Goal: Information Seeking & Learning: Learn about a topic

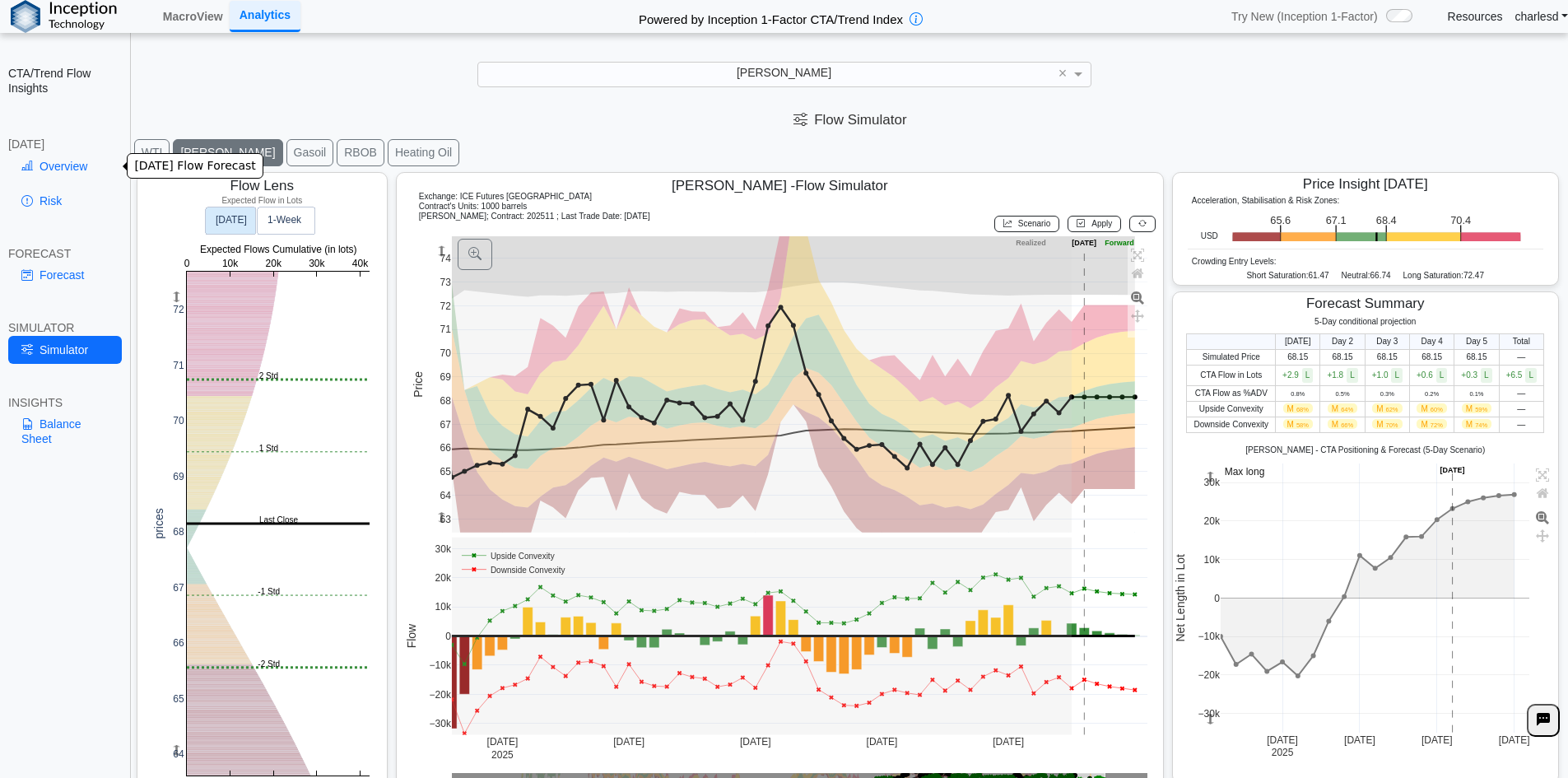
click at [76, 157] on link "Overview" at bounding box center [65, 166] width 114 height 28
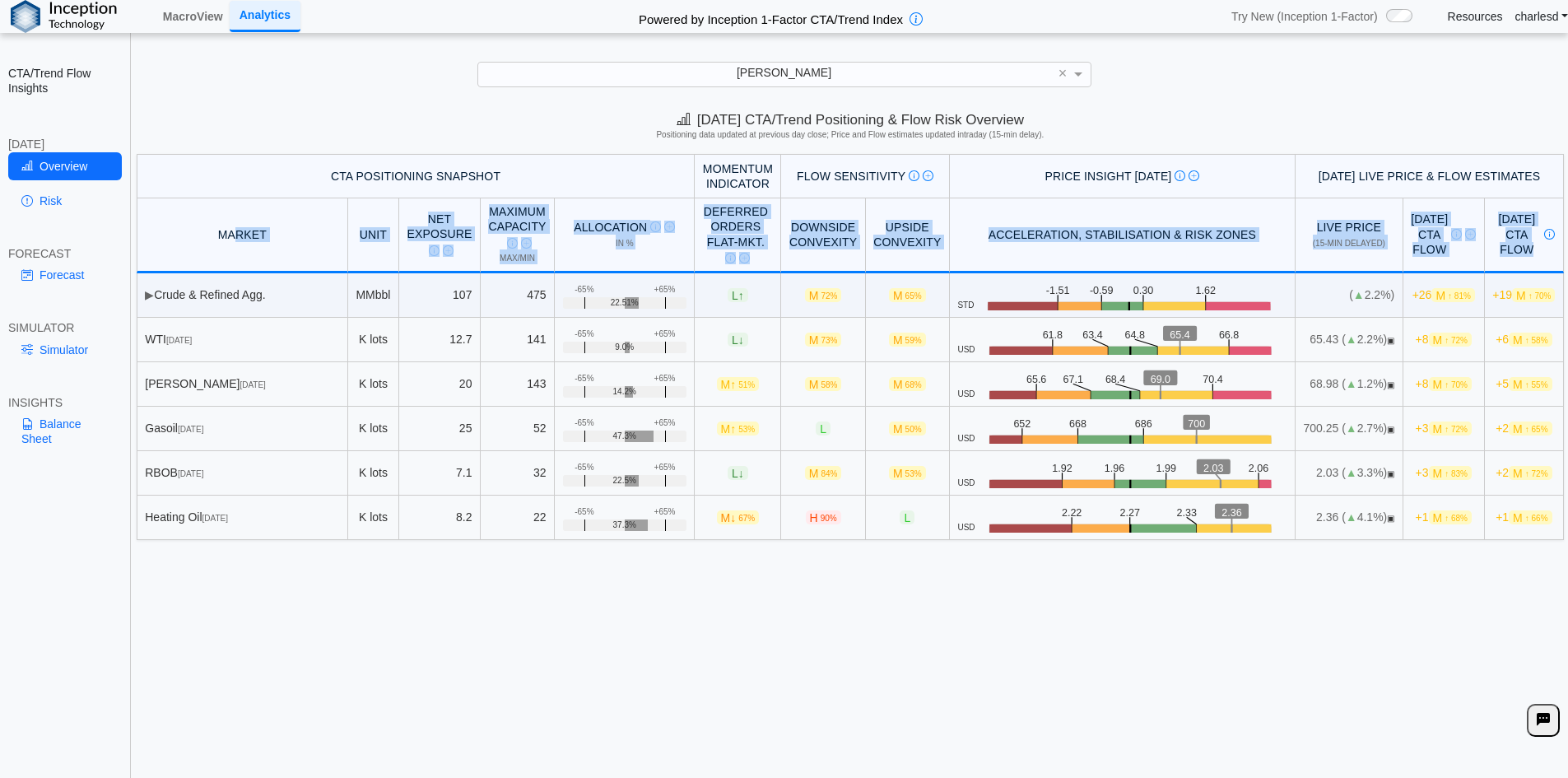
drag, startPoint x: 230, startPoint y: 226, endPoint x: 1519, endPoint y: 237, distance: 1289.0
click at [1519, 237] on tr "MARKET Unit Net Exposure CTA Positioning at last close Description Net Exposure…" at bounding box center [850, 236] width 1427 height 75
click at [1514, 238] on div "[DATE] CTA Flow [DATE] expected total CTA flow assuming [DATE] market closes at…" at bounding box center [1524, 234] width 63 height 45
click at [1411, 237] on div "[DATE] CTA Flow [DATE] total expected CTA flow assuming market closes at curren…" at bounding box center [1443, 234] width 65 height 45
click at [1411, 233] on div "[DATE] CTA Flow [DATE] total expected CTA flow assuming market closes at curren…" at bounding box center [1443, 234] width 65 height 45
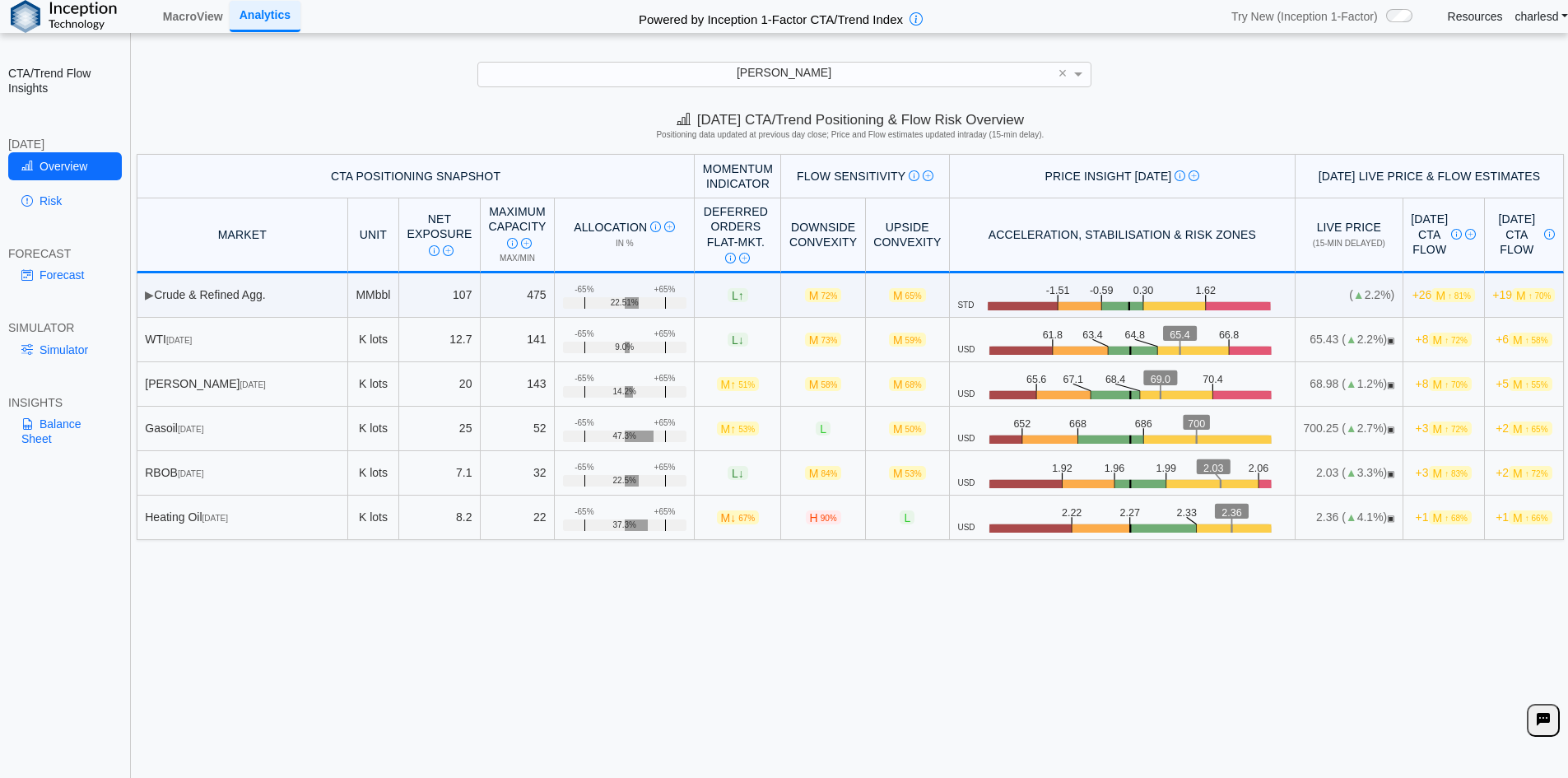
click at [1411, 220] on div "[DATE] CTA Flow [DATE] total expected CTA flow assuming market closes at curren…" at bounding box center [1443, 234] width 65 height 45
drag, startPoint x: 1367, startPoint y: 220, endPoint x: 1399, endPoint y: 249, distance: 43.2
click at [1411, 249] on div "[DATE] CTA Flow [DATE] total expected CTA flow assuming market closes at curren…" at bounding box center [1443, 234] width 65 height 45
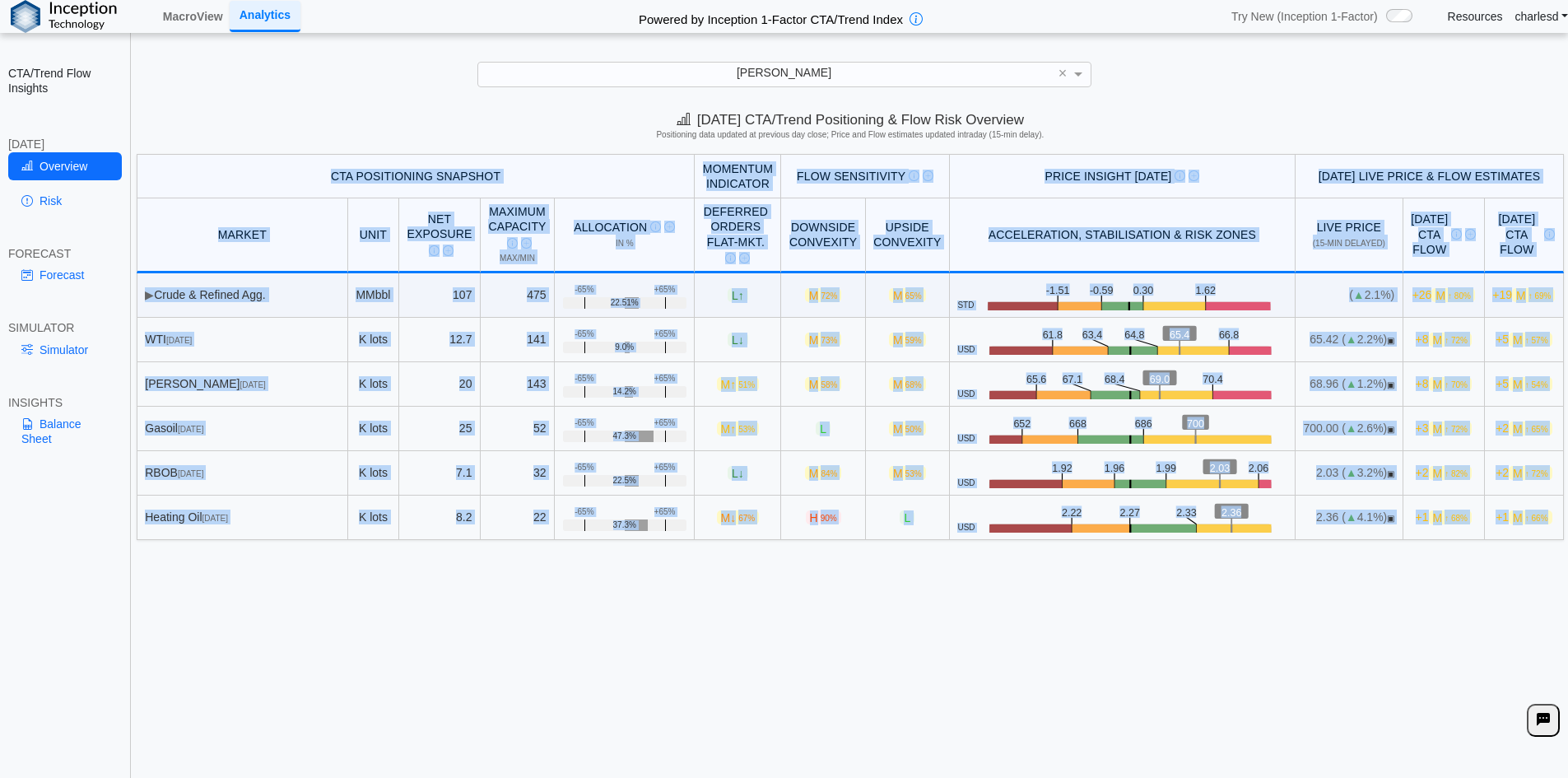
drag, startPoint x: 182, startPoint y: 175, endPoint x: 1543, endPoint y: 513, distance: 1402.3
click at [1543, 513] on table "CTA Positioning Snapshot Momentum Indicator Flow Sensitivity Measures risk that…" at bounding box center [850, 347] width 1427 height 386
click at [1543, 513] on td "+1 M ↑ 66%" at bounding box center [1524, 518] width 79 height 44
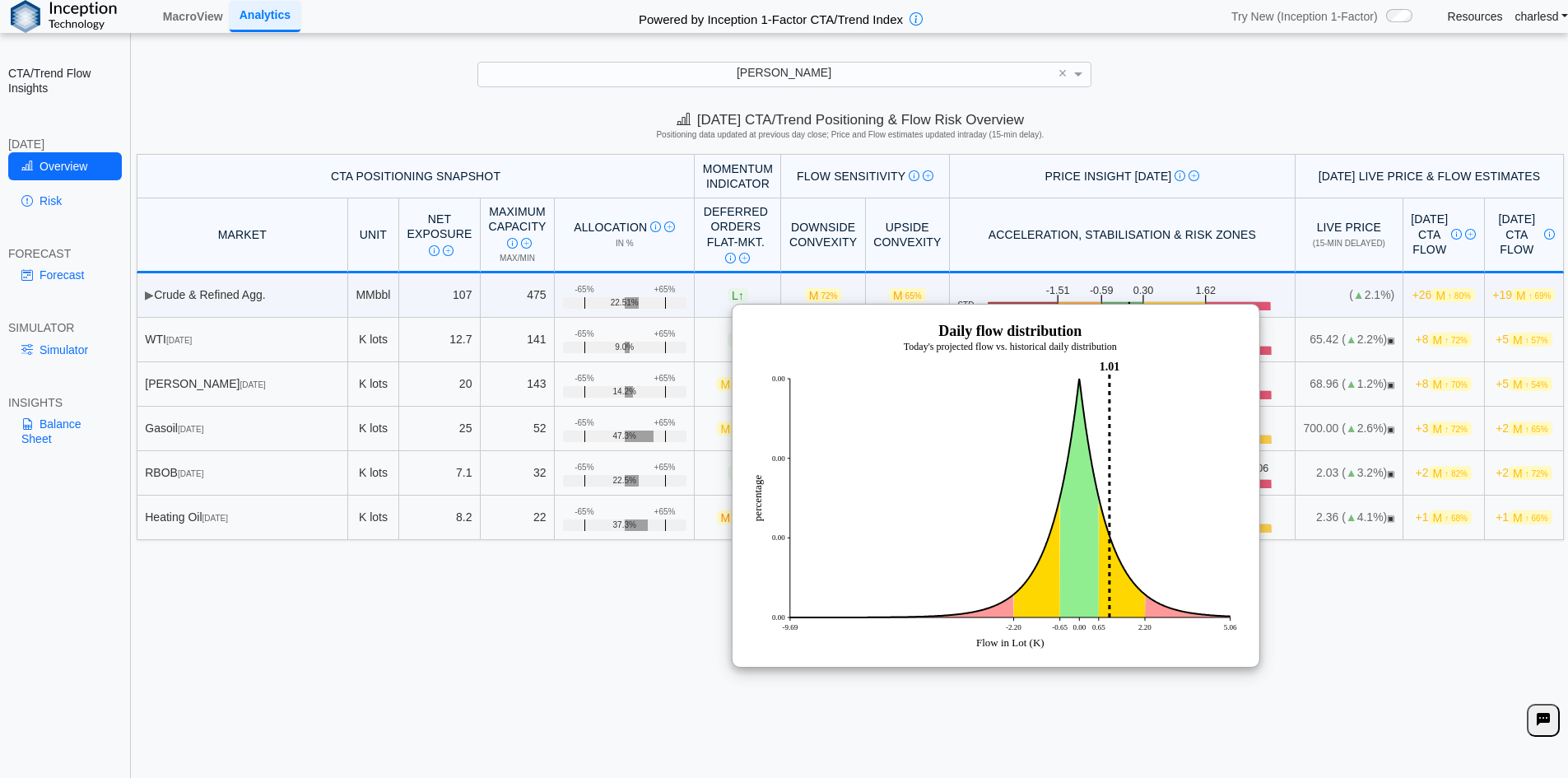
click at [1368, 631] on div "[DATE] CTA/Trend Positioning & Flow Risk Overview Positioning data updated at p…" at bounding box center [850, 442] width 1435 height 677
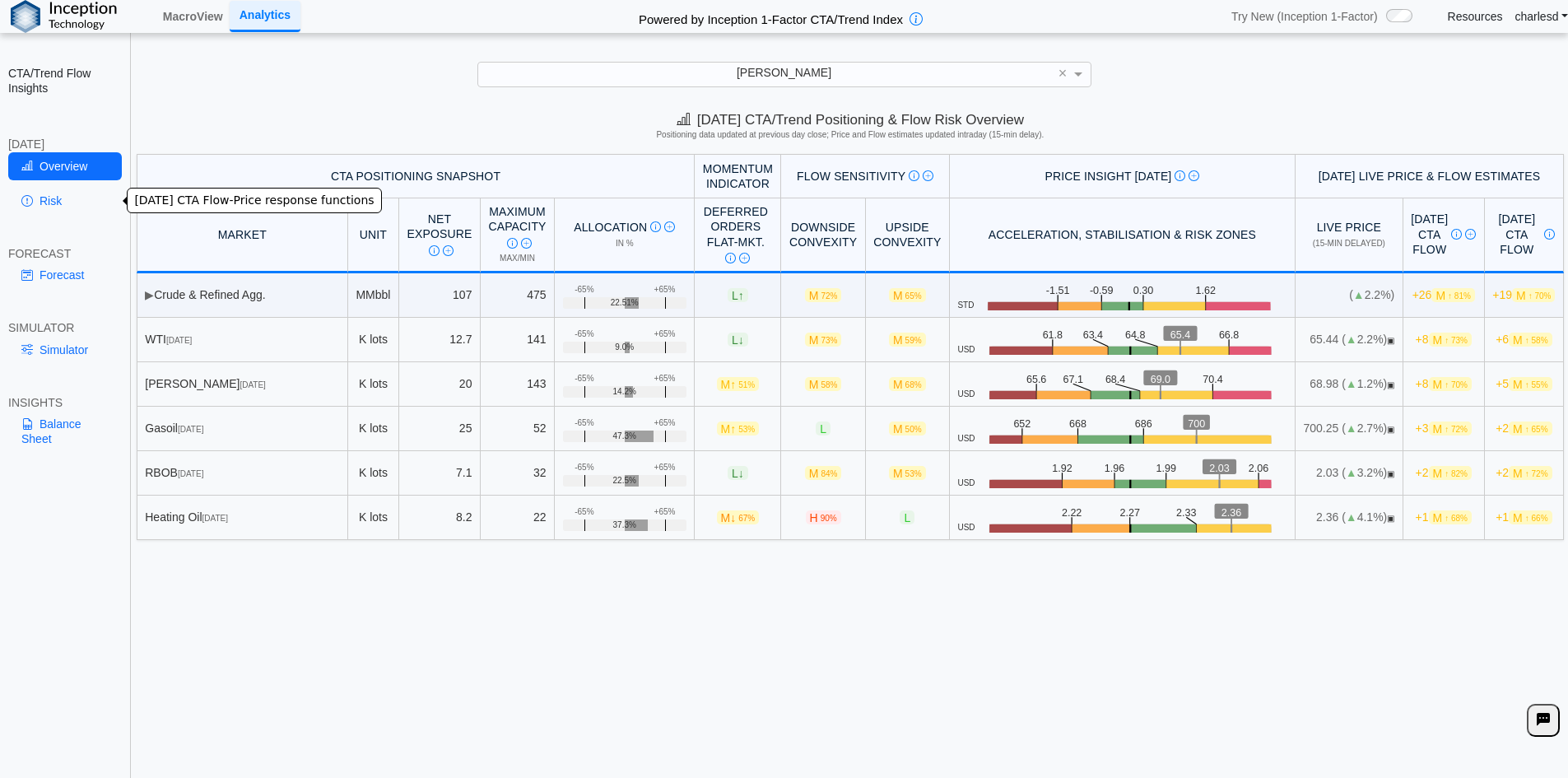
click at [63, 195] on link "Risk" at bounding box center [65, 201] width 114 height 28
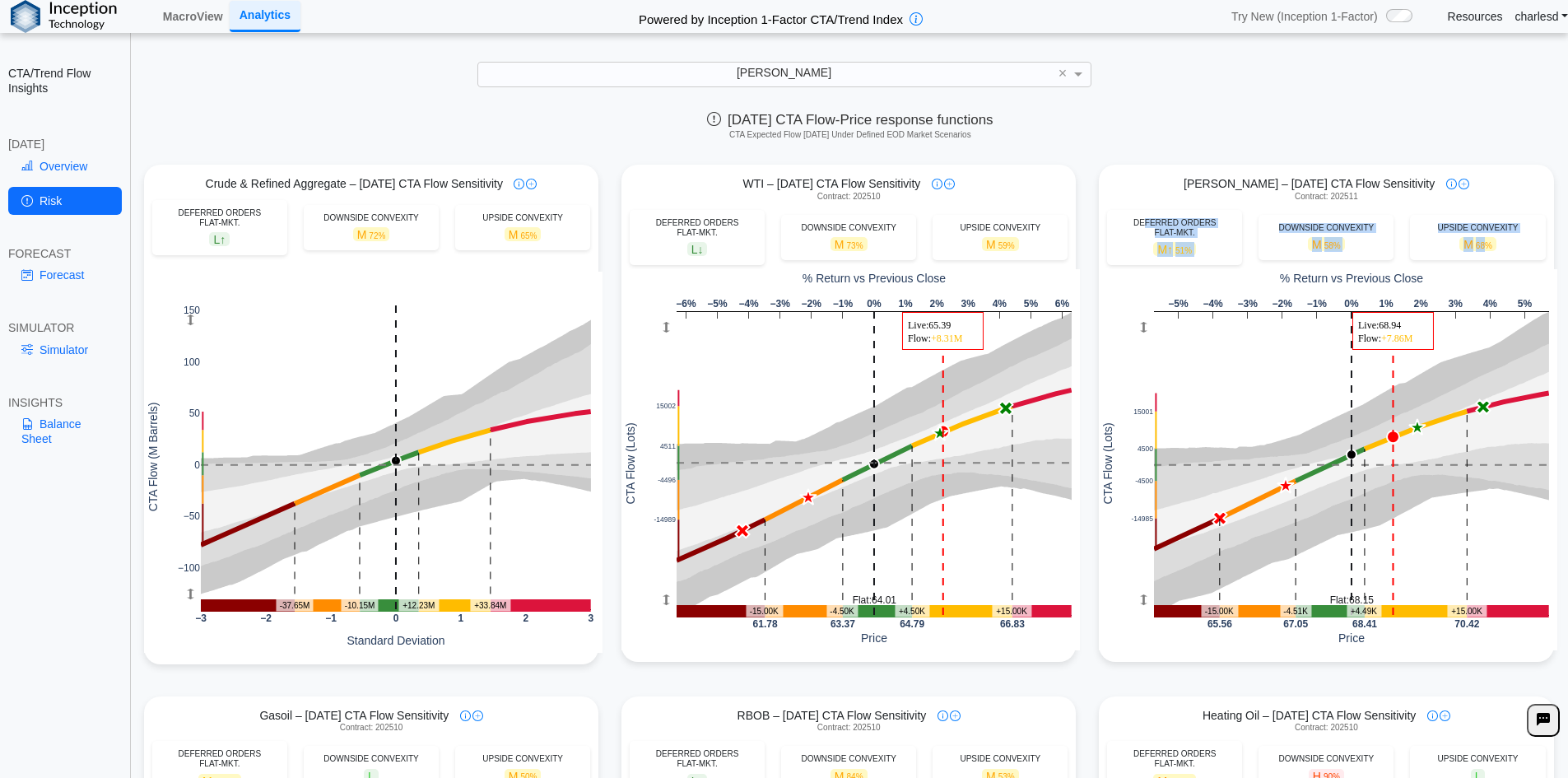
drag, startPoint x: 1142, startPoint y: 221, endPoint x: 1488, endPoint y: 250, distance: 347.2
click at [1480, 251] on div "DEFERRED ORDERS FLAT-MKT. M ↑ 51% DOWNSIDE CONVEXITY M 58% UPSIDE CONVEXITY M 6…" at bounding box center [1326, 237] width 455 height 55
click at [1494, 248] on div "M 68%" at bounding box center [1477, 244] width 118 height 14
drag, startPoint x: 1133, startPoint y: 241, endPoint x: 1495, endPoint y: 242, distance: 362.0
click at [1495, 242] on div "DEFERRED ORDERS FLAT-MKT. M ↑ 51% DOWNSIDE CONVEXITY M 58% UPSIDE CONVEXITY M 6…" at bounding box center [1326, 237] width 455 height 55
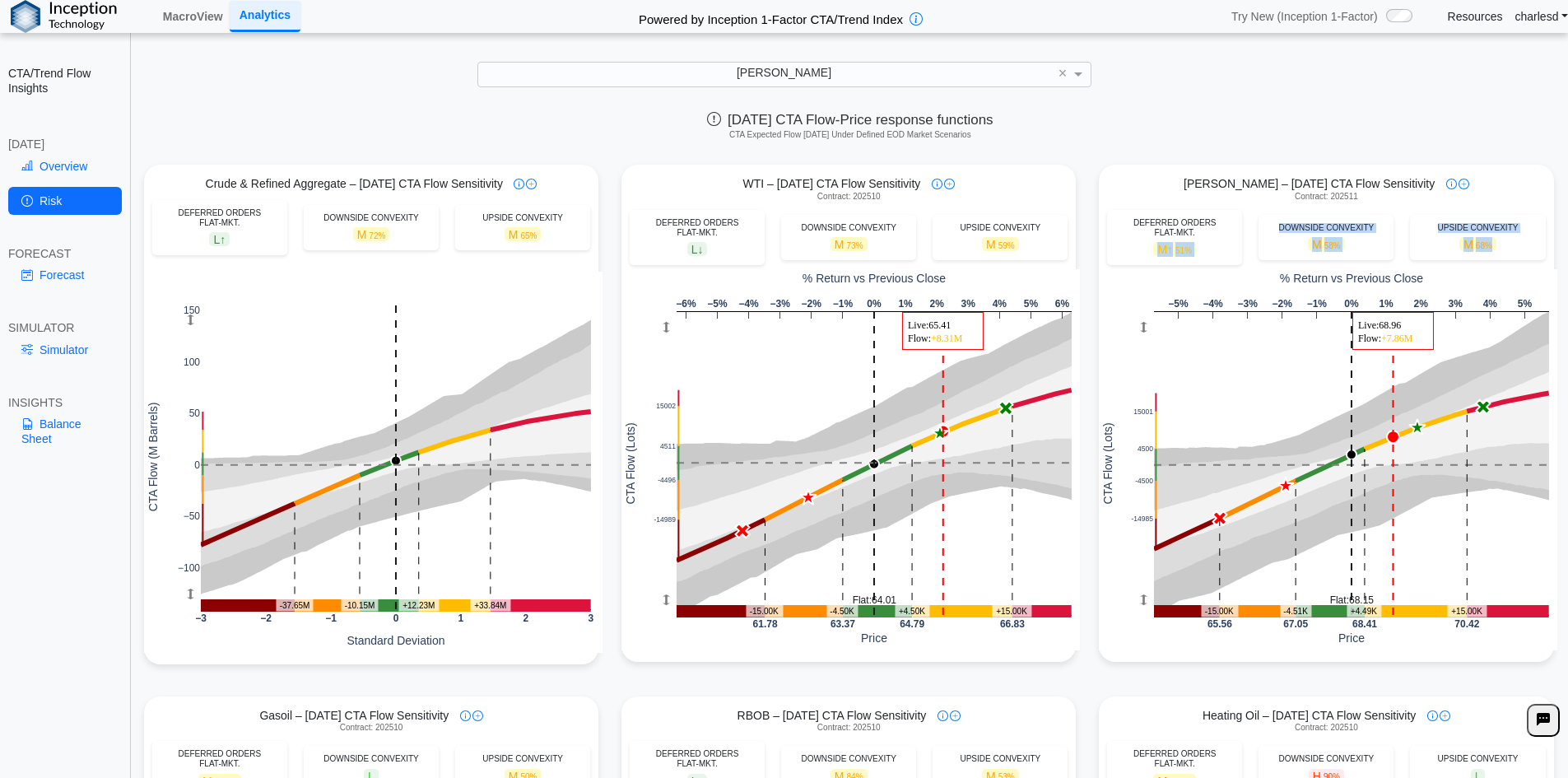
click at [1495, 242] on div "M 68%" at bounding box center [1477, 244] width 118 height 14
click at [79, 283] on link "Forecast" at bounding box center [65, 275] width 114 height 28
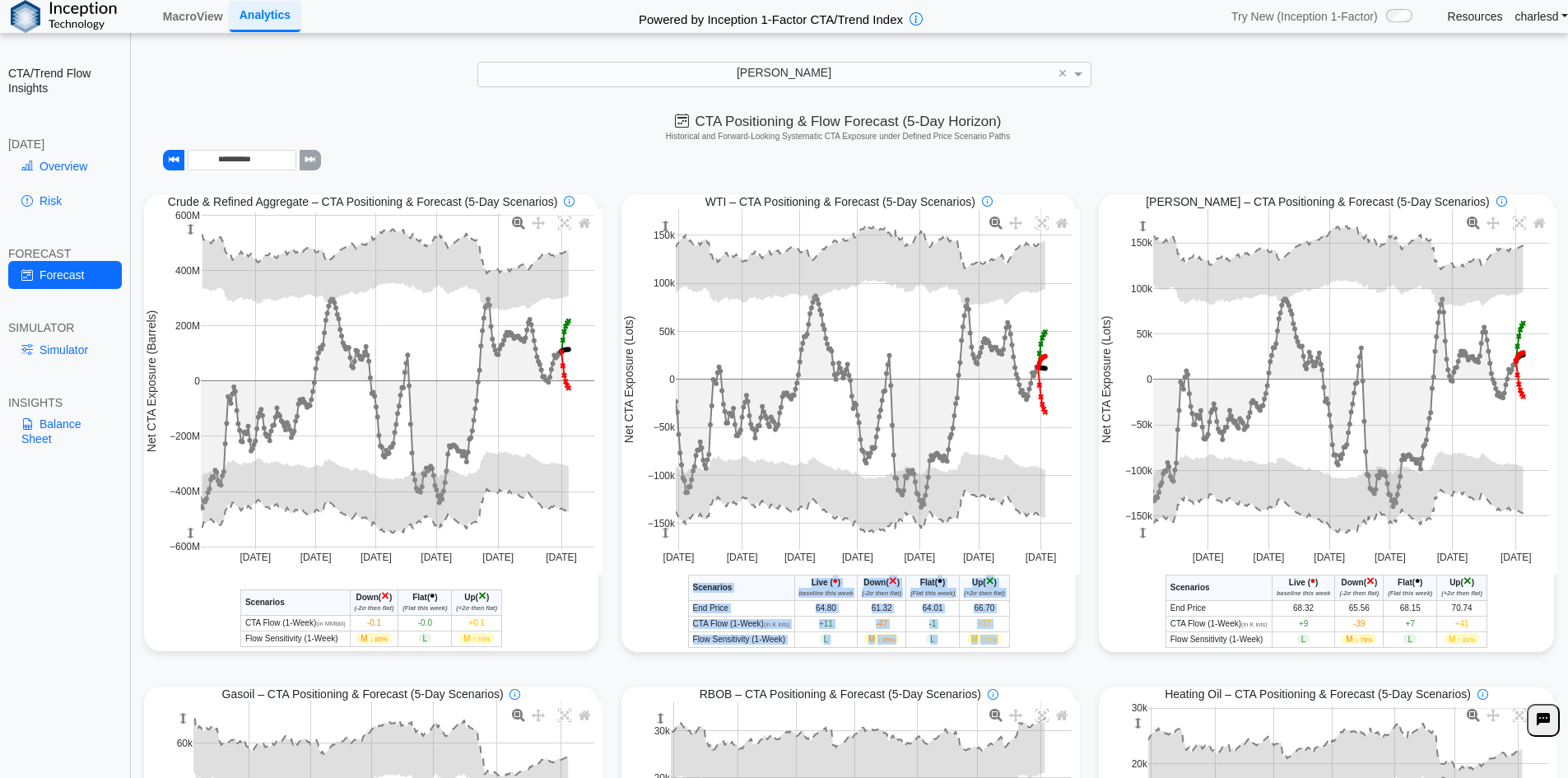
drag, startPoint x: 688, startPoint y: 583, endPoint x: 999, endPoint y: 642, distance: 316.5
click at [999, 645] on table "Scenarios Live ( • ) baseline this week Down ( × ) (-2σ then flat) Flat ( • ) (…" at bounding box center [849, 611] width 322 height 73
click at [999, 642] on td "M ↑ 77%" at bounding box center [984, 639] width 50 height 15
drag, startPoint x: 683, startPoint y: 639, endPoint x: 989, endPoint y: 640, distance: 306.0
click at [989, 640] on tr "Flow Sensitivity (1-Week) [PERSON_NAME] ↓ 85% [PERSON_NAME] ↑ 77%" at bounding box center [849, 639] width 321 height 15
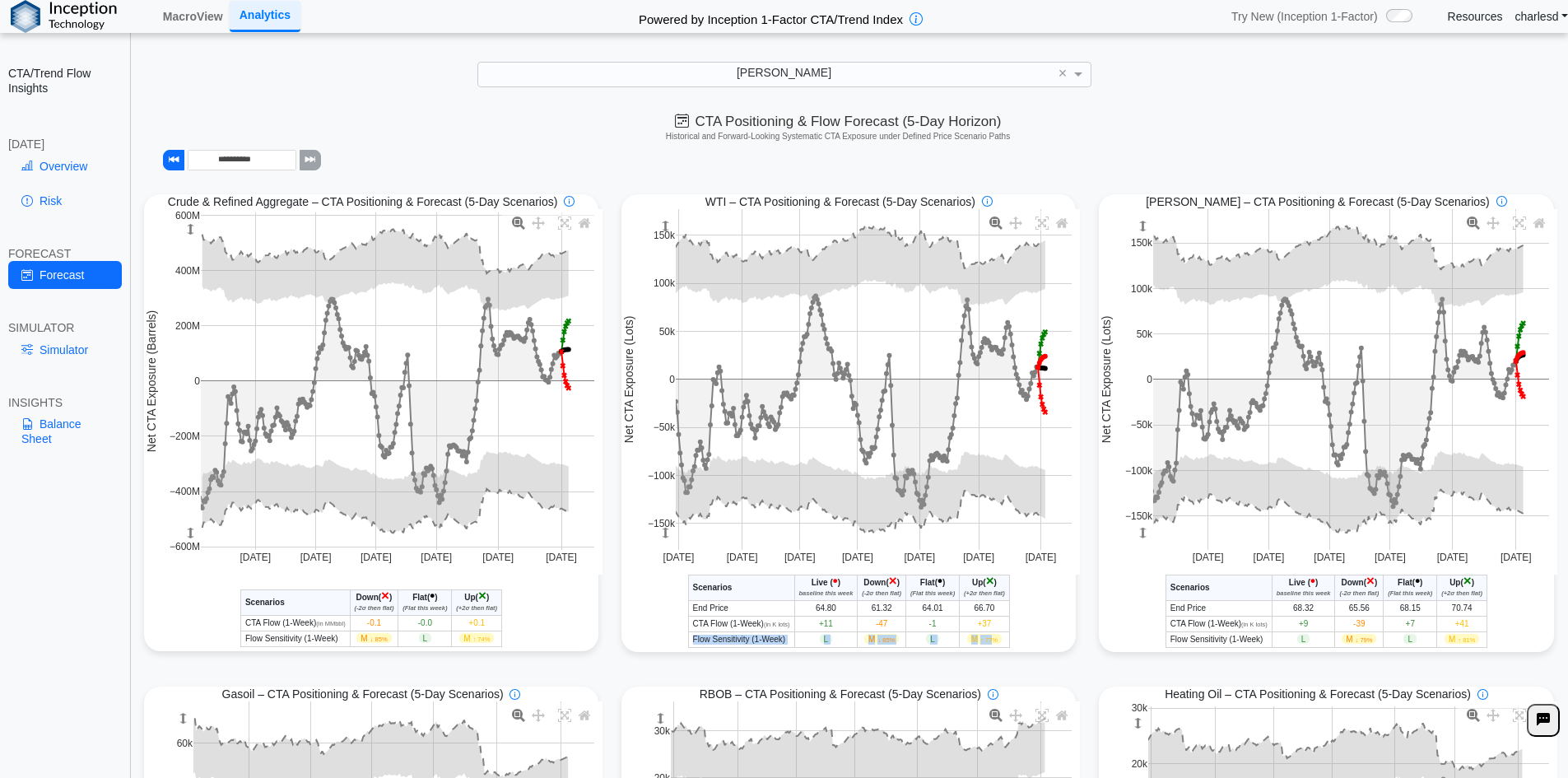
click at [989, 640] on span "↑ 77%" at bounding box center [988, 640] width 17 height 8
drag, startPoint x: 686, startPoint y: 623, endPoint x: 1041, endPoint y: 636, distance: 355.2
click at [1041, 636] on div "WTI - CTA/Trend Conditional Market Forecast - [DATE] Scenarios Live ( • ) basel…" at bounding box center [848, 611] width 455 height 73
click at [1016, 635] on div "WTI - CTA/Trend Conditional Market Forecast - [DATE] Scenarios Live ( • ) basel…" at bounding box center [848, 611] width 455 height 73
click at [922, 631] on tbody "End Price 65.40 61.32 64.01 66.70 CTA Flow (1-Week) (in K lots) +20 -47 -1 +37 …" at bounding box center [849, 623] width 321 height 47
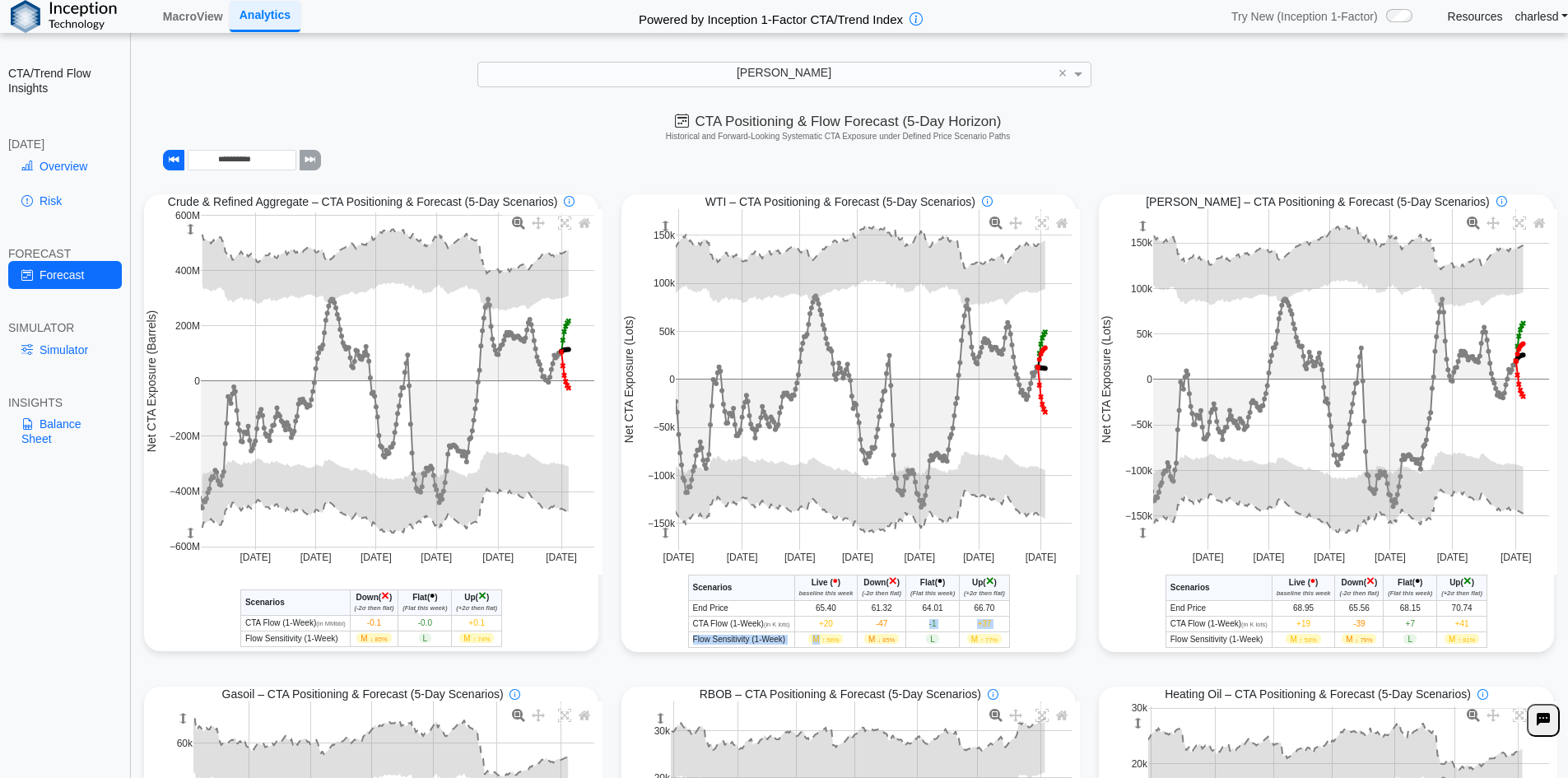
click at [929, 628] on span "-1" at bounding box center [932, 623] width 8 height 9
drag, startPoint x: 727, startPoint y: 587, endPoint x: 946, endPoint y: 640, distance: 225.3
click at [944, 640] on table "Scenarios Live ( • ) baseline this week Down ( × ) (-2σ then flat) Flat ( • ) (…" at bounding box center [849, 611] width 322 height 73
click at [946, 640] on td "L" at bounding box center [932, 639] width 54 height 15
drag, startPoint x: 722, startPoint y: 579, endPoint x: 965, endPoint y: 630, distance: 248.3
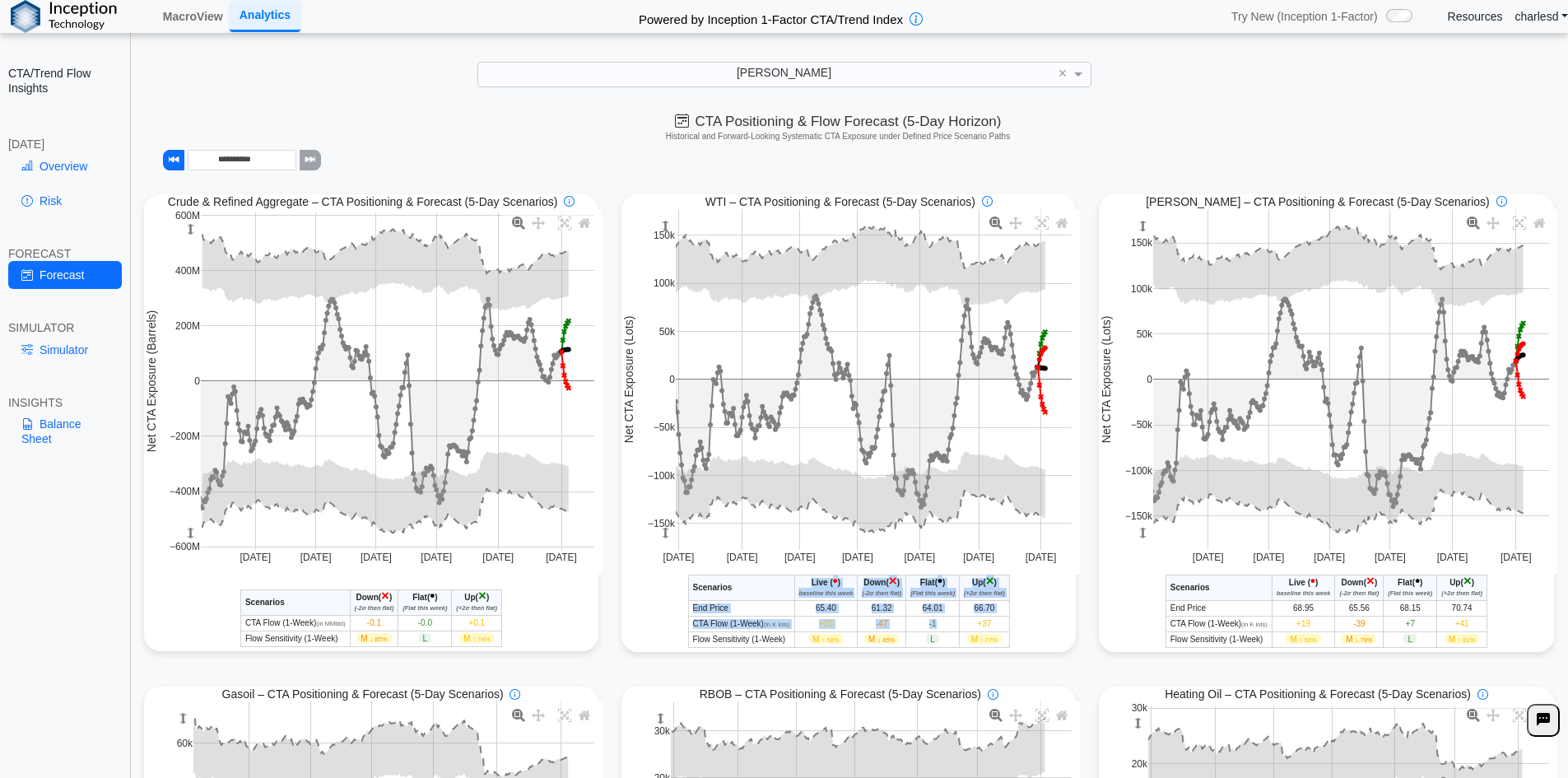
click at [965, 630] on table "Scenarios Live ( • ) baseline this week Down ( × ) (-2σ then flat) Flat ( • ) (…" at bounding box center [849, 611] width 322 height 73
click at [87, 352] on link "Simulator" at bounding box center [65, 349] width 114 height 28
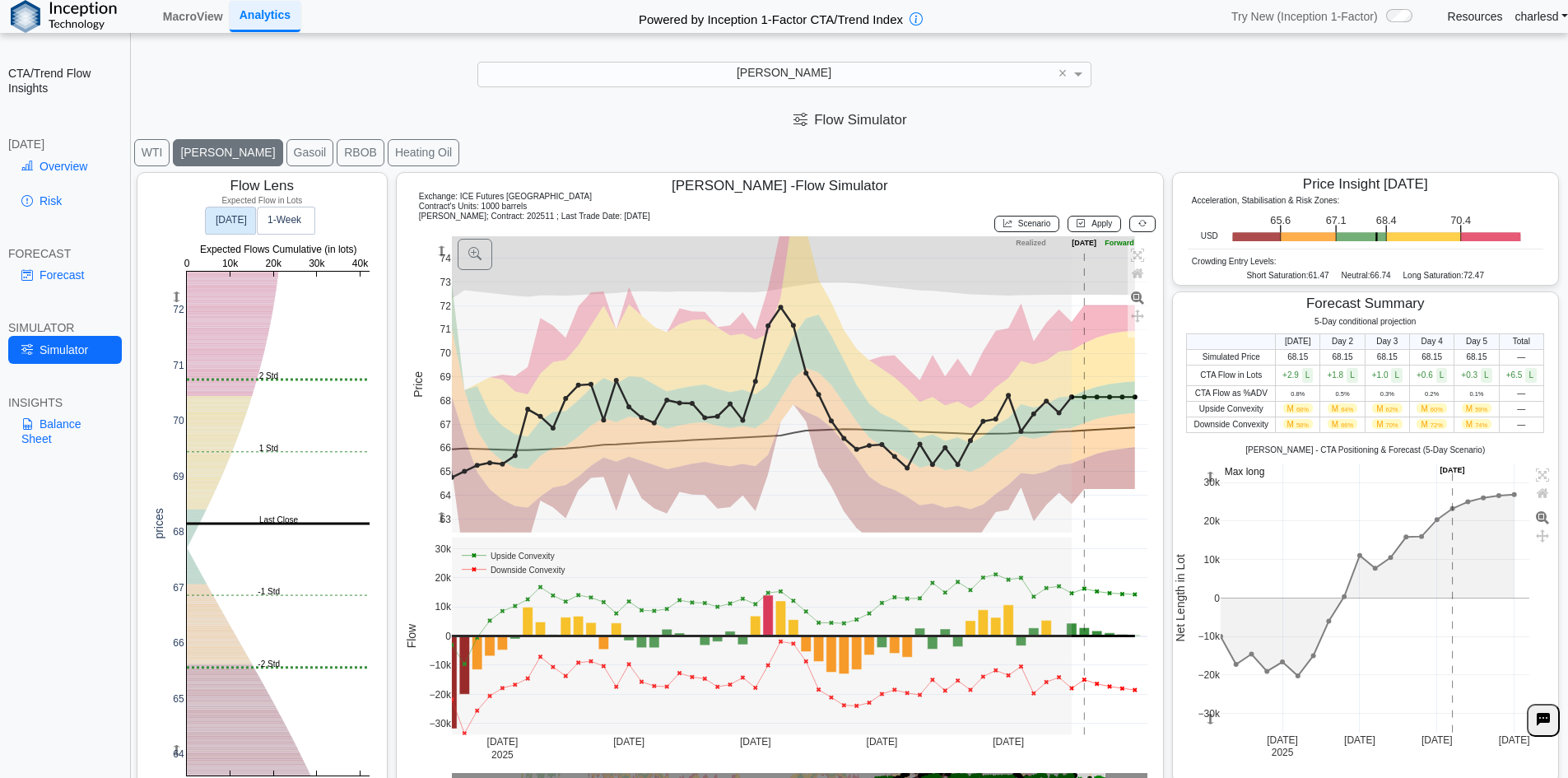
scroll to position [26, 0]
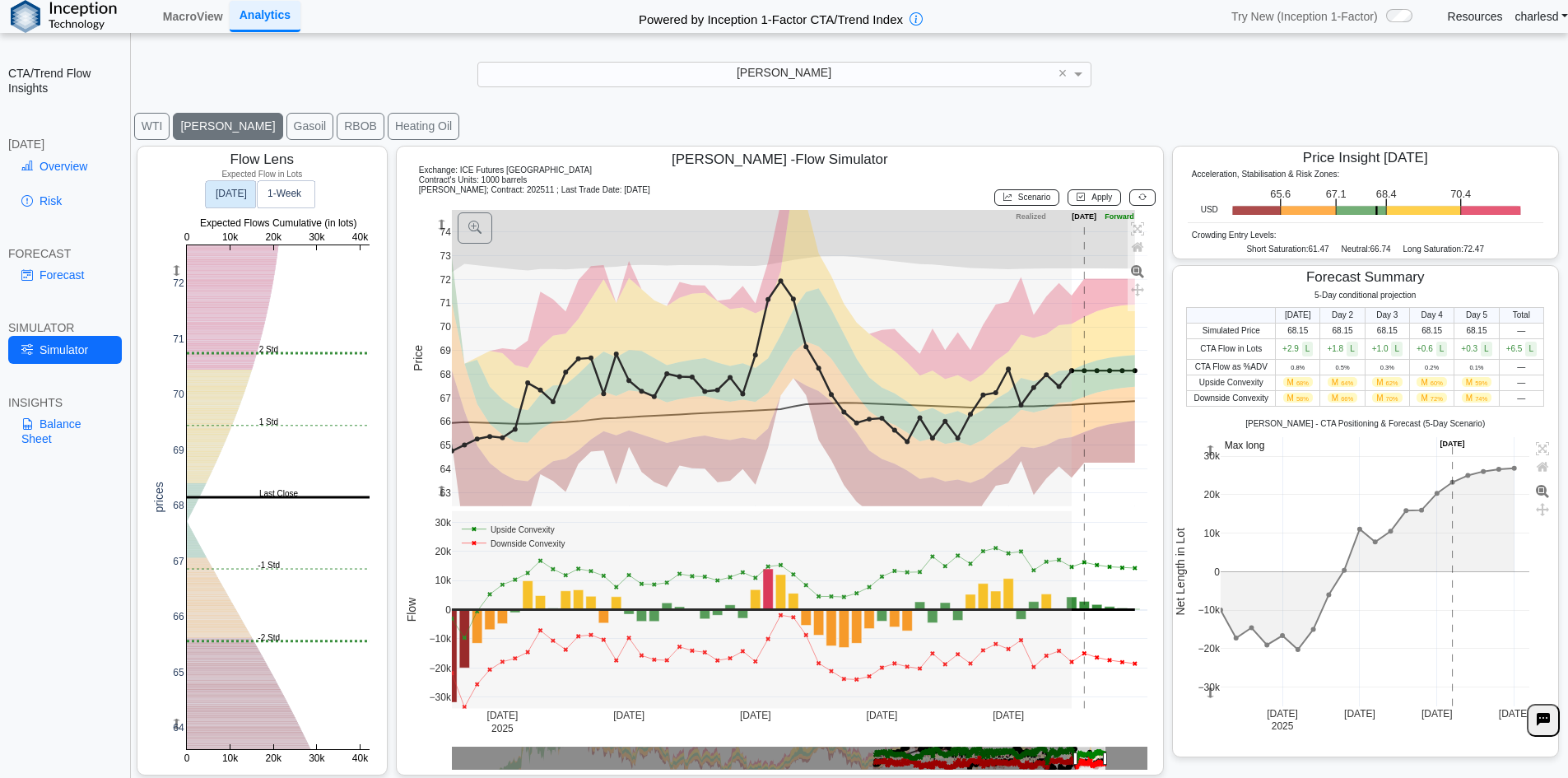
click at [725, 77] on div "[PERSON_NAME]" at bounding box center [784, 74] width 612 height 23
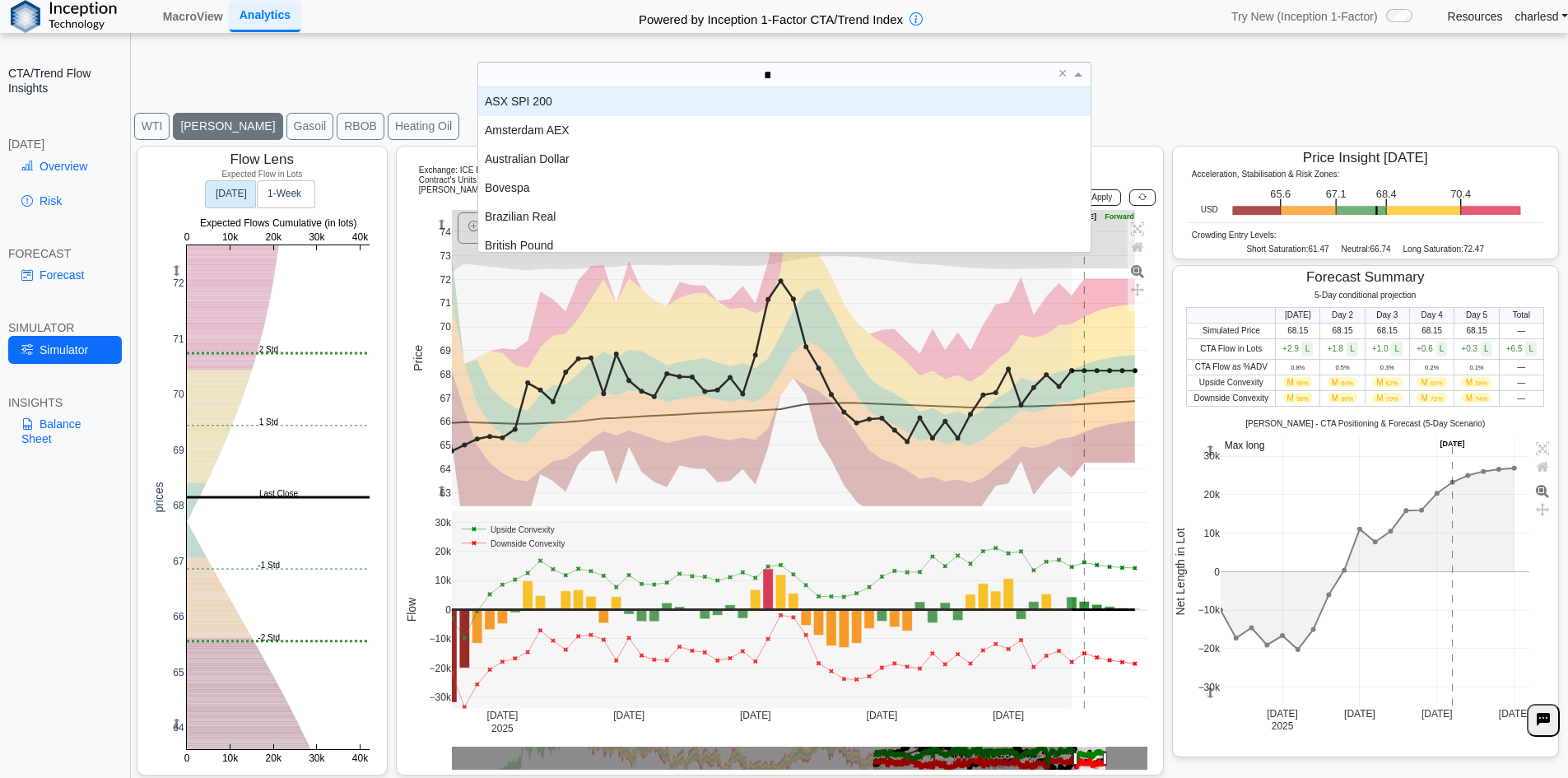
scroll to position [103, 600]
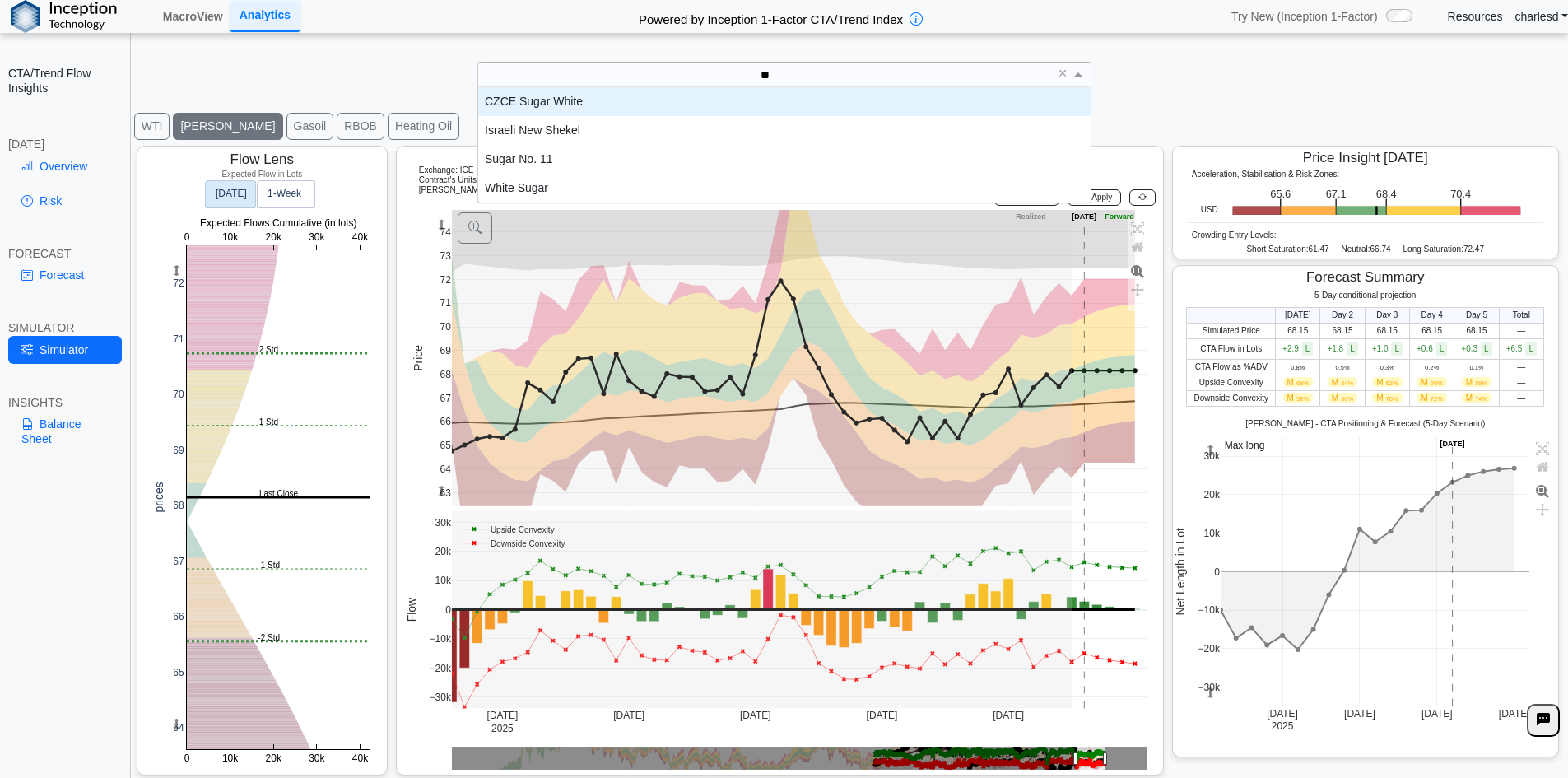
type input "*"
type input "****"
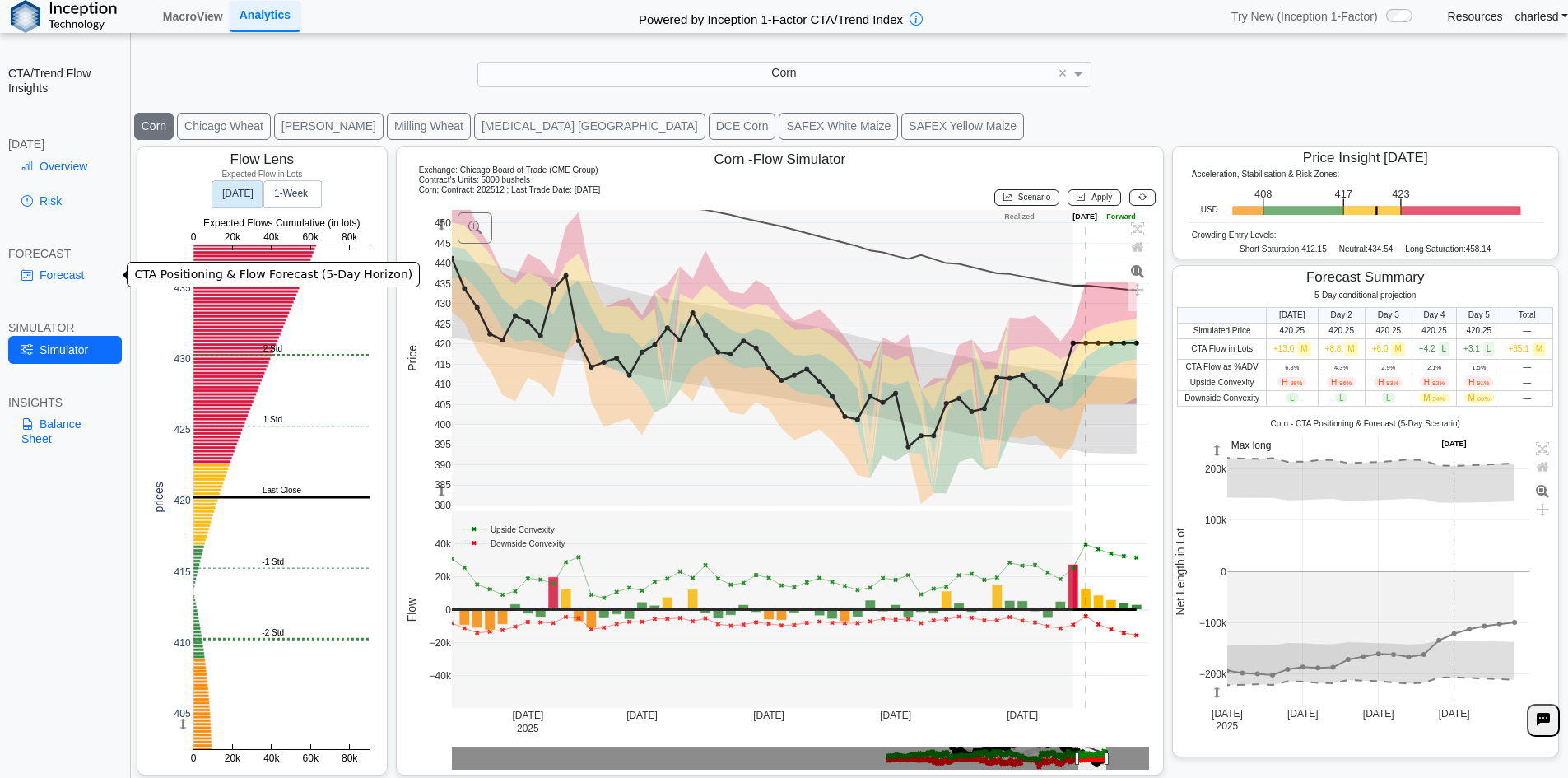
click at [22, 285] on link "Forecast" at bounding box center [65, 275] width 114 height 28
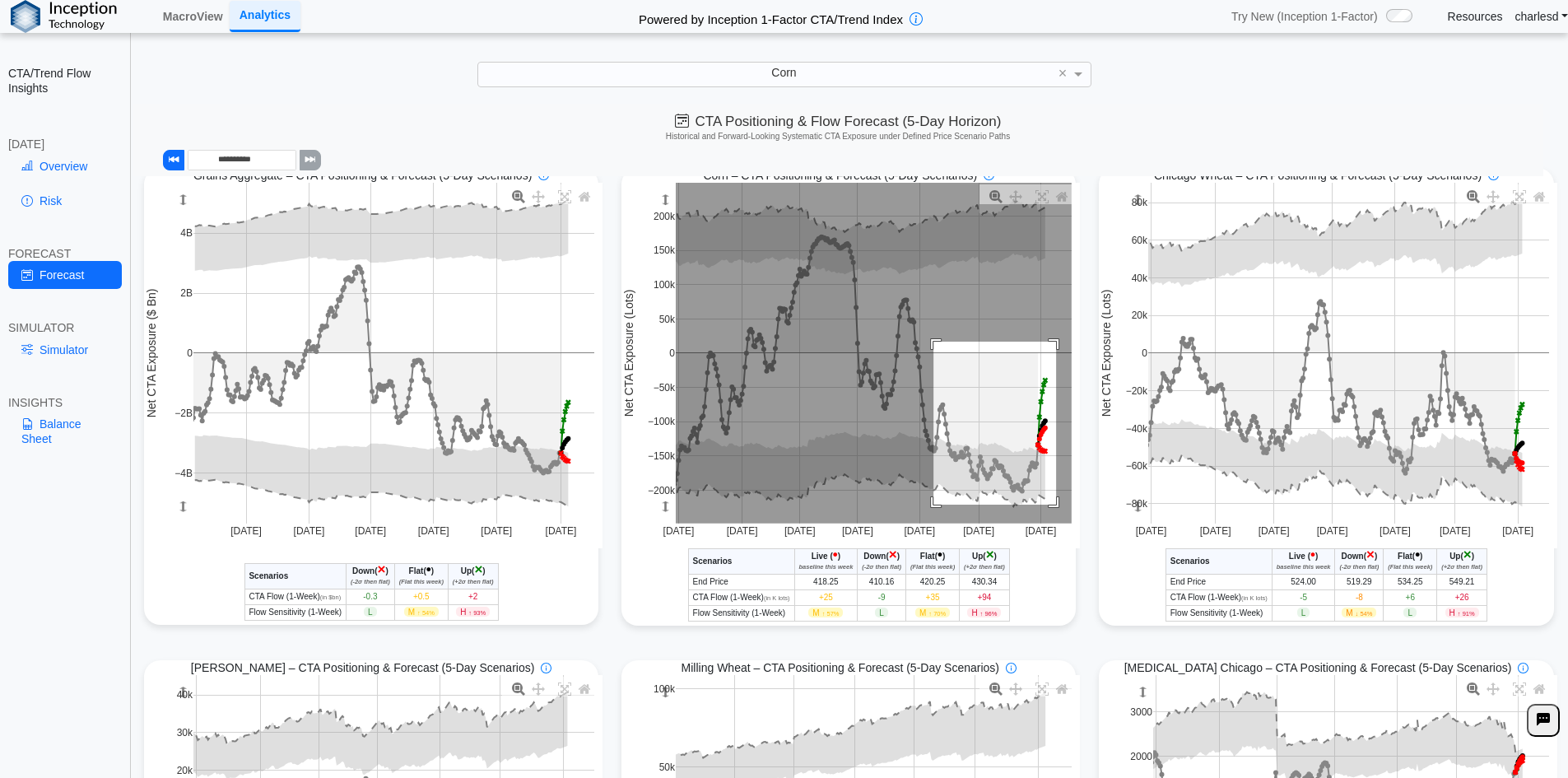
drag, startPoint x: 927, startPoint y: 344, endPoint x: 1054, endPoint y: 508, distance: 207.4
click at [1055, 507] on rect at bounding box center [874, 353] width 396 height 341
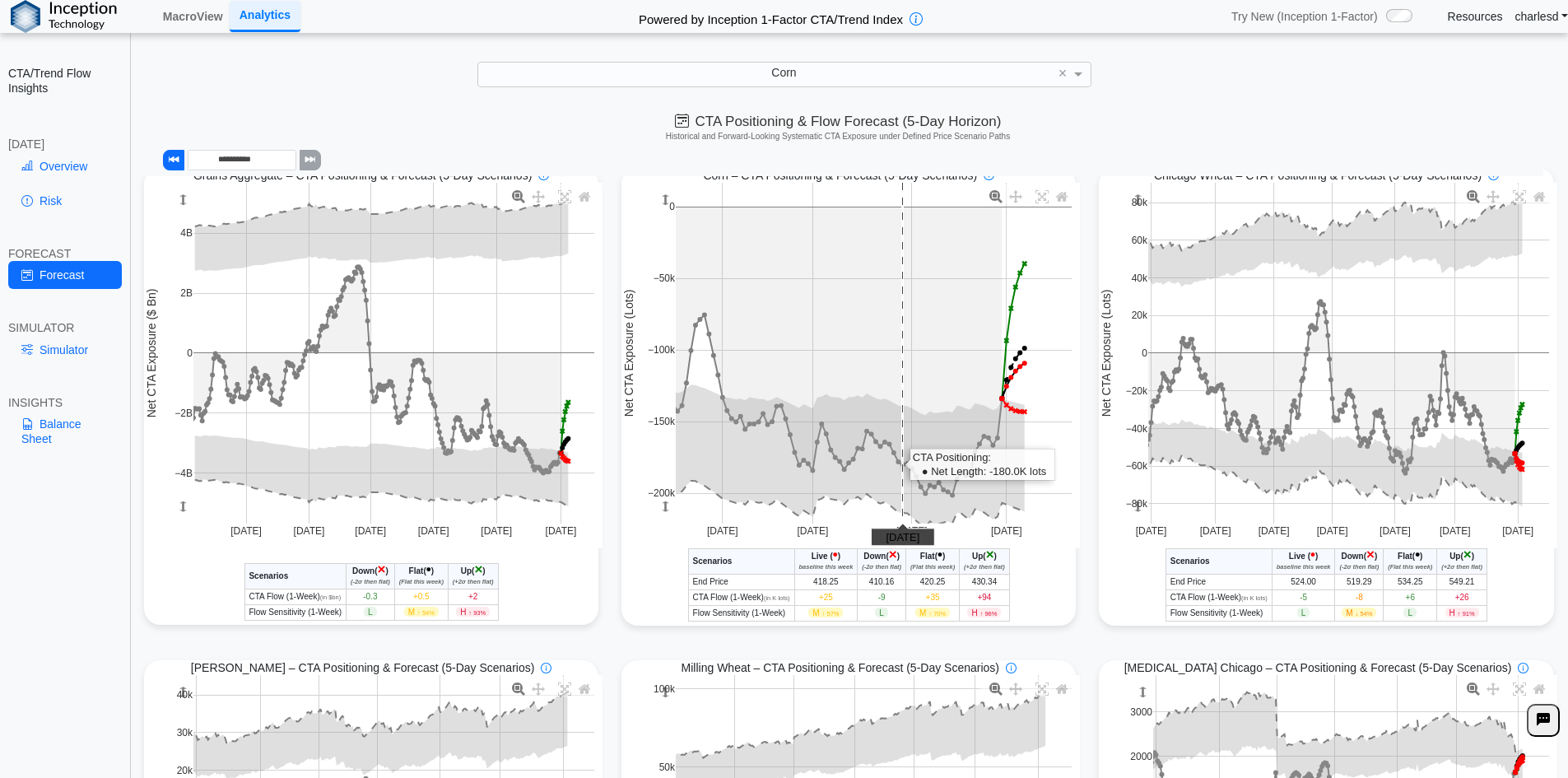
click at [891, 343] on rect at bounding box center [874, 353] width 396 height 341
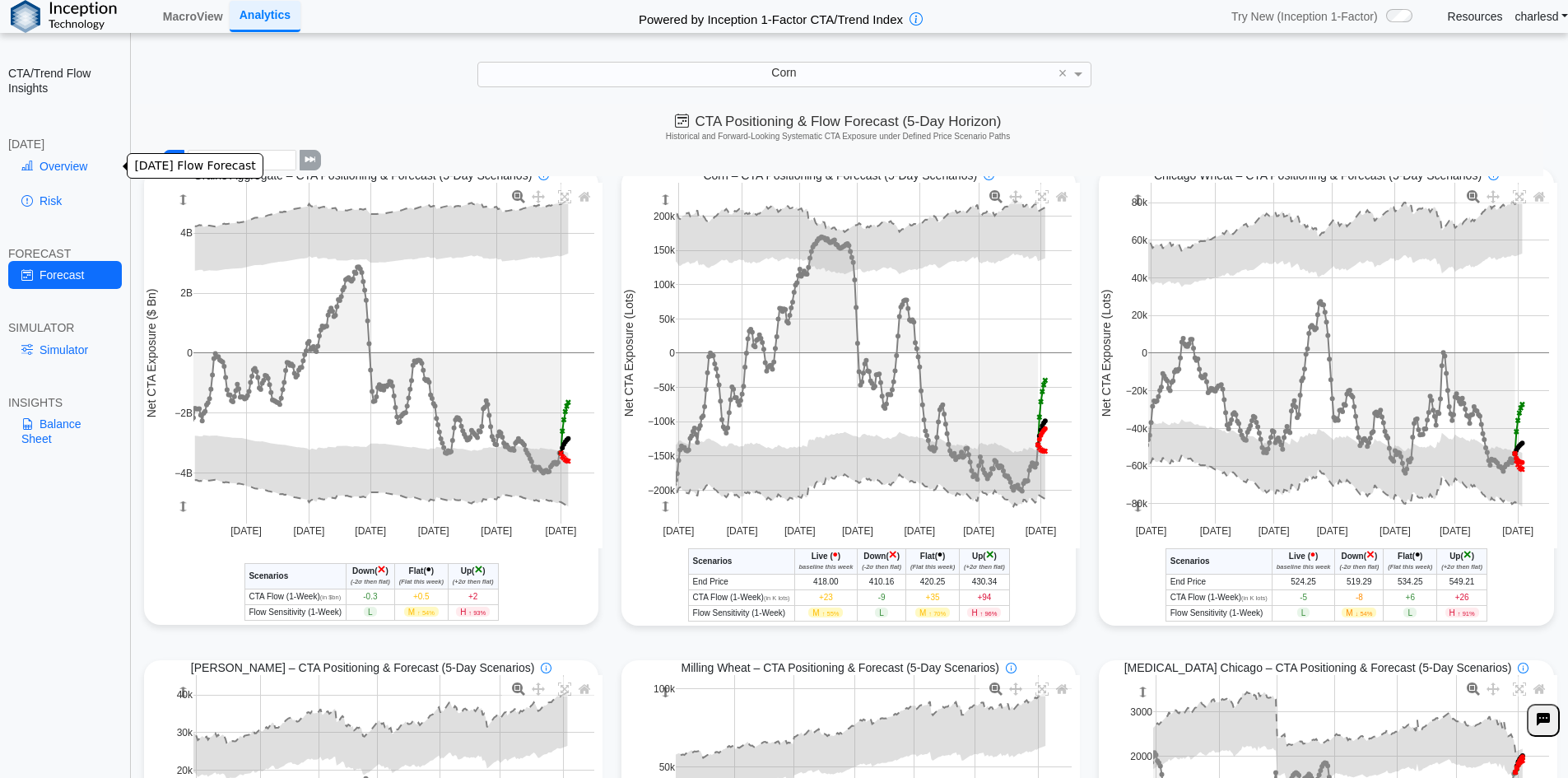
click at [62, 162] on link "Overview" at bounding box center [65, 166] width 114 height 28
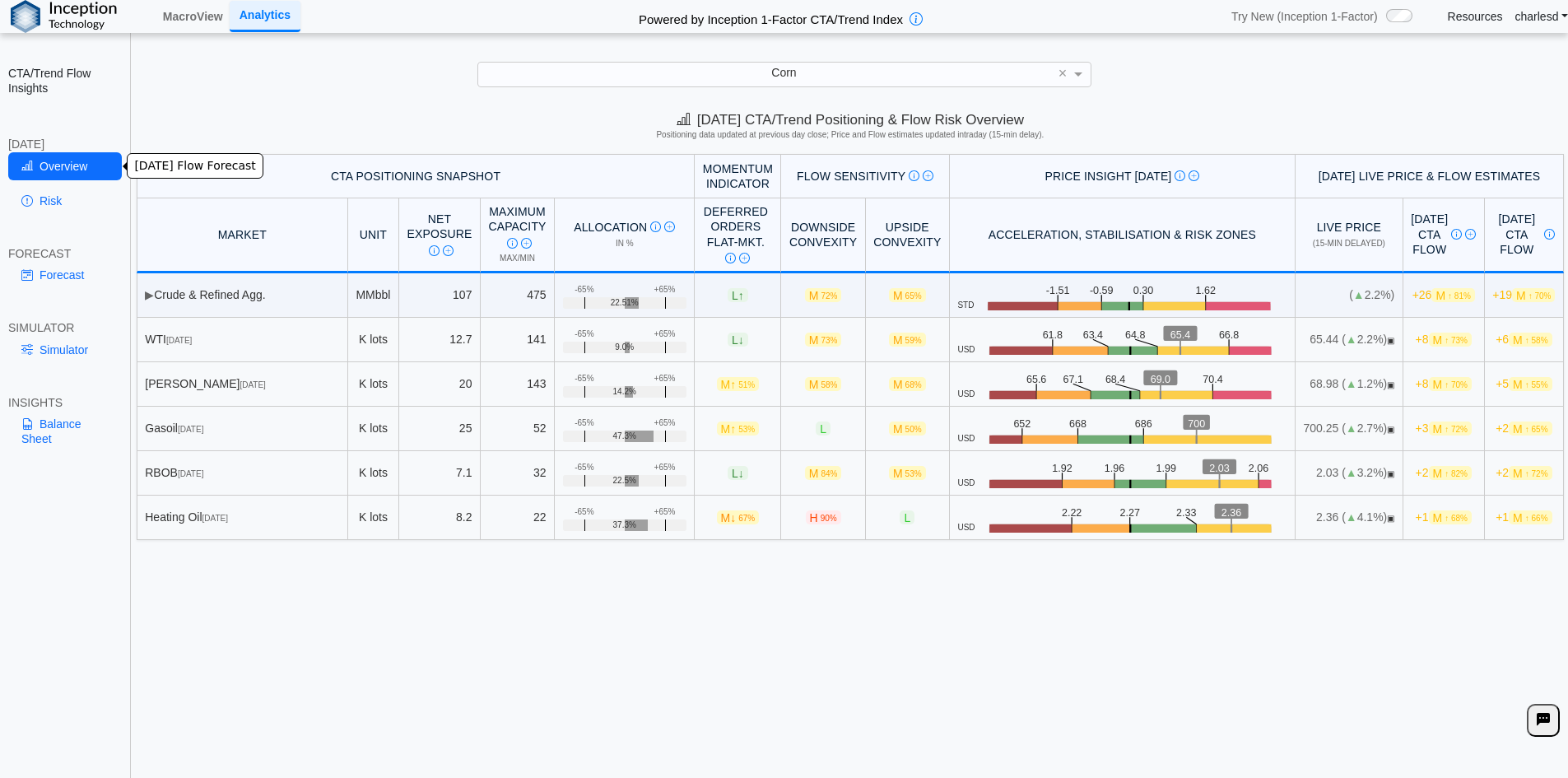
scroll to position [0, 0]
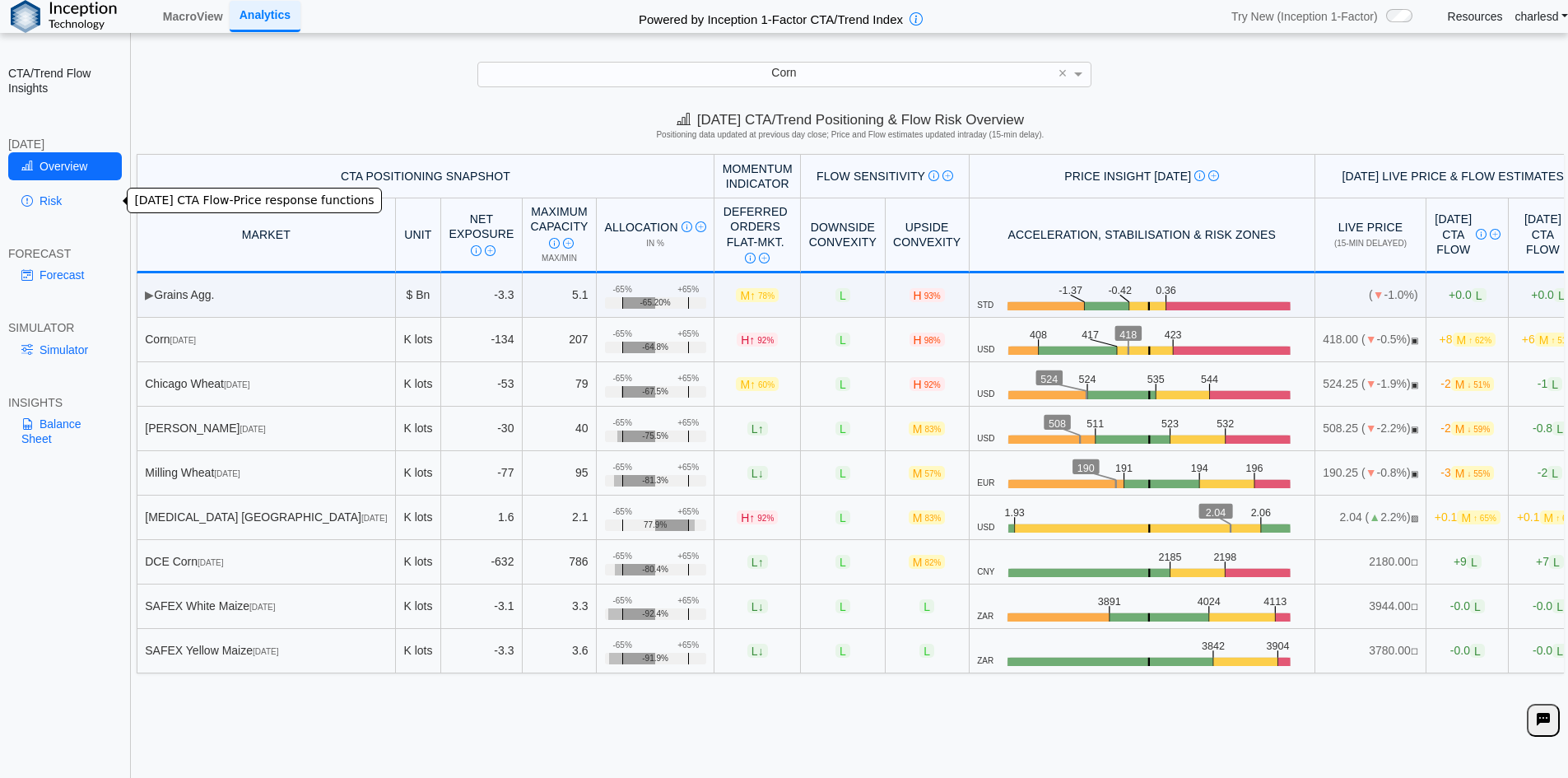
click at [41, 190] on link "Risk" at bounding box center [65, 201] width 114 height 28
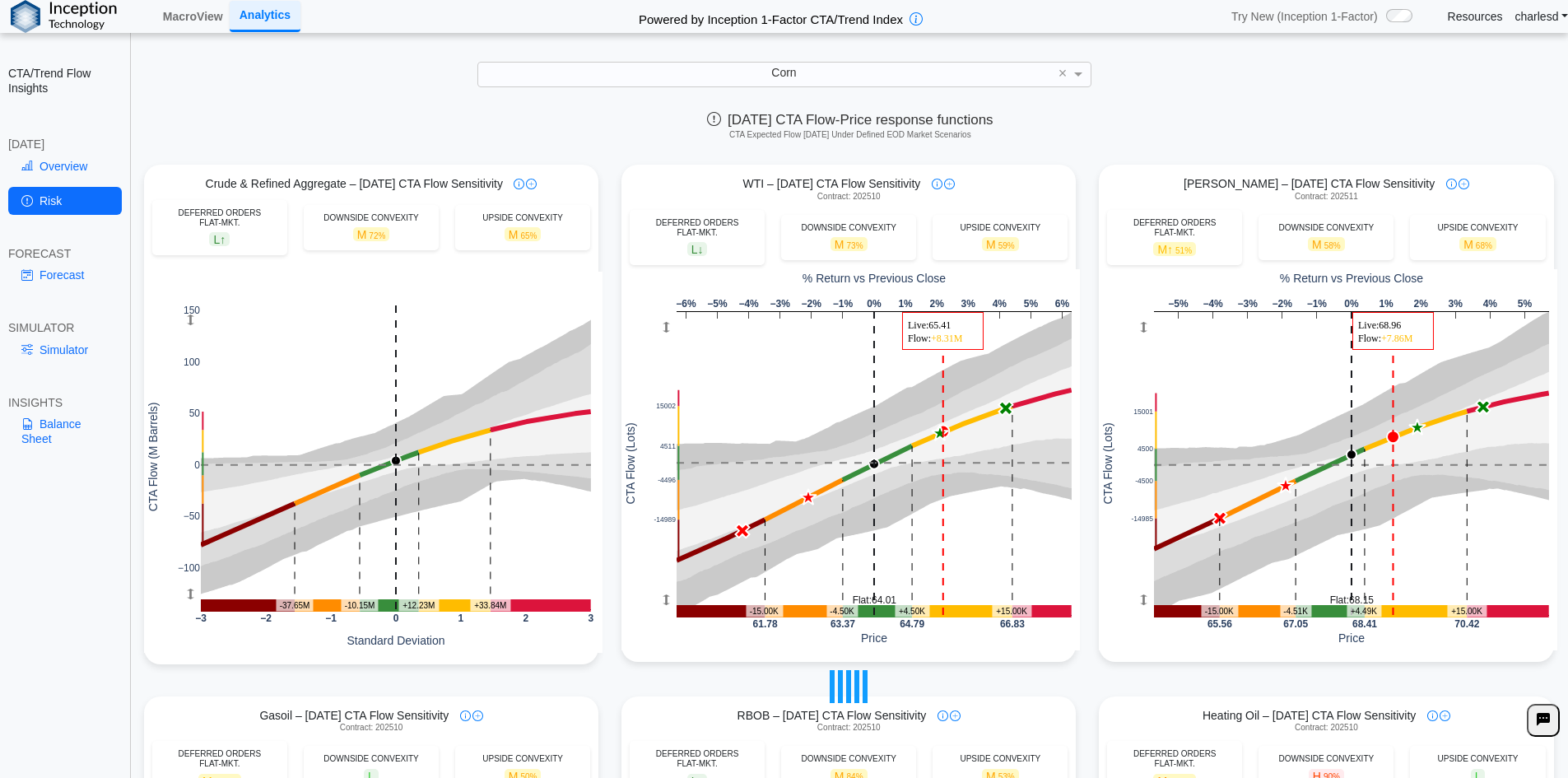
drag, startPoint x: 664, startPoint y: 224, endPoint x: 781, endPoint y: 246, distance: 119.1
click at [737, 241] on div at bounding box center [850, 686] width 1435 height 1060
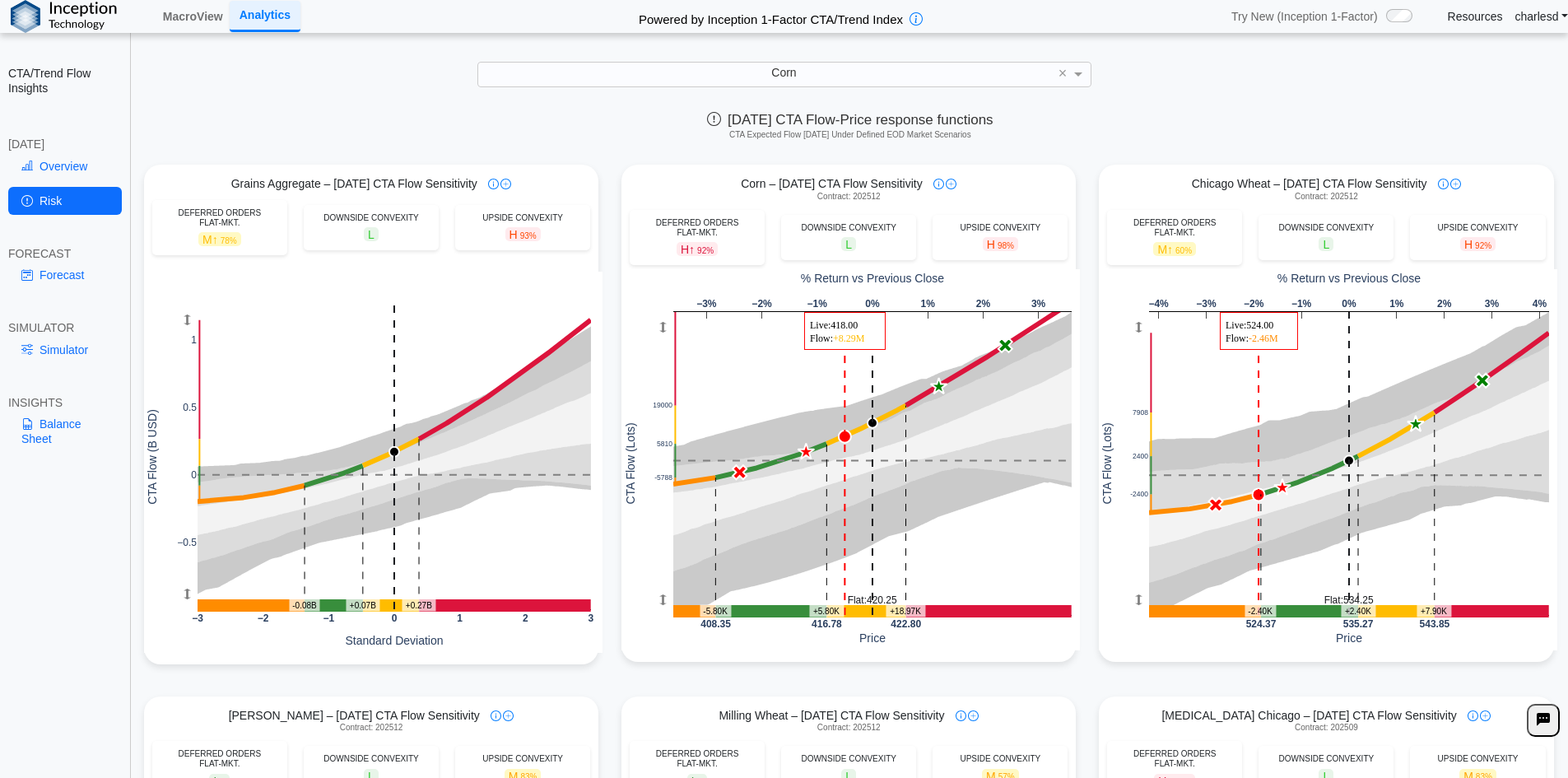
click at [992, 244] on span "H 98%" at bounding box center [1000, 244] width 36 height 14
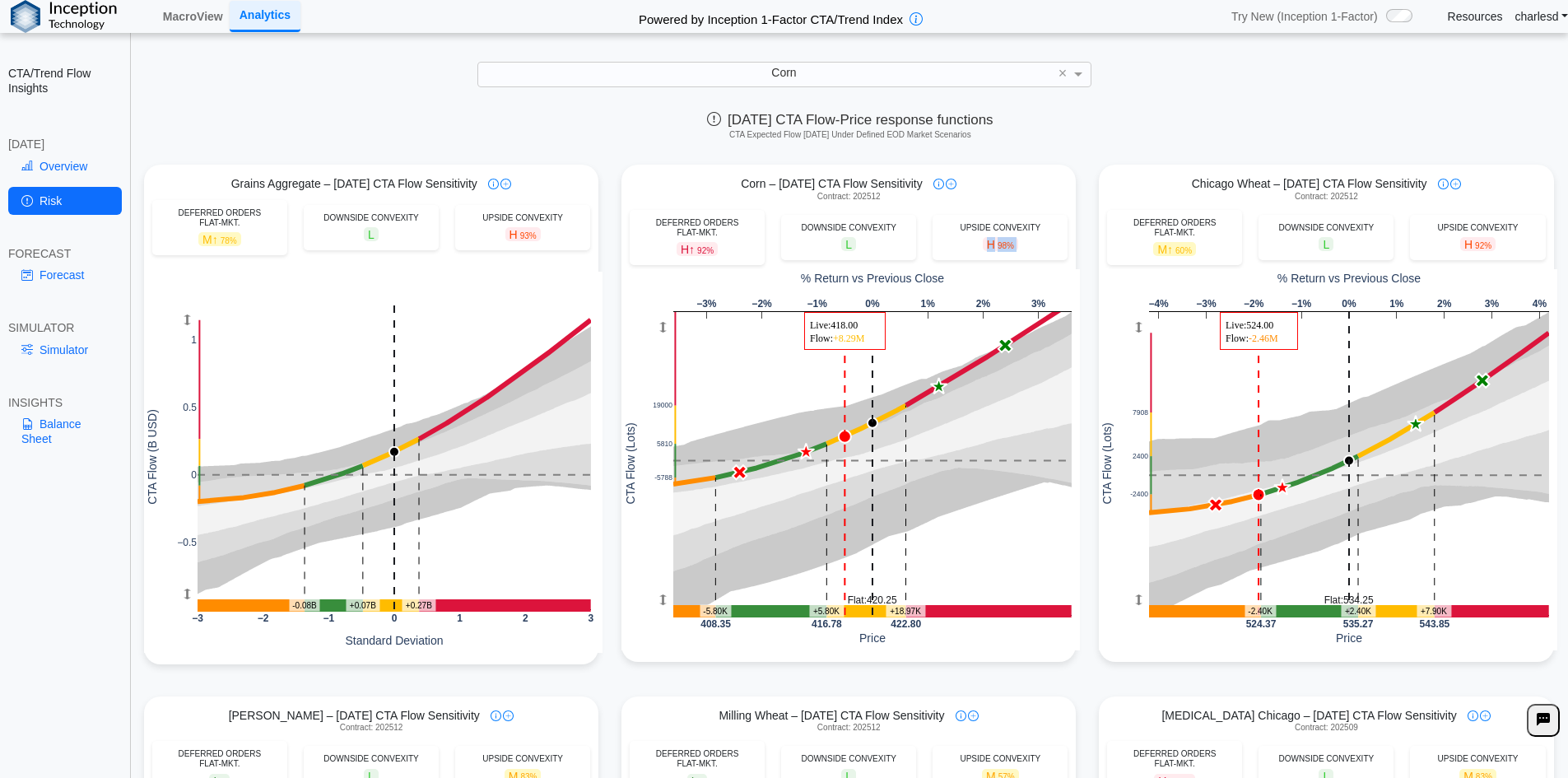
click at [992, 244] on span "H 98%" at bounding box center [1000, 244] width 36 height 14
click at [55, 277] on link "Forecast" at bounding box center [65, 275] width 114 height 28
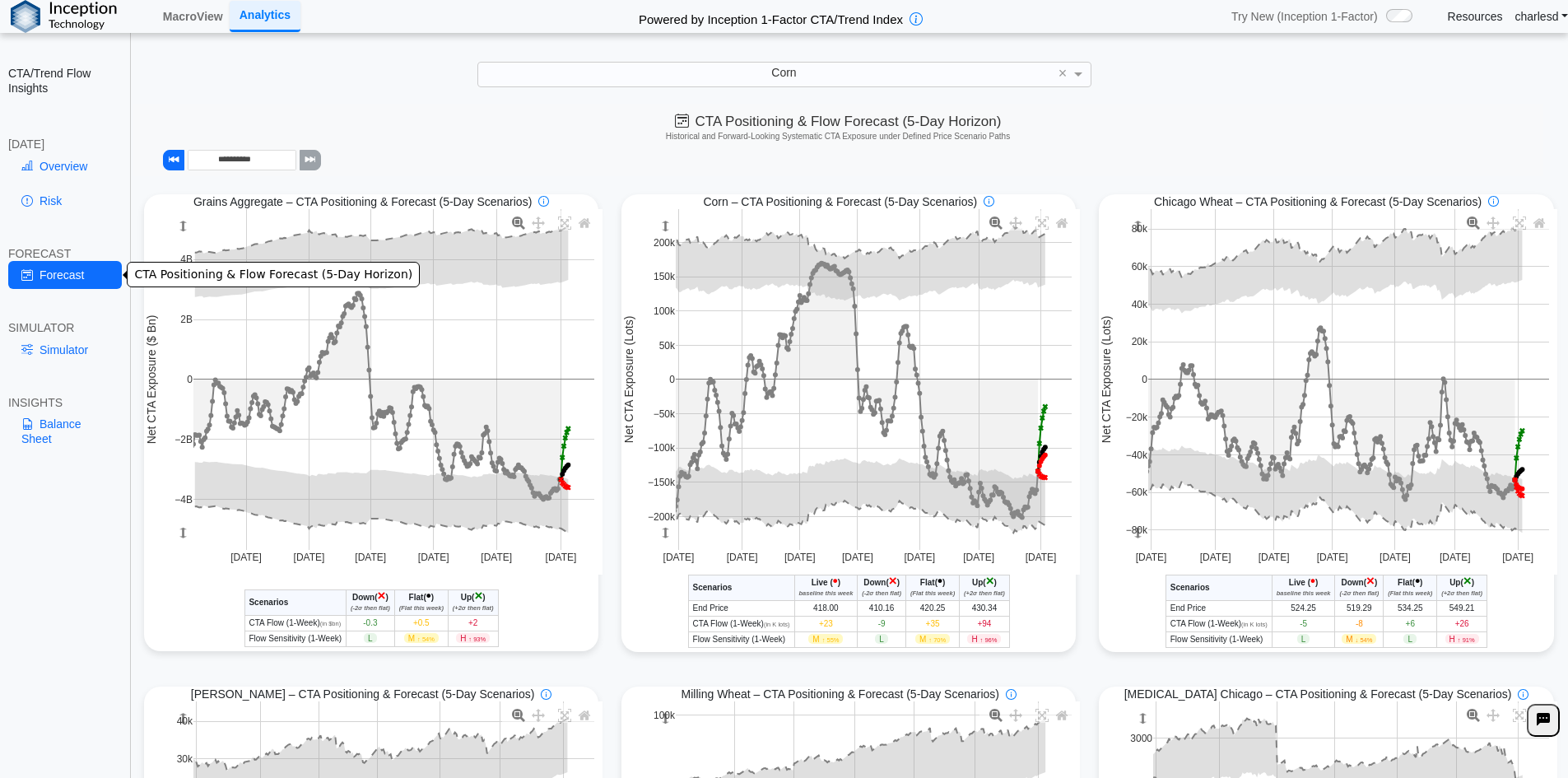
drag, startPoint x: 55, startPoint y: 277, endPoint x: 47, endPoint y: 369, distance: 92.3
click at [47, 369] on div "Simulator" at bounding box center [65, 353] width 114 height 35
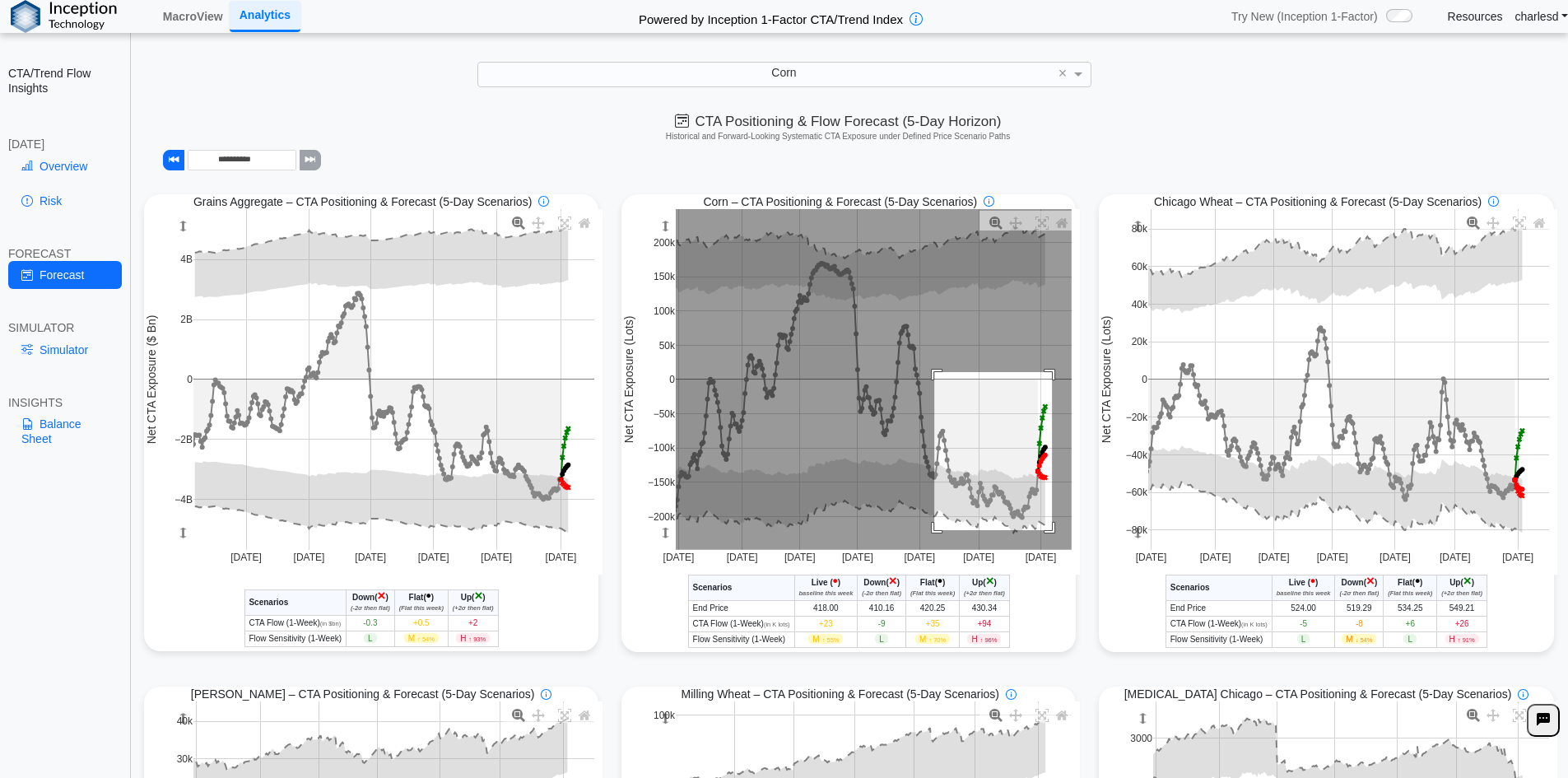
drag, startPoint x: 930, startPoint y: 377, endPoint x: 1046, endPoint y: 532, distance: 193.6
click at [1046, 532] on rect at bounding box center [874, 379] width 396 height 341
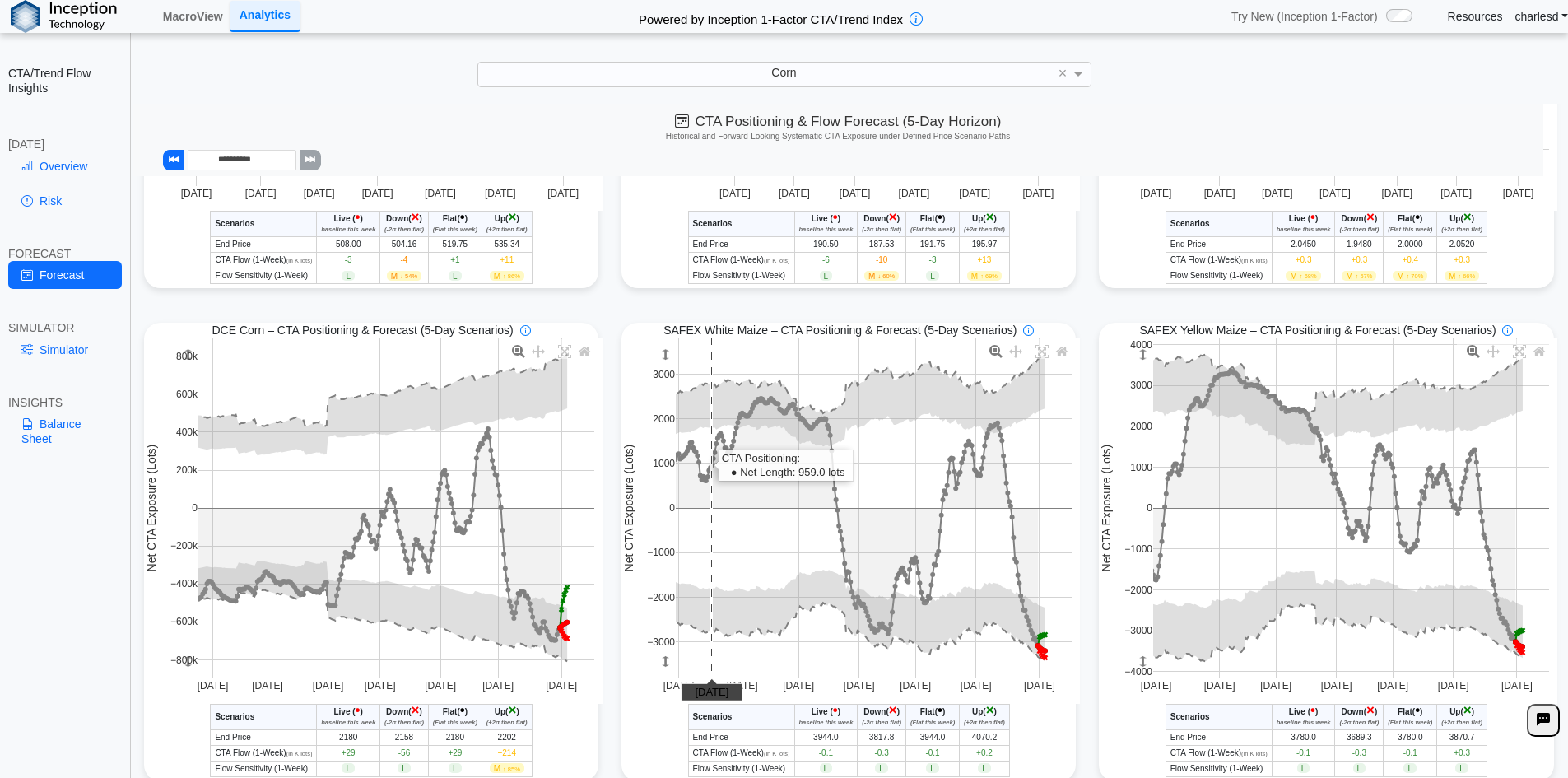
scroll to position [897, 0]
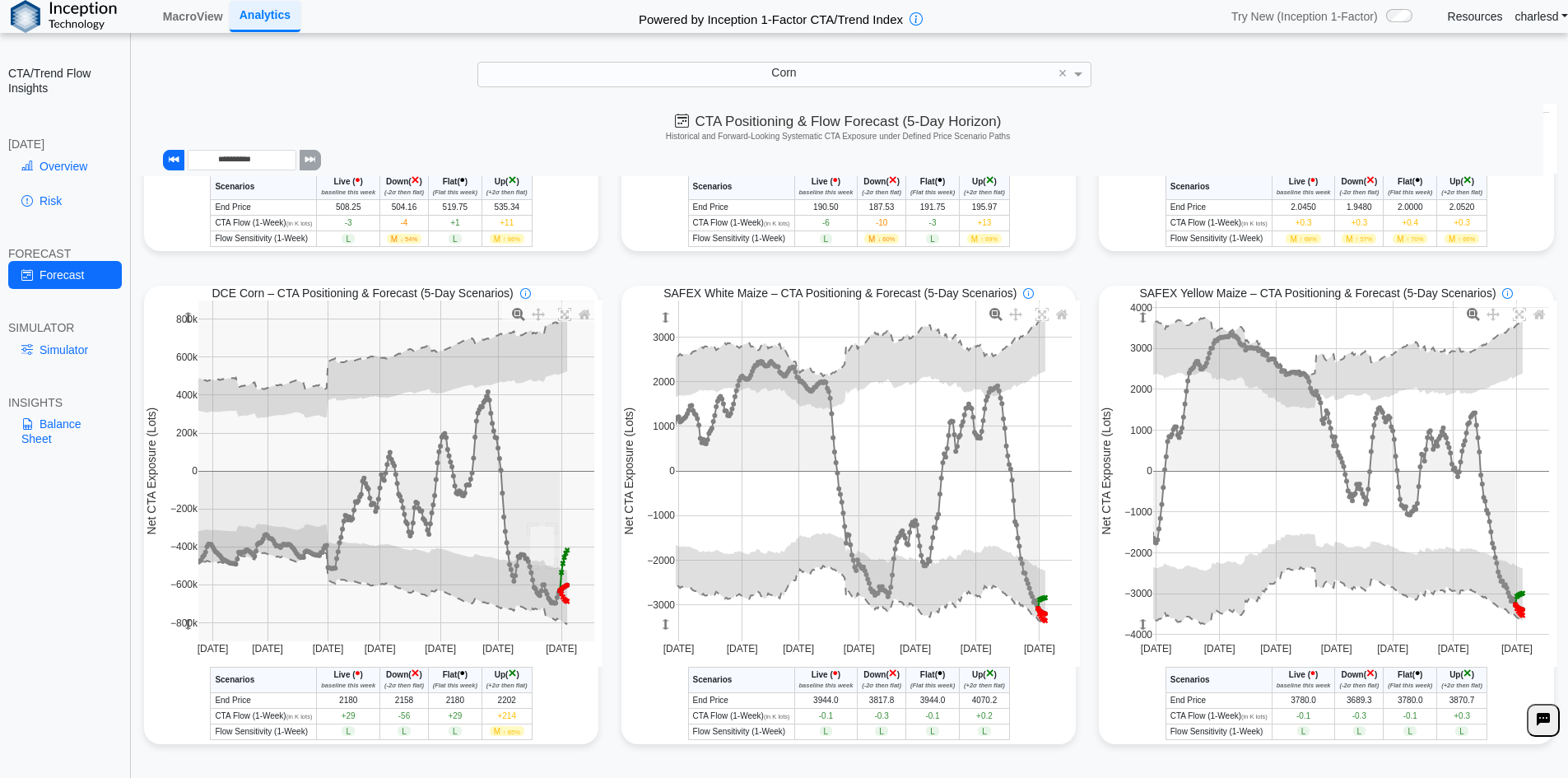
drag, startPoint x: 527, startPoint y: 527, endPoint x: 584, endPoint y: 618, distance: 107.4
click at [584, 618] on rect at bounding box center [396, 470] width 396 height 341
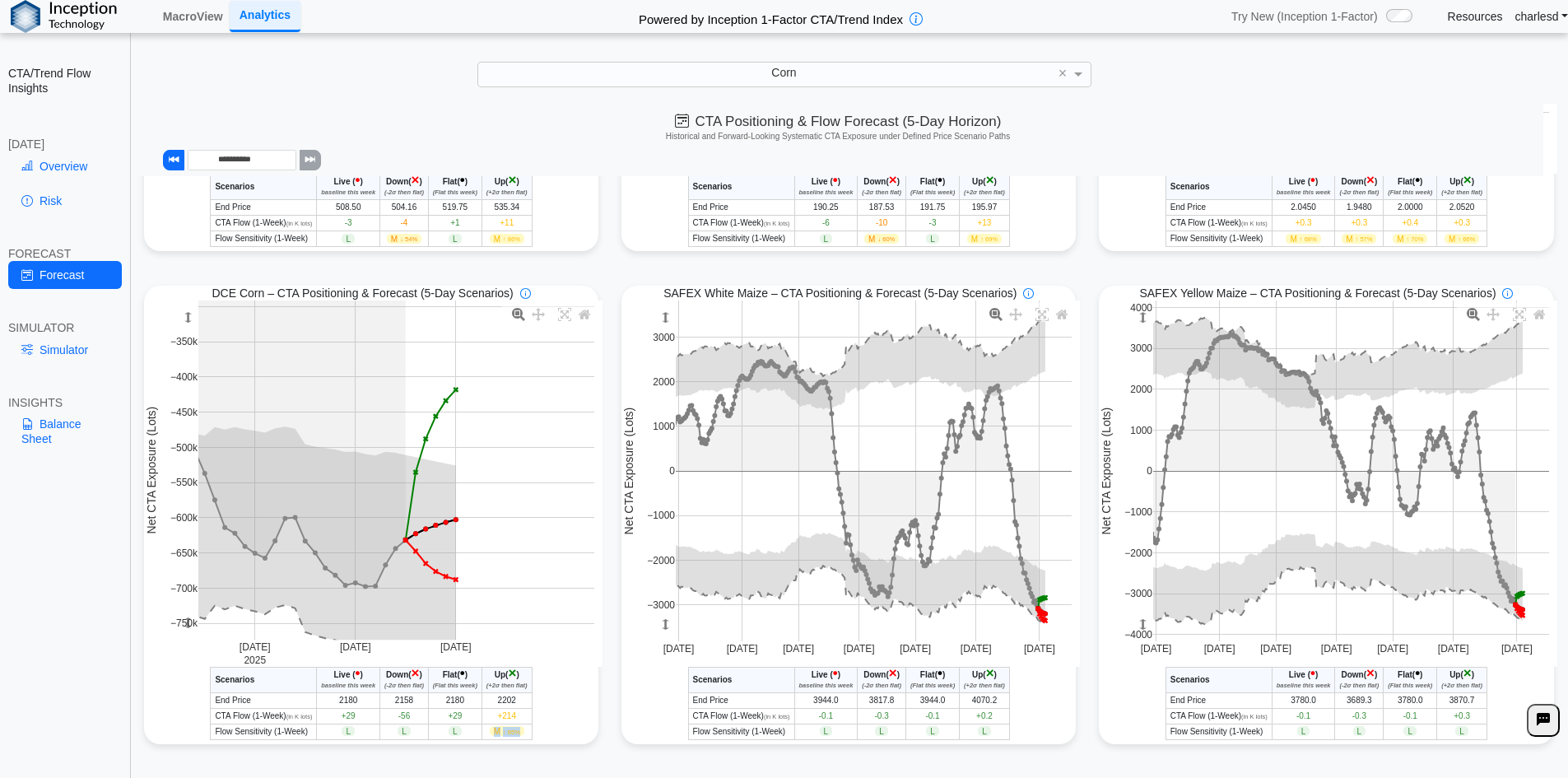
drag, startPoint x: 491, startPoint y: 735, endPoint x: 522, endPoint y: 733, distance: 31.1
click at [522, 733] on span "M ↑ 85%" at bounding box center [507, 731] width 35 height 10
drag, startPoint x: 292, startPoint y: 674, endPoint x: 514, endPoint y: 735, distance: 230.2
click at [514, 735] on table "Scenarios Live ( • ) baseline this week Down ( × ) (-2σ then flat) Flat ( • ) (…" at bounding box center [371, 703] width 322 height 73
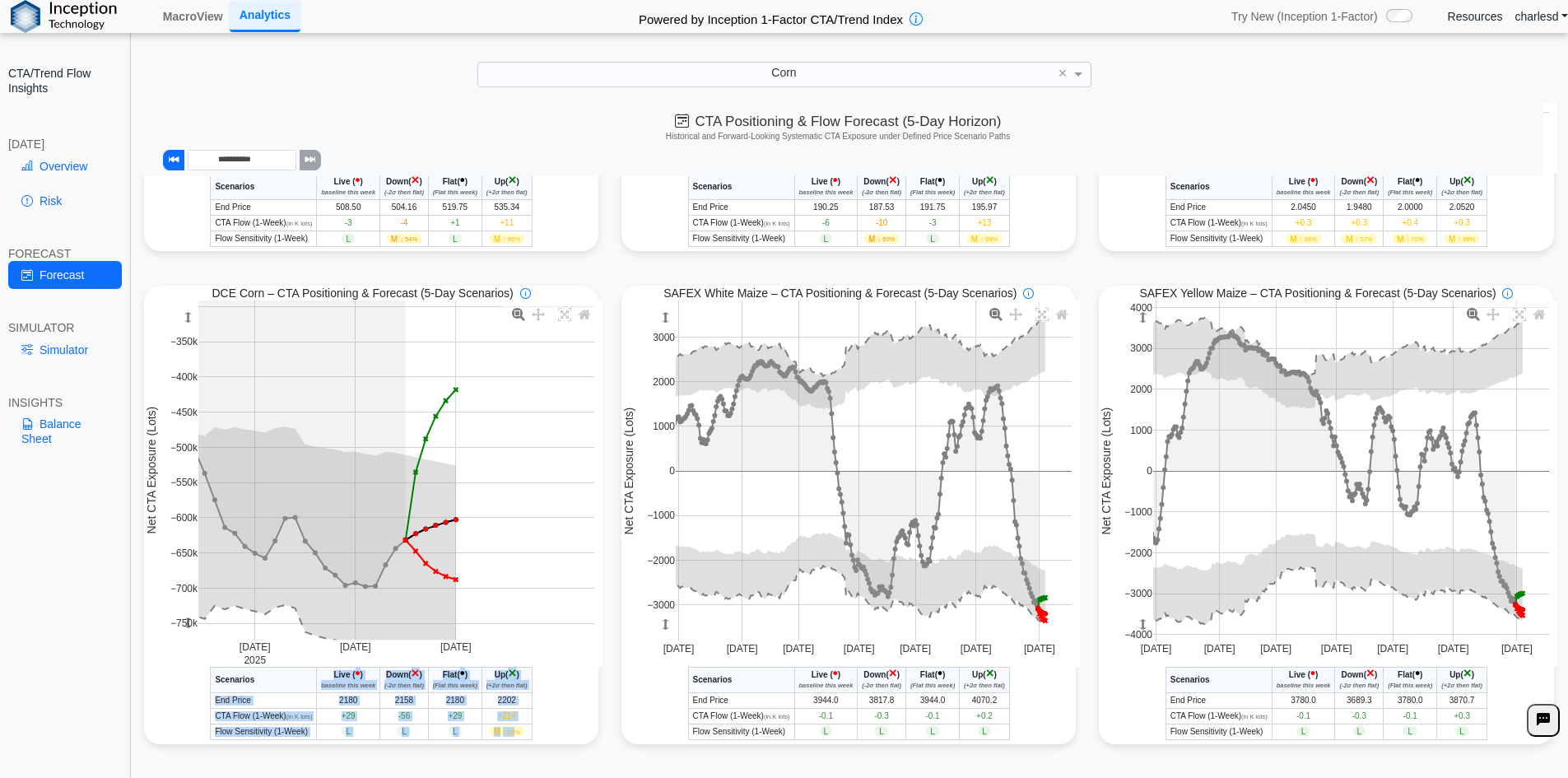
click at [514, 735] on span "↑ 85%" at bounding box center [512, 732] width 17 height 8
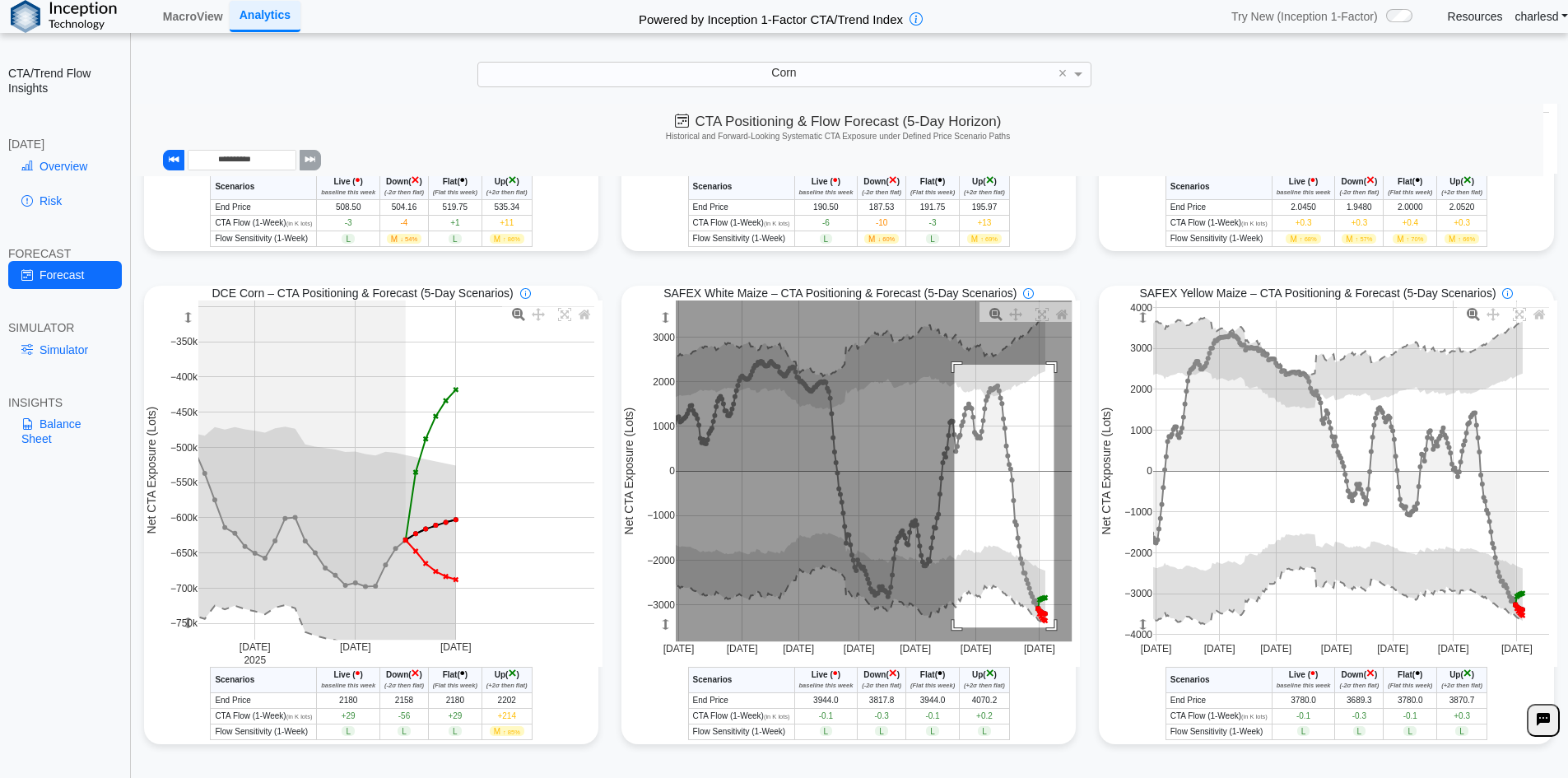
drag, startPoint x: 948, startPoint y: 366, endPoint x: 1050, endPoint y: 632, distance: 284.9
click at [1050, 632] on rect at bounding box center [874, 470] width 396 height 341
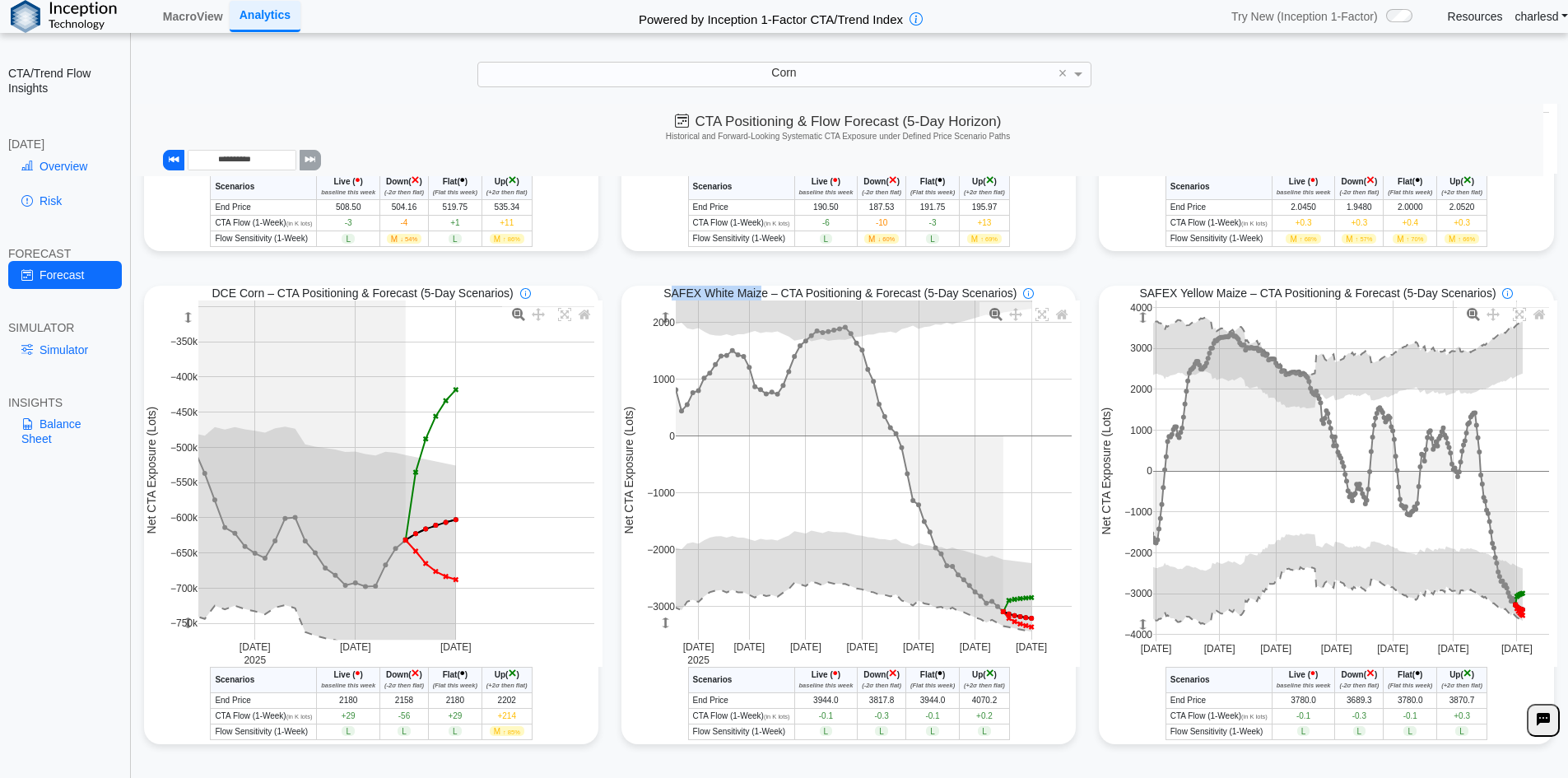
drag, startPoint x: 671, startPoint y: 291, endPoint x: 756, endPoint y: 292, distance: 85.0
click at [756, 292] on span "SAFEX White Maize – CTA Positioning & Forecast (5-Day Scenarios)" at bounding box center [840, 292] width 353 height 14
click at [796, 473] on rect at bounding box center [874, 469] width 396 height 339
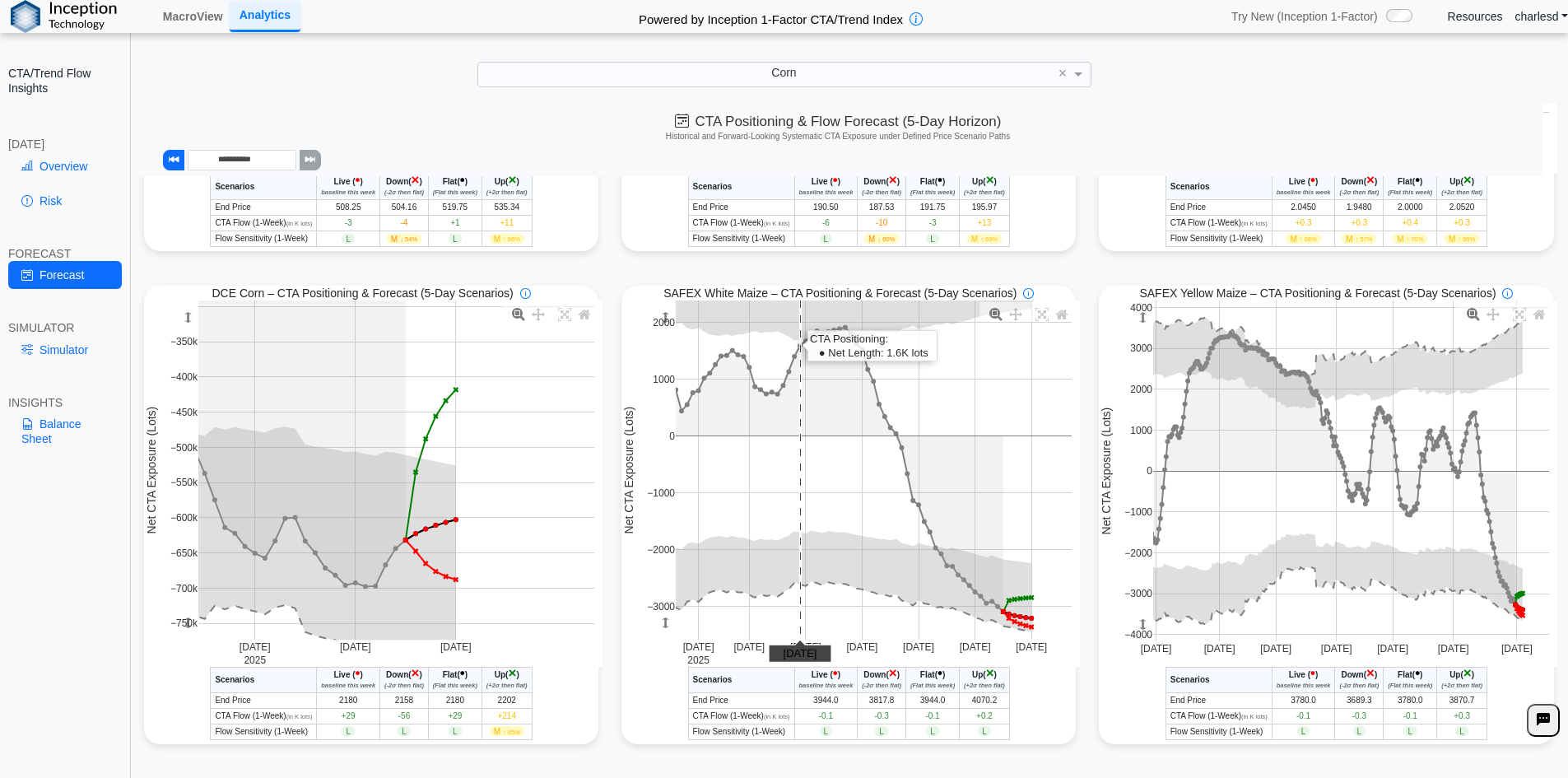
click at [796, 473] on rect at bounding box center [874, 469] width 396 height 339
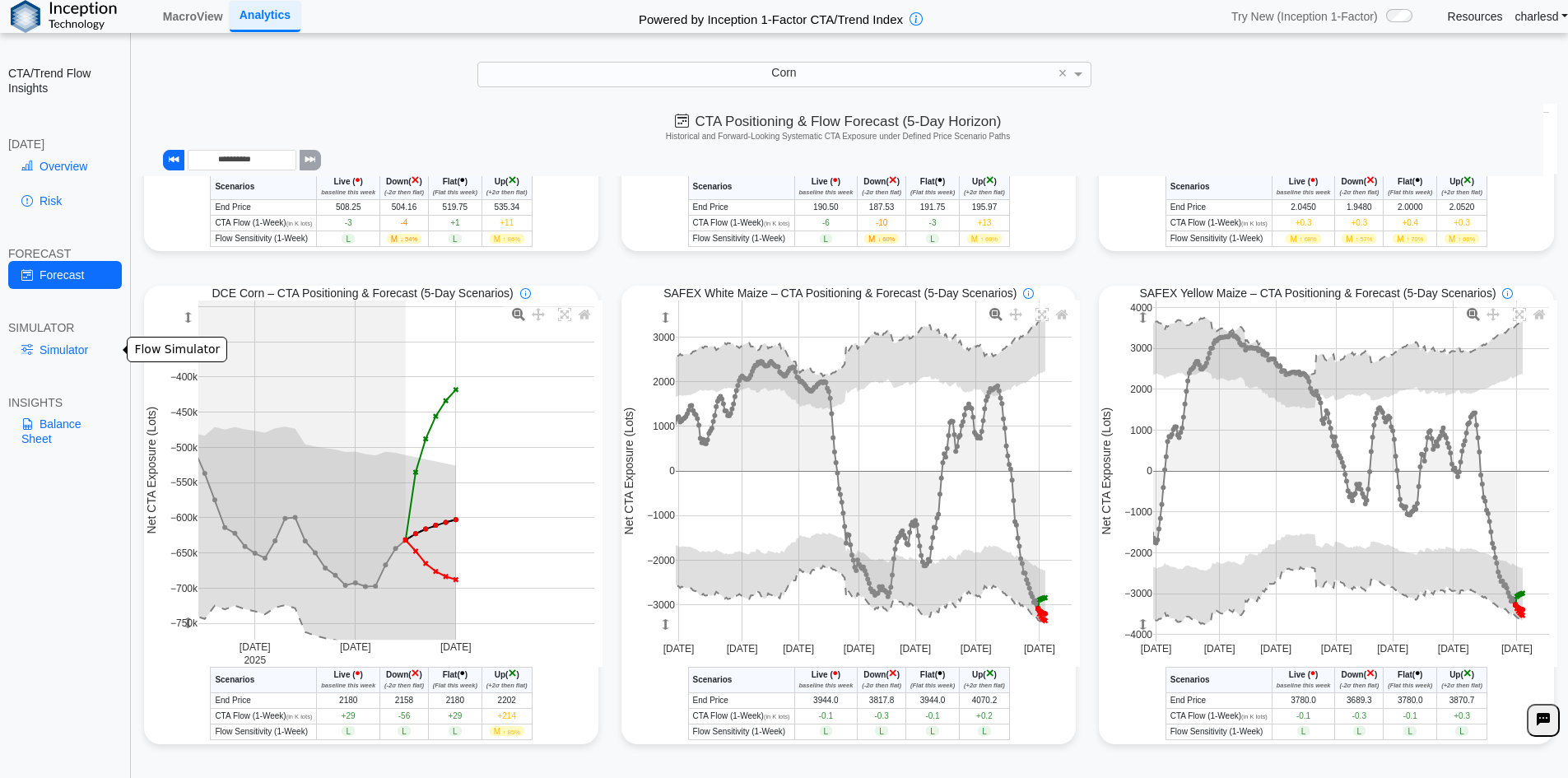
click at [81, 357] on link "Simulator" at bounding box center [65, 349] width 114 height 28
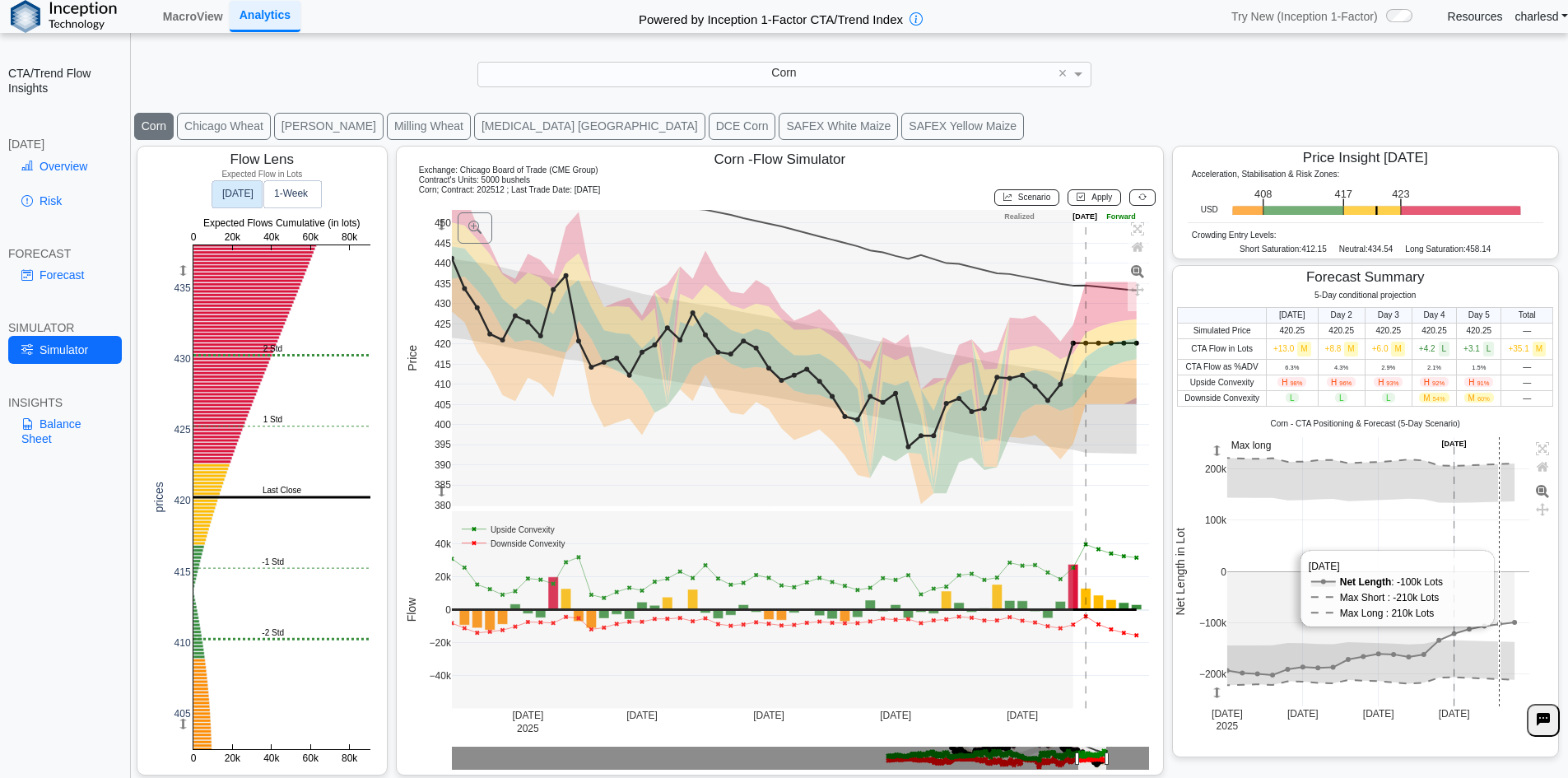
scroll to position [23, 0]
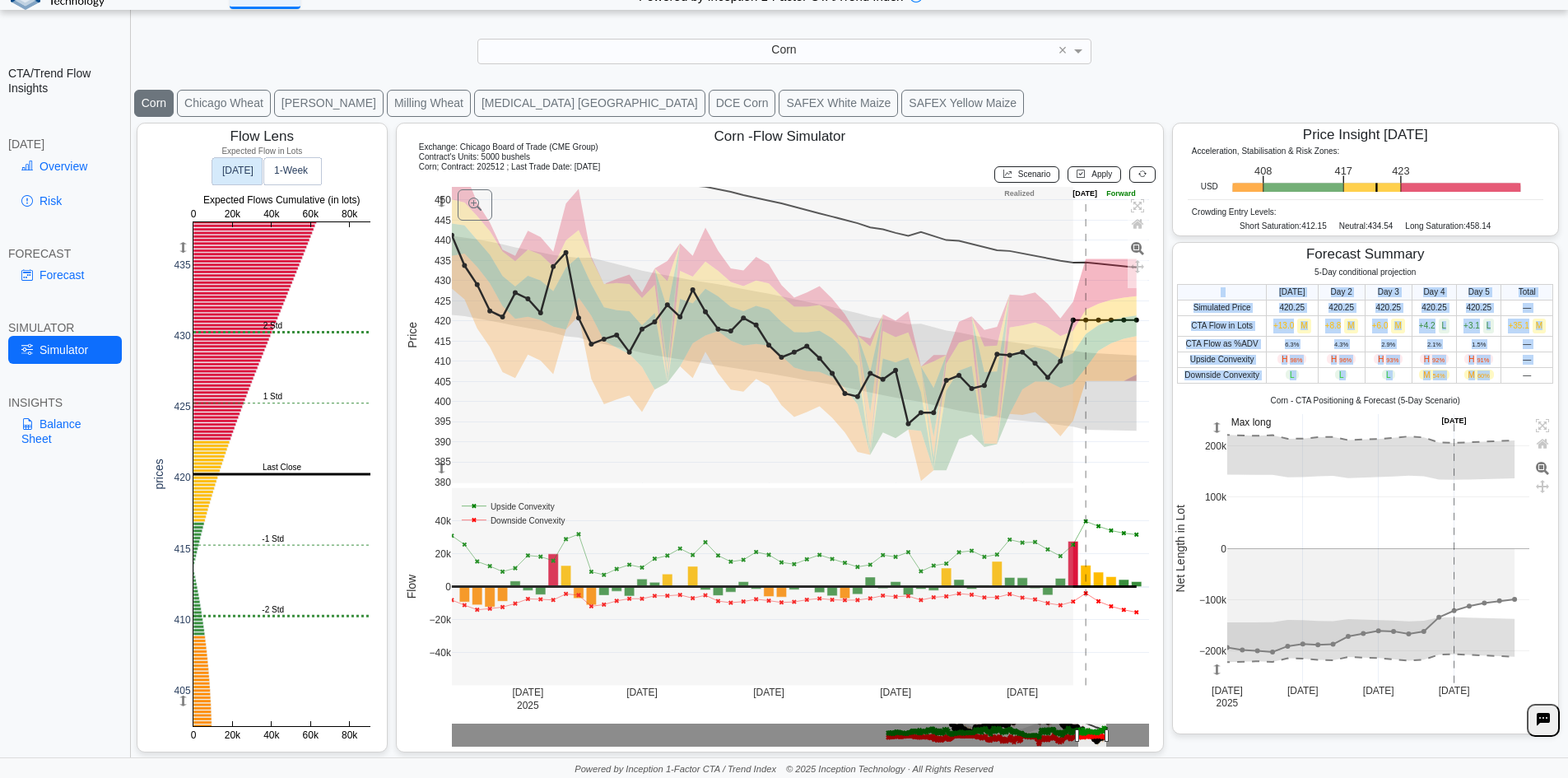
drag, startPoint x: 1201, startPoint y: 284, endPoint x: 1480, endPoint y: 377, distance: 294.1
click at [1480, 377] on table "[DATE] Day 2 Day 3 Day 4 Day 5 Total Simulated Price 420.25 420.25 420.25 420.2…" at bounding box center [1365, 333] width 376 height 99
click at [1480, 377] on span "M 60%" at bounding box center [1479, 375] width 30 height 10
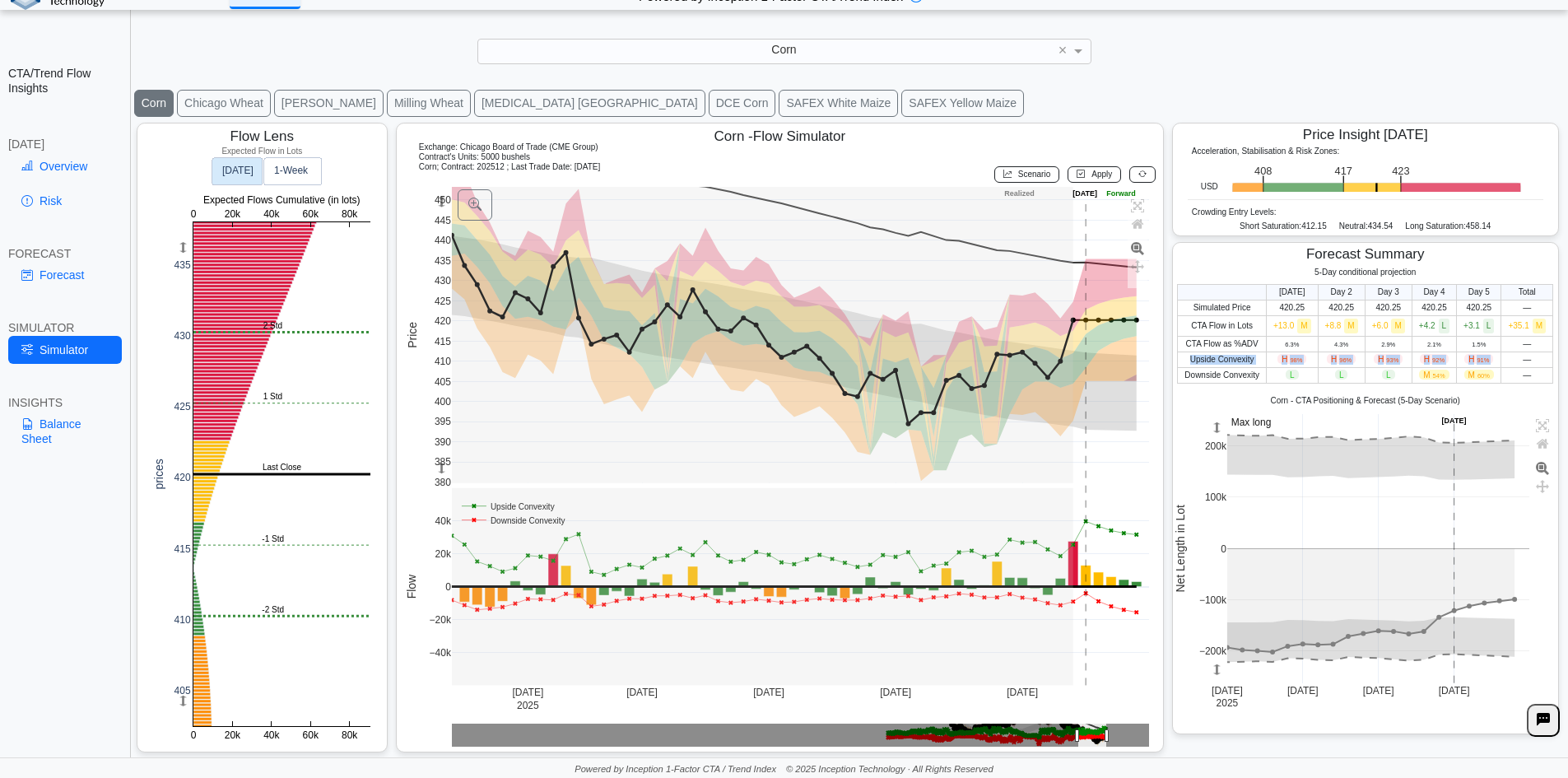
drag, startPoint x: 1180, startPoint y: 358, endPoint x: 1516, endPoint y: 354, distance: 336.0
click at [1516, 354] on tr "Upside Convexity H 98% H 96% H 93% H 92% H 91% —" at bounding box center [1366, 360] width 376 height 15
click at [1517, 354] on td "—" at bounding box center [1526, 360] width 52 height 15
drag, startPoint x: 1537, startPoint y: 358, endPoint x: 1198, endPoint y: 352, distance: 339.1
click at [1198, 352] on tr "Upside Convexity H 98% H 96% H 93% H 92% H 91% —" at bounding box center [1366, 360] width 376 height 15
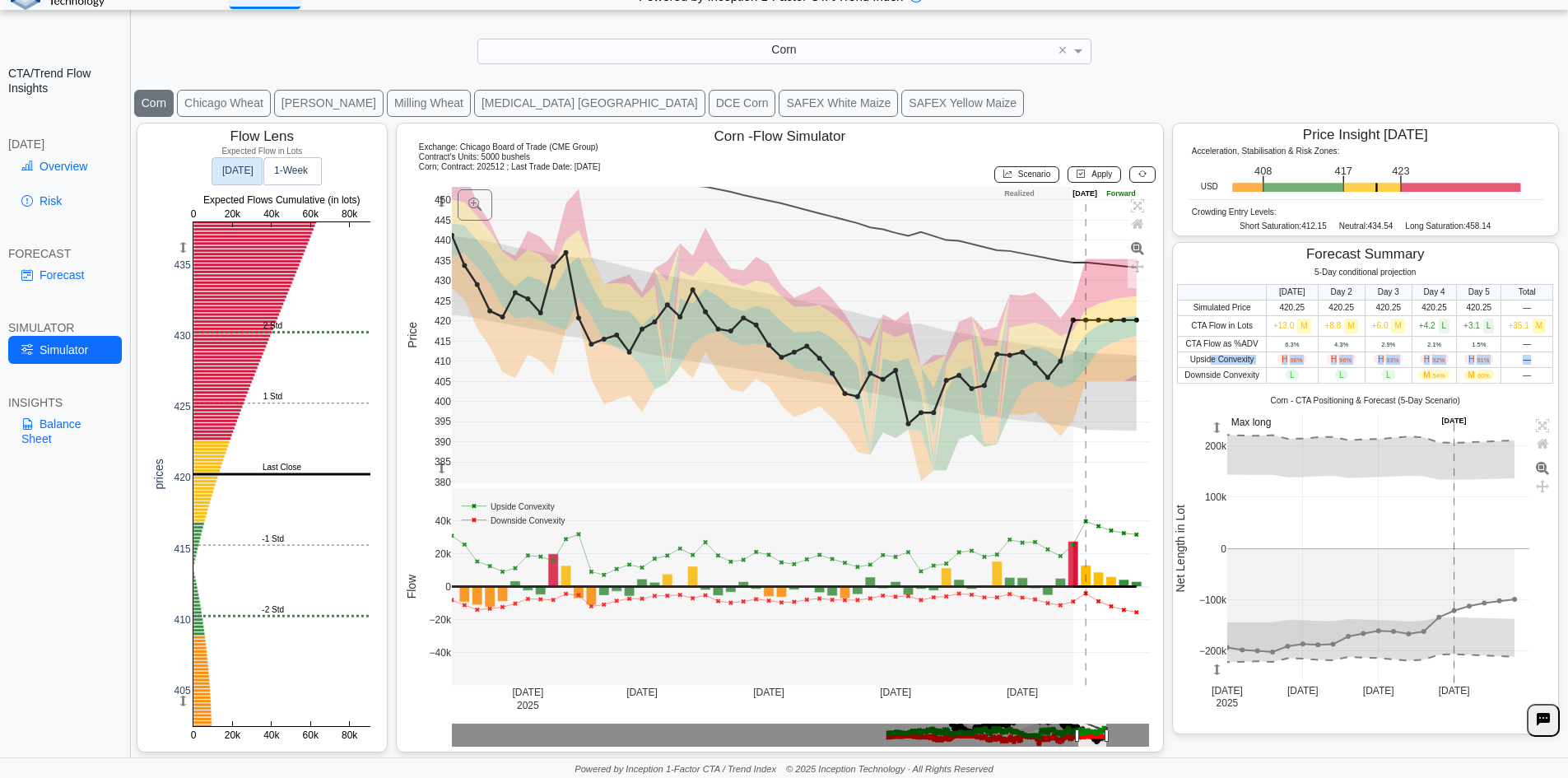
drag, startPoint x: 1198, startPoint y: 352, endPoint x: 1235, endPoint y: 355, distance: 37.1
click at [1201, 353] on th "Upside Convexity" at bounding box center [1222, 360] width 89 height 15
click at [1248, 355] on th "Upside Convexity" at bounding box center [1222, 360] width 89 height 15
drag, startPoint x: 1275, startPoint y: 360, endPoint x: 1478, endPoint y: 360, distance: 203.0
click at [1478, 360] on tr "Upside Convexity H 98% H 96% H 93% H 92% H 91% —" at bounding box center [1366, 360] width 376 height 15
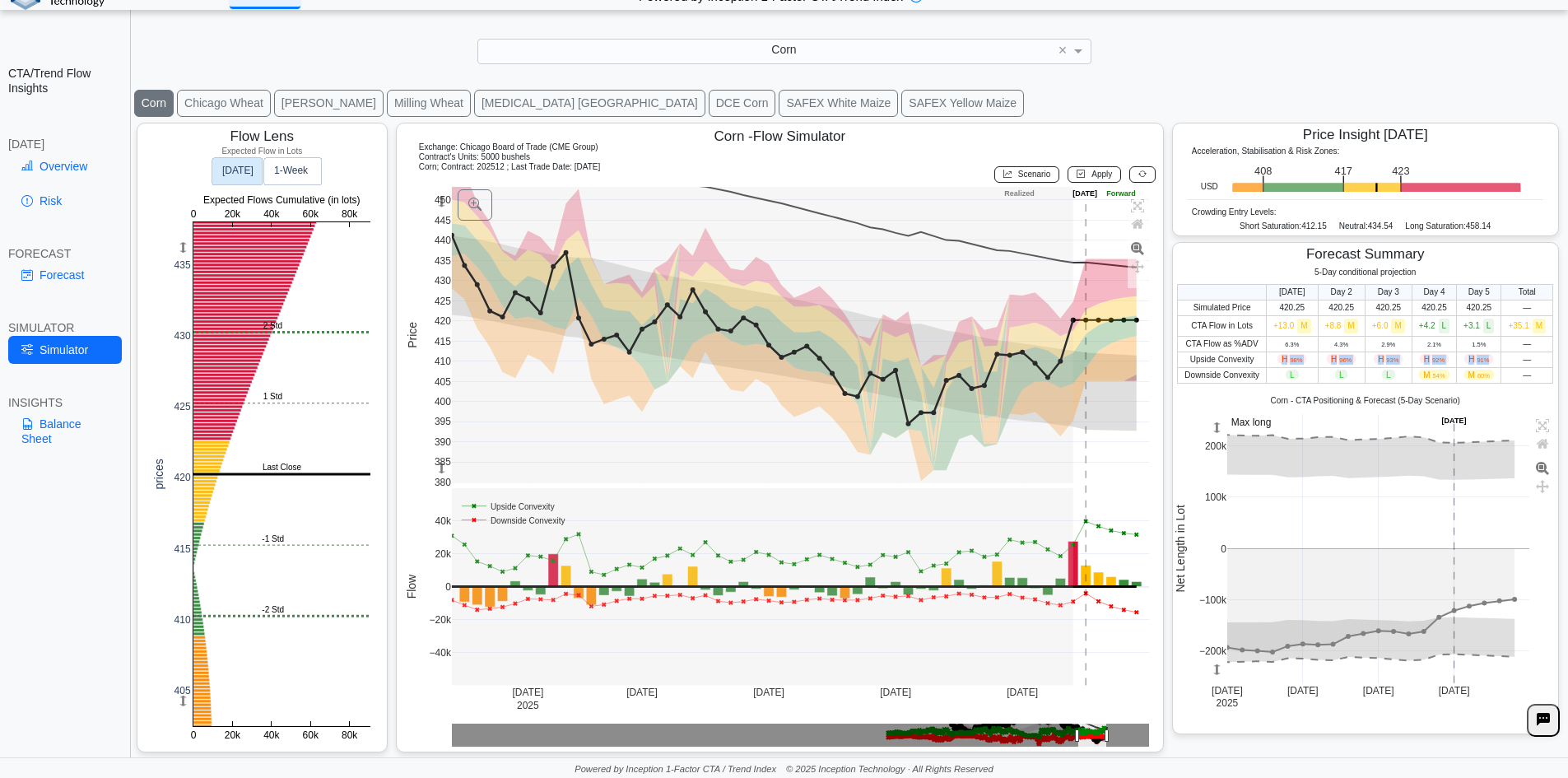
click at [1482, 360] on span "H 91%" at bounding box center [1479, 359] width 29 height 10
drag, startPoint x: 1452, startPoint y: 361, endPoint x: 1480, endPoint y: 360, distance: 28.0
click at [1480, 360] on td "H 91%" at bounding box center [1479, 360] width 44 height 15
click at [1480, 360] on span "H 91%" at bounding box center [1479, 359] width 29 height 10
drag, startPoint x: 1276, startPoint y: 355, endPoint x: 1407, endPoint y: 356, distance: 131.0
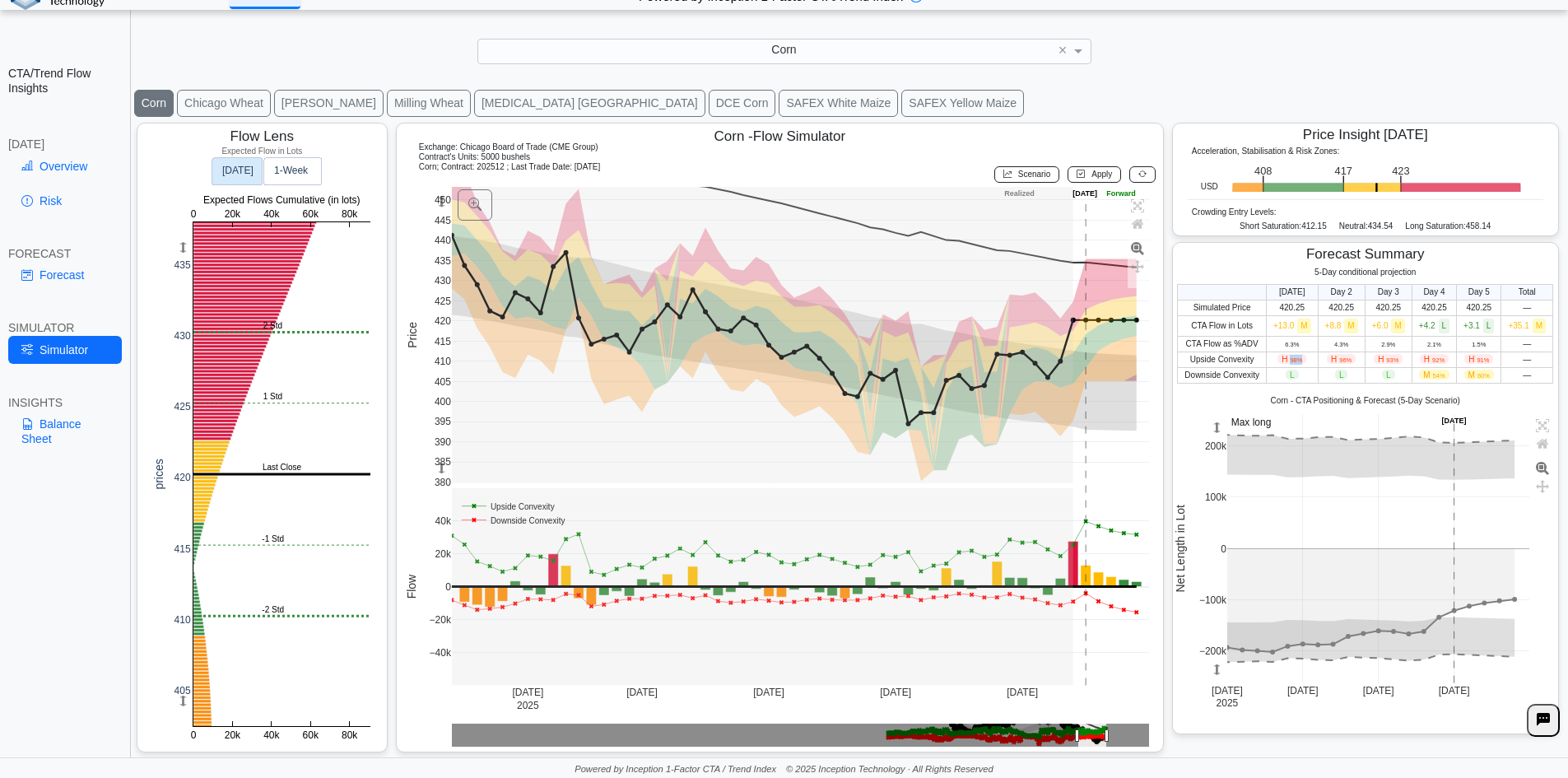
click at [1322, 355] on tr "Upside Convexity H 98% H 96% H 93% H 92% H 91% —" at bounding box center [1366, 360] width 376 height 15
drag, startPoint x: 1444, startPoint y: 357, endPoint x: 1491, endPoint y: 358, distance: 47.0
click at [1490, 358] on tr "Upside Convexity H 98% H 96% H 93% H 92% H 91% —" at bounding box center [1366, 360] width 376 height 15
click at [1492, 358] on tr "Upside Convexity H 98% H 96% H 93% H 92% H 91% —" at bounding box center [1366, 360] width 376 height 15
click at [1483, 361] on td "H 91%" at bounding box center [1479, 360] width 44 height 15
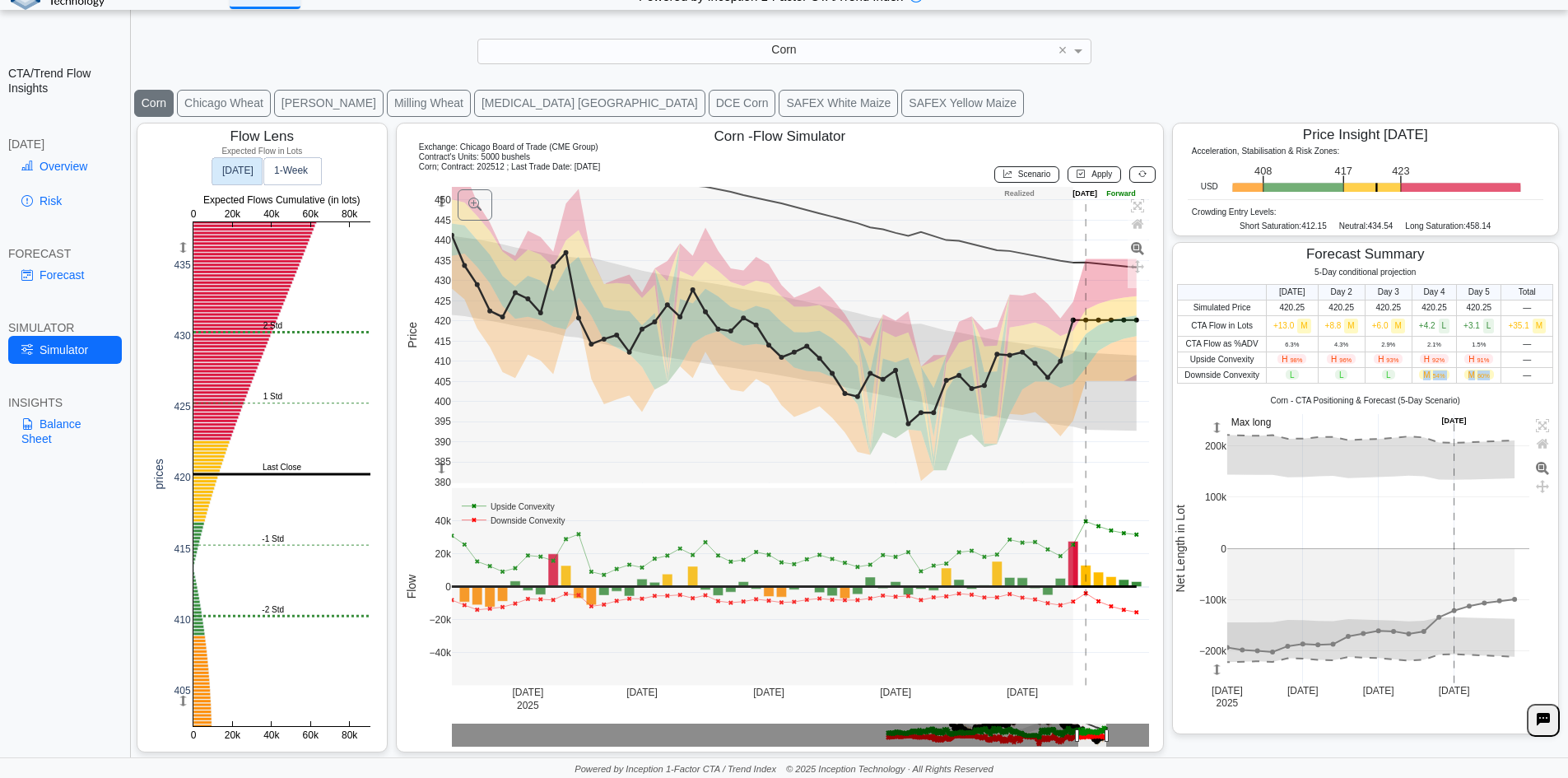
drag, startPoint x: 1415, startPoint y: 375, endPoint x: 1479, endPoint y: 378, distance: 64.1
click at [1479, 378] on tr "Downside Convexity L L L M 54% M 60% —" at bounding box center [1366, 375] width 376 height 15
click at [1440, 372] on span "M 54%" at bounding box center [1434, 375] width 30 height 10
drag, startPoint x: 1266, startPoint y: 356, endPoint x: 1452, endPoint y: 359, distance: 186.0
click at [1452, 359] on tr "Upside Convexity H 98% H 96% H 93% H 92% H 91% —" at bounding box center [1366, 360] width 376 height 15
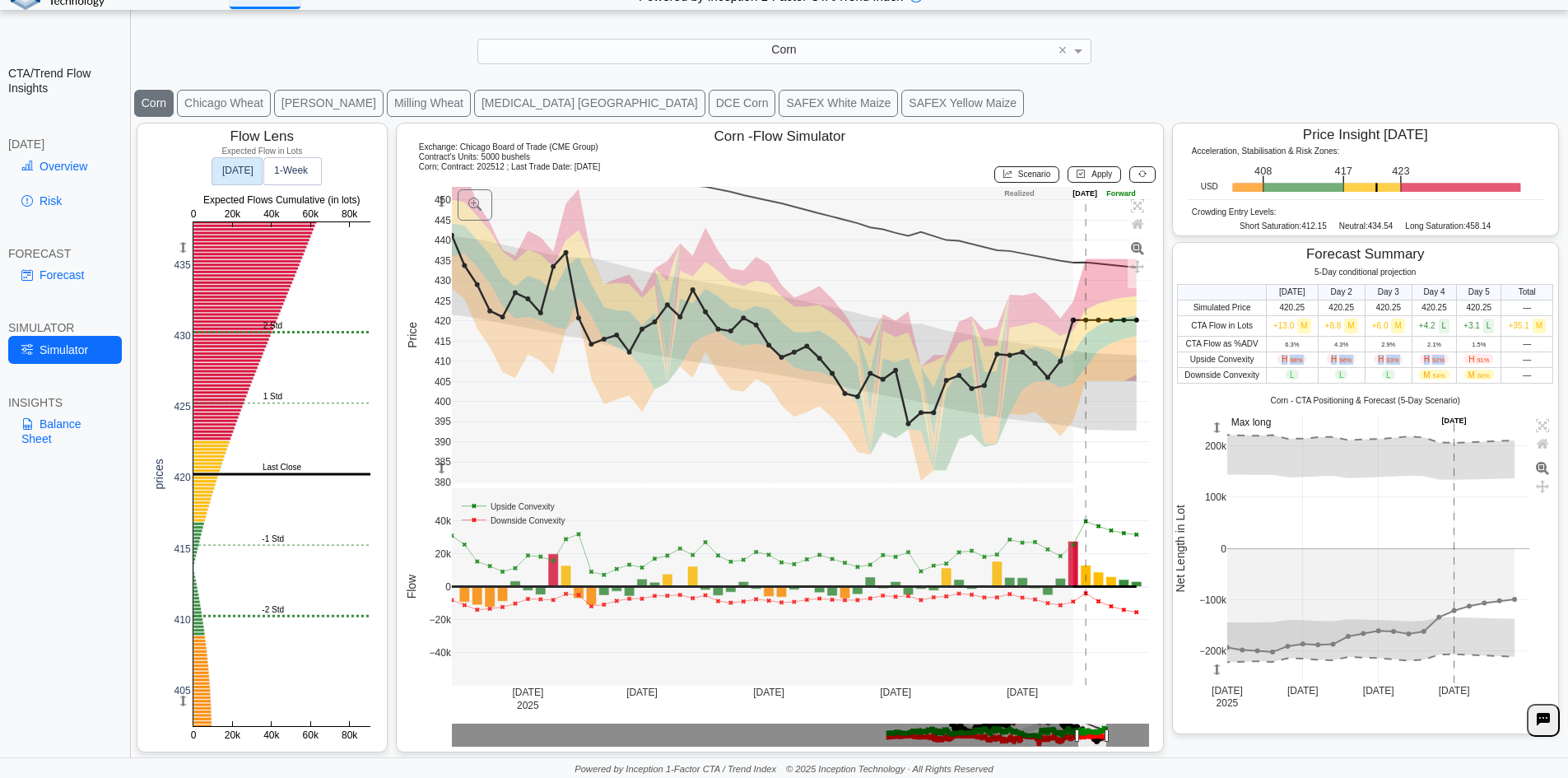
click at [1457, 359] on td "H 91%" at bounding box center [1479, 360] width 44 height 15
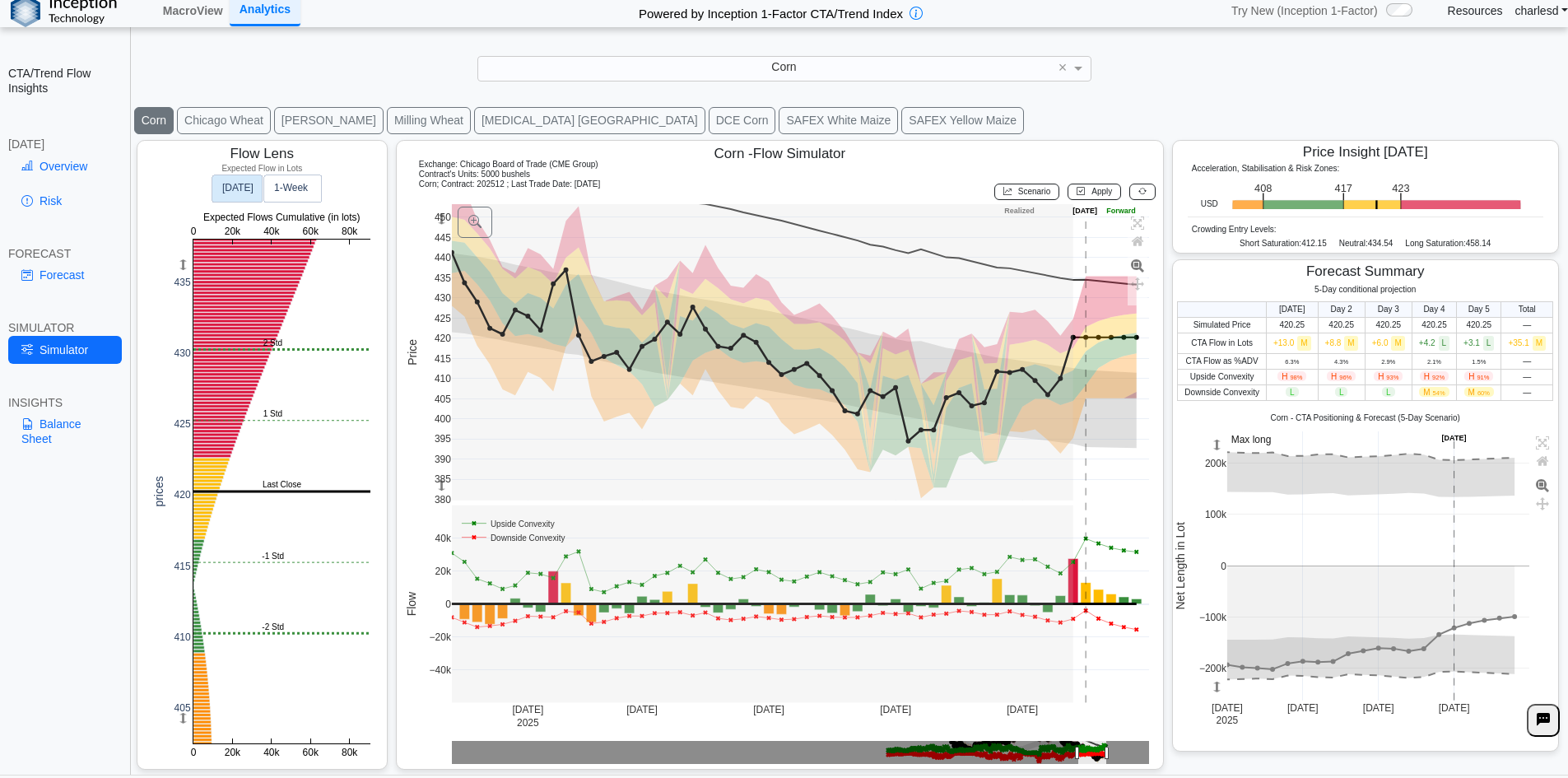
scroll to position [0, 0]
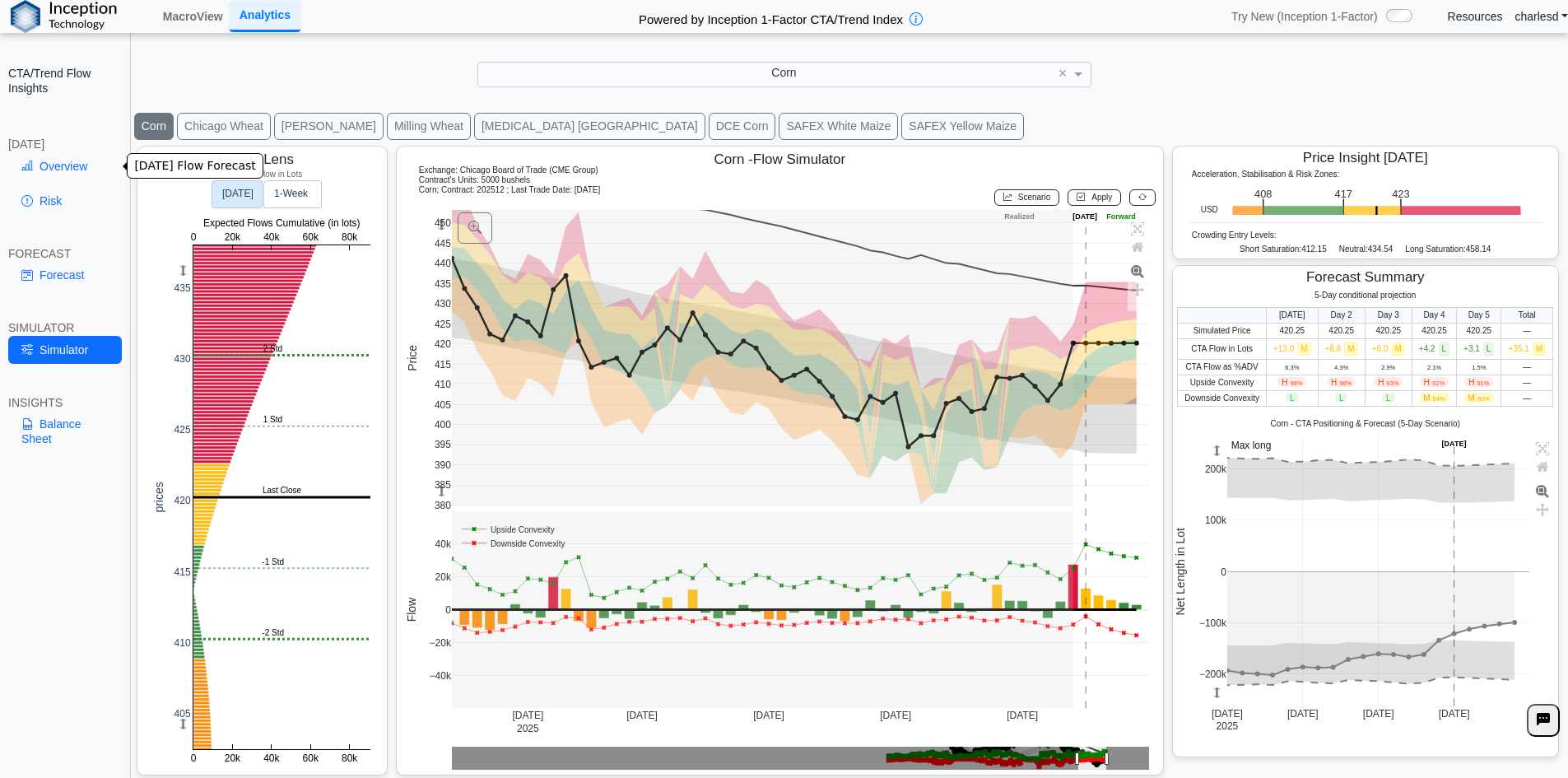
click at [52, 155] on link "Overview" at bounding box center [65, 166] width 114 height 28
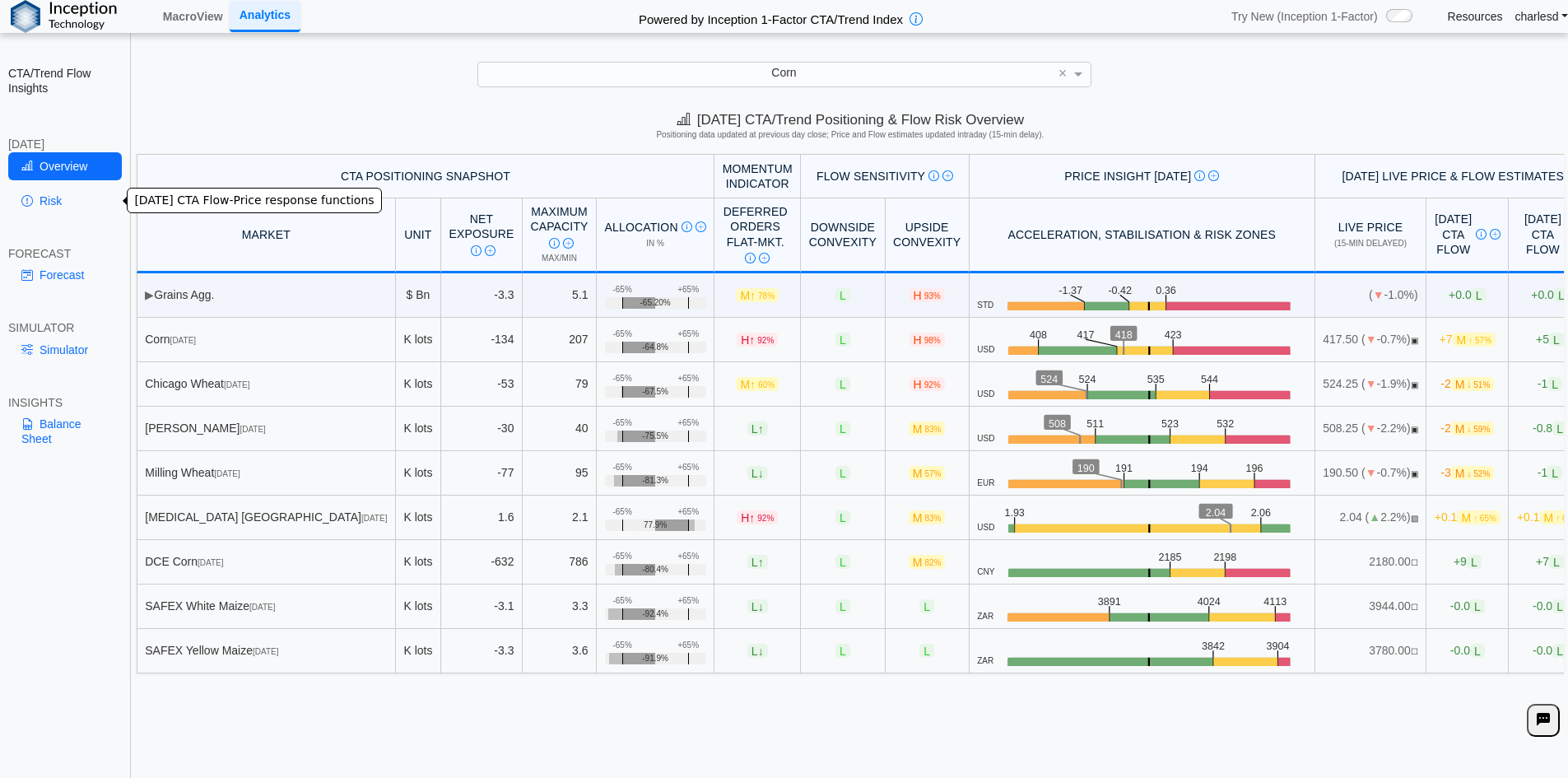
click at [50, 207] on link "Risk" at bounding box center [65, 201] width 114 height 28
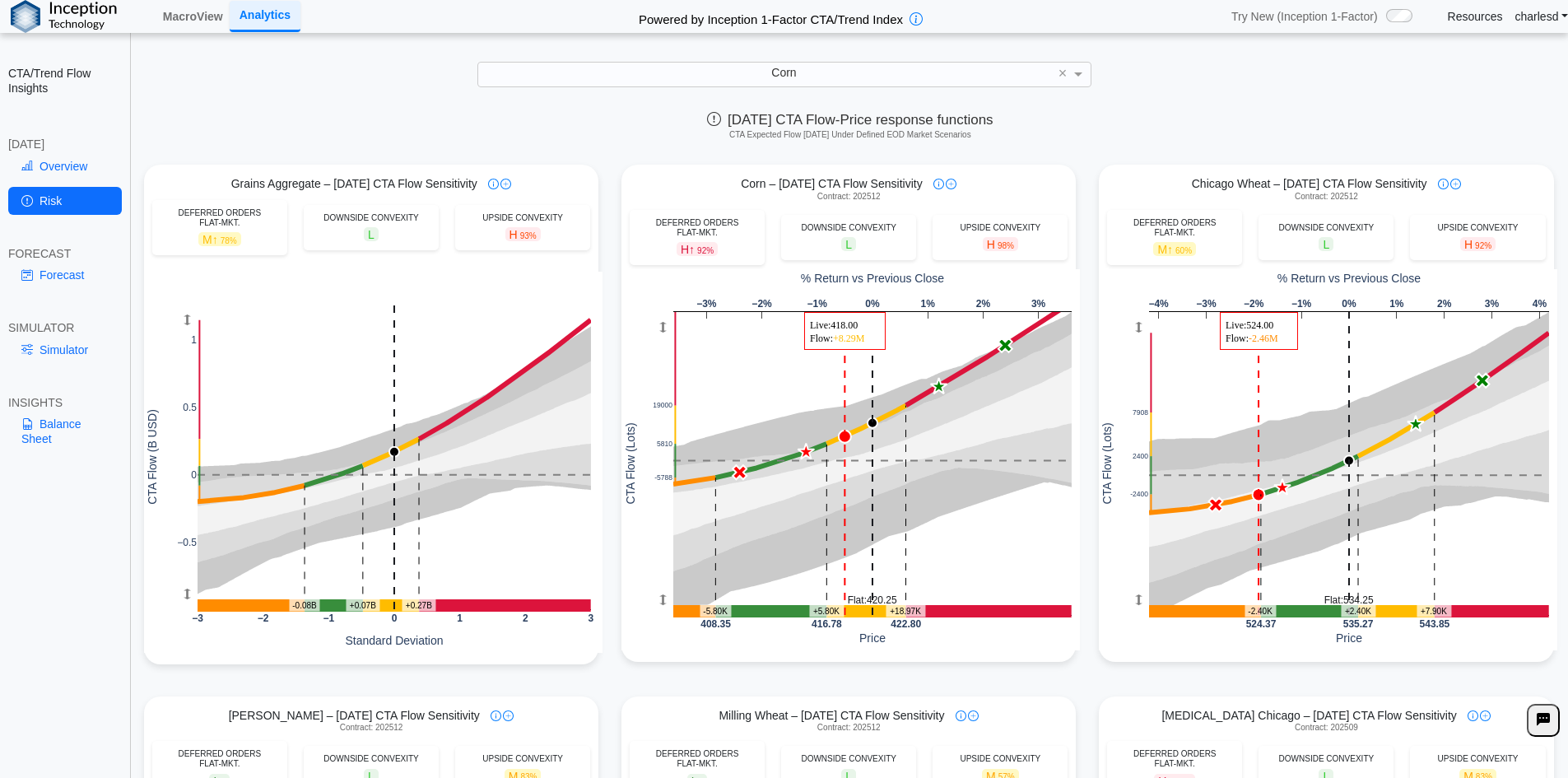
click at [1004, 181] on div "Corn – [DATE] CTA Flow Sensitivity" at bounding box center [848, 183] width 455 height 14
click at [1026, 179] on div "Corn – [DATE] CTA Flow Sensitivity" at bounding box center [848, 183] width 455 height 14
click at [57, 274] on link "Forecast" at bounding box center [65, 275] width 114 height 28
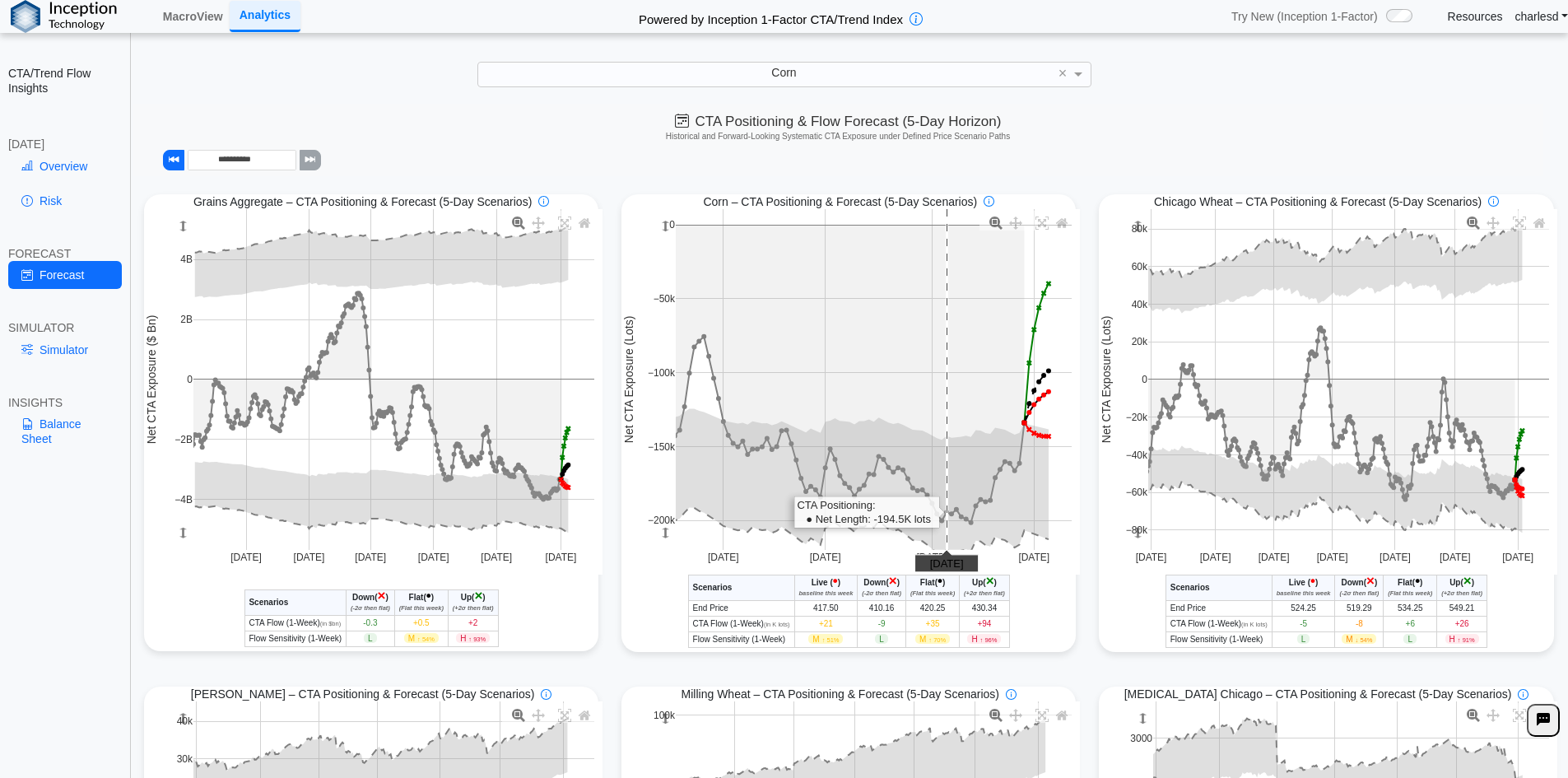
click at [940, 356] on rect at bounding box center [874, 379] width 396 height 341
click at [940, 355] on rect at bounding box center [874, 379] width 396 height 341
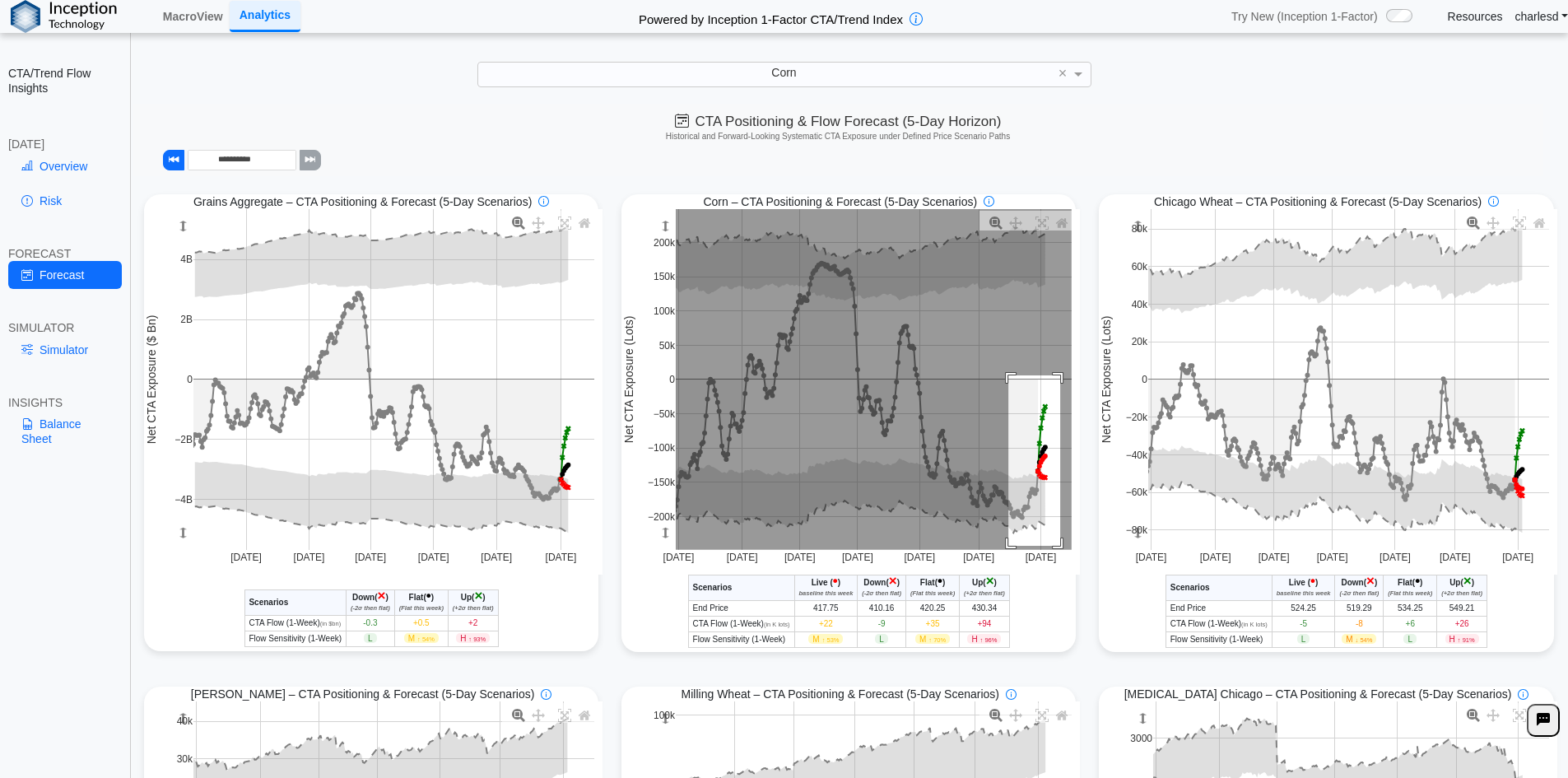
drag, startPoint x: 1018, startPoint y: 415, endPoint x: 1055, endPoint y: 548, distance: 138.1
click at [1055, 548] on rect at bounding box center [874, 379] width 396 height 341
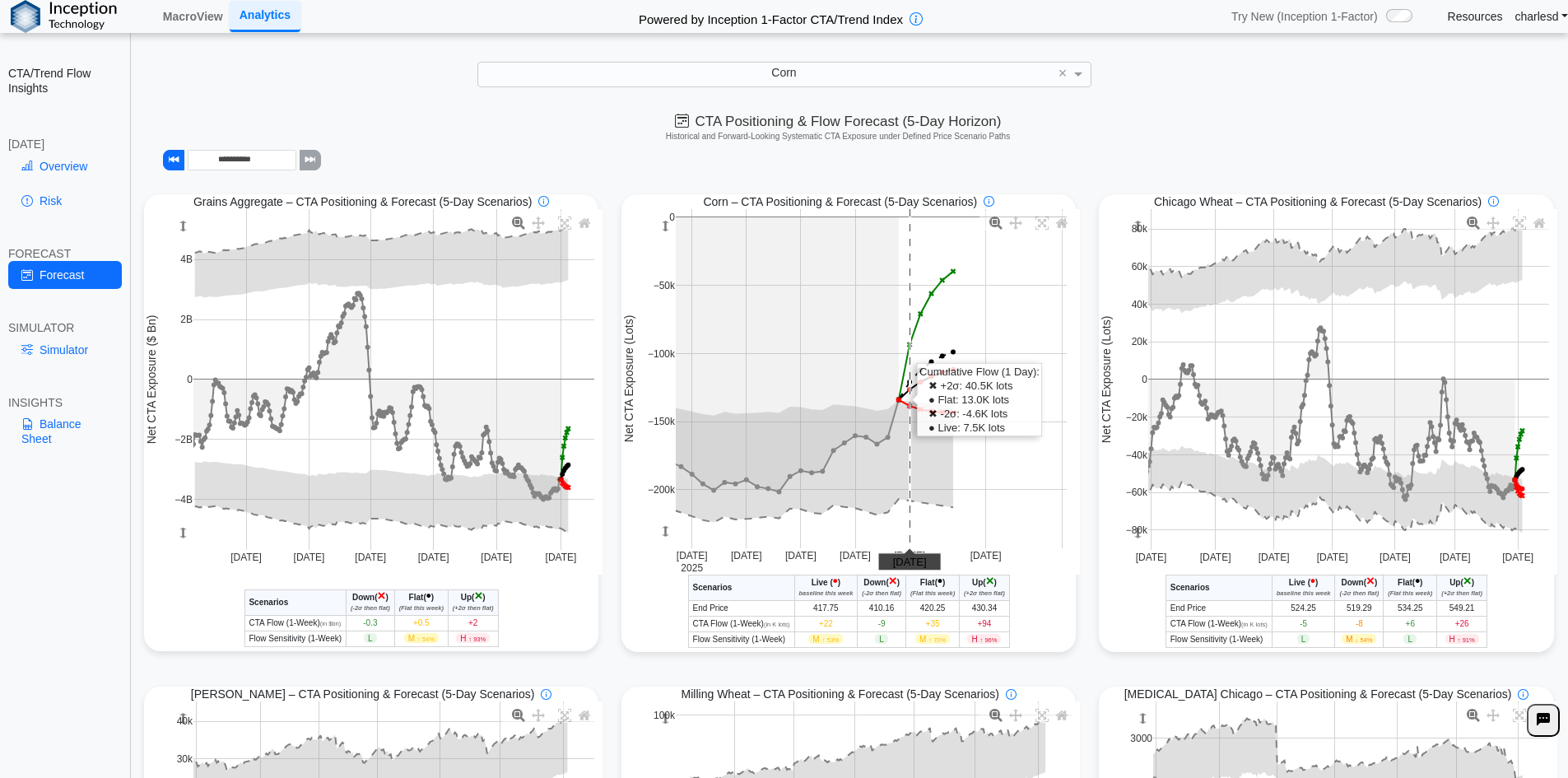
click at [908, 486] on rect at bounding box center [871, 378] width 391 height 339
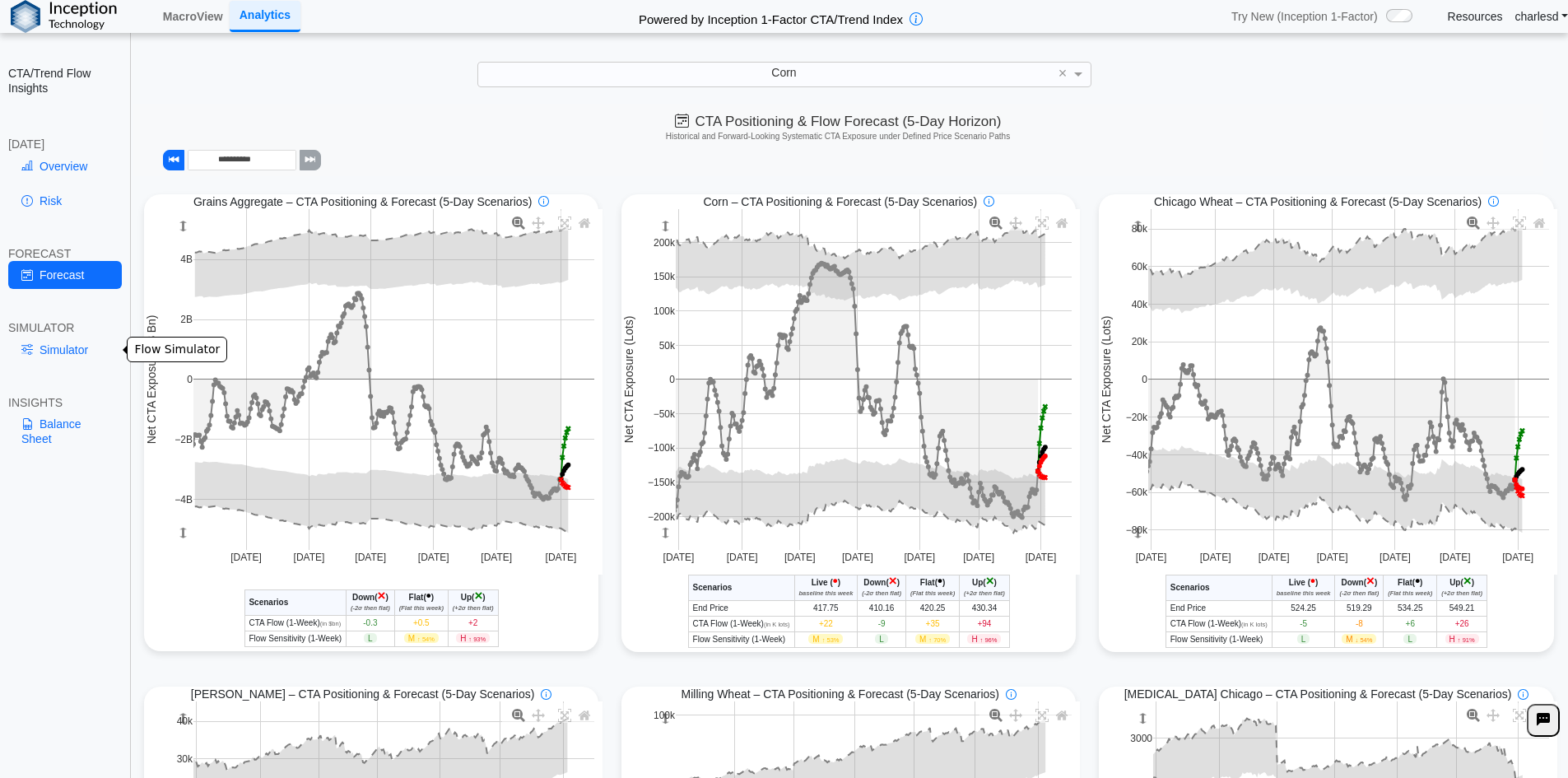
click at [76, 360] on link "Simulator" at bounding box center [65, 349] width 114 height 28
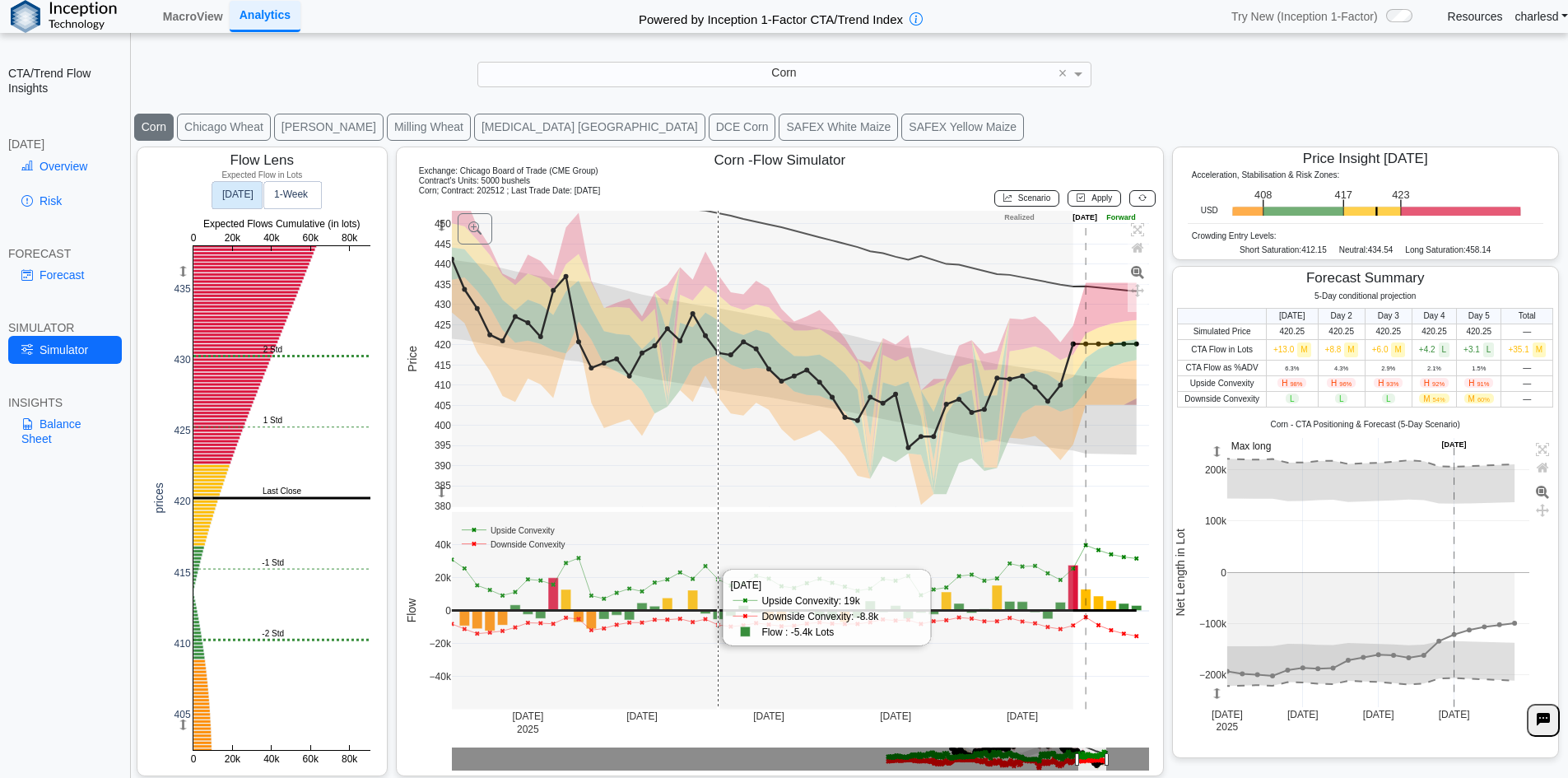
scroll to position [26, 0]
drag, startPoint x: 1254, startPoint y: 378, endPoint x: 1503, endPoint y: 372, distance: 249.1
click at [1503, 372] on tbody "Simulated Price 420.25 420.25 420.25 420.25 420.25 — CTA Flow in Lots +13.0 M +…" at bounding box center [1366, 365] width 376 height 83
click at [1503, 372] on td "—" at bounding box center [1526, 366] width 52 height 15
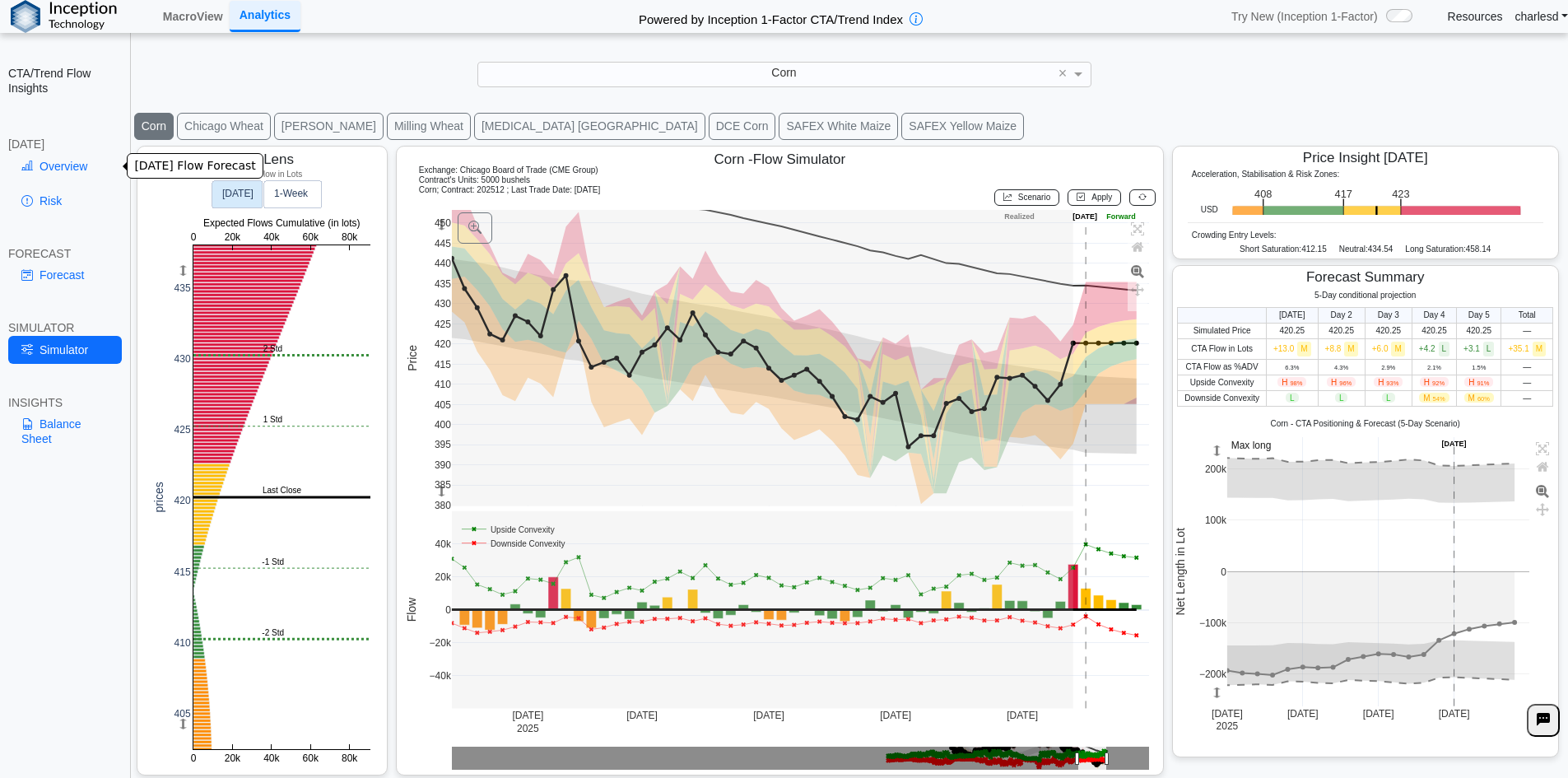
click at [70, 168] on link "Overview" at bounding box center [65, 166] width 114 height 28
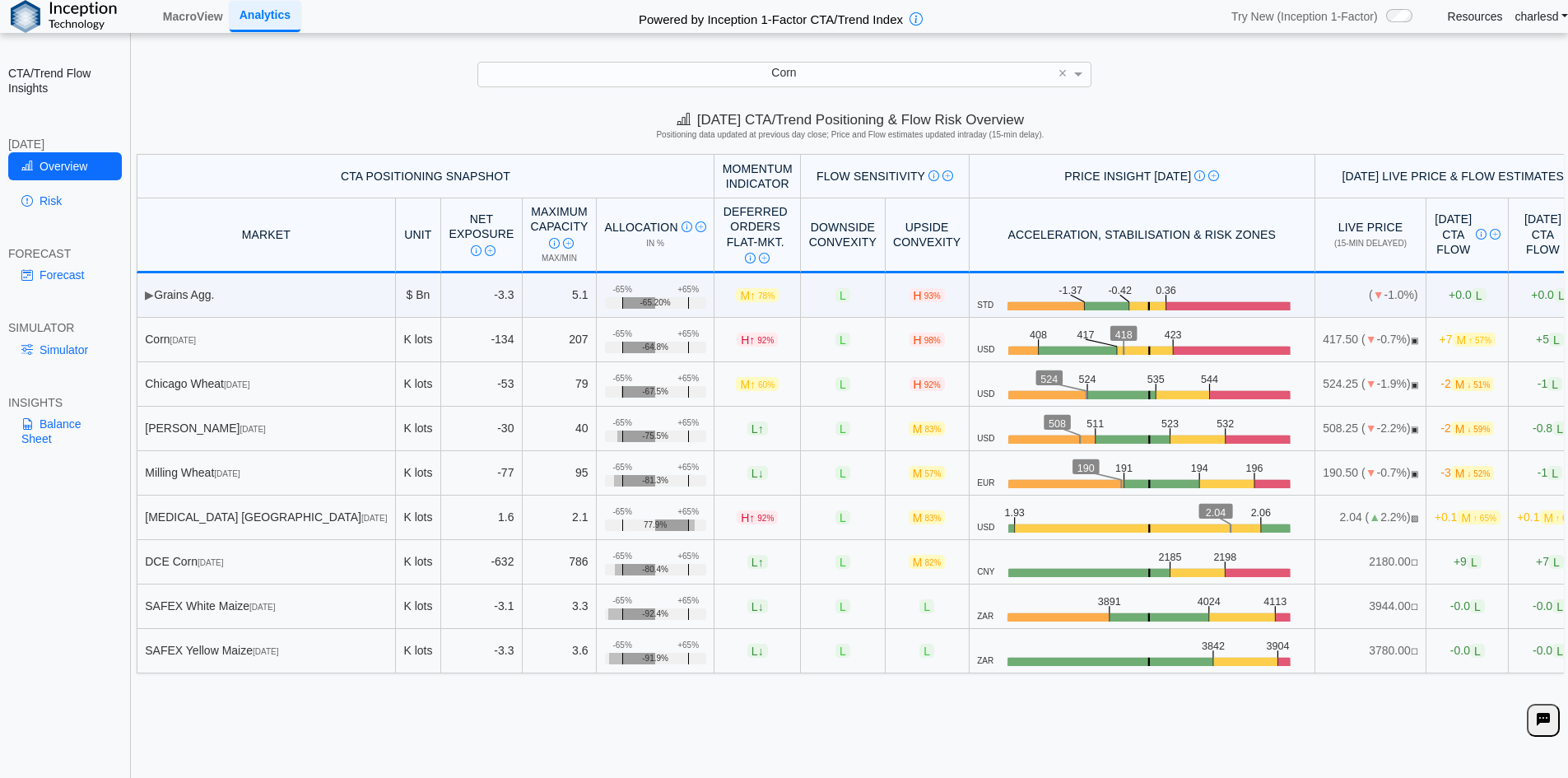
drag, startPoint x: 178, startPoint y: 335, endPoint x: 900, endPoint y: 657, distance: 790.5
click at [900, 657] on tbody "▶ Grains Agg. $ Bn -3.3 5.1 +65% -65% -65.20% M ↑ 78% L H 93% STD .zone-text { …" at bounding box center [864, 474] width 1455 height 400
click at [886, 657] on td "L" at bounding box center [927, 651] width 84 height 44
drag, startPoint x: 172, startPoint y: 339, endPoint x: 1497, endPoint y: 635, distance: 1357.7
click at [1497, 635] on tbody "▶ Grains Agg. $ Bn -3.3 5.1 +65% -65% -65.20% M ↑ 78% L H 93% STD .zone-text { …" at bounding box center [864, 474] width 1455 height 400
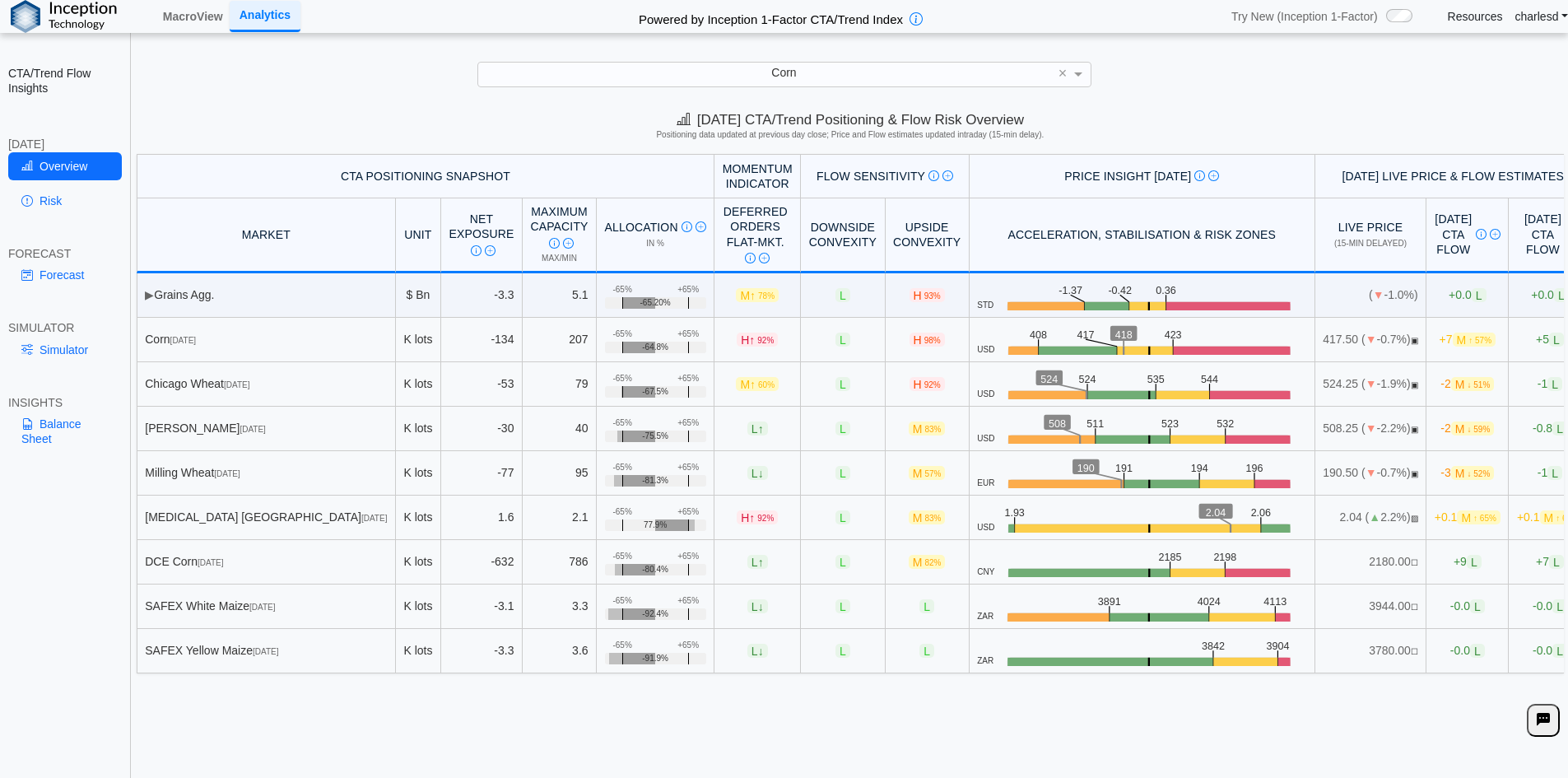
click at [1509, 635] on td "-0.0 L" at bounding box center [1549, 651] width 82 height 44
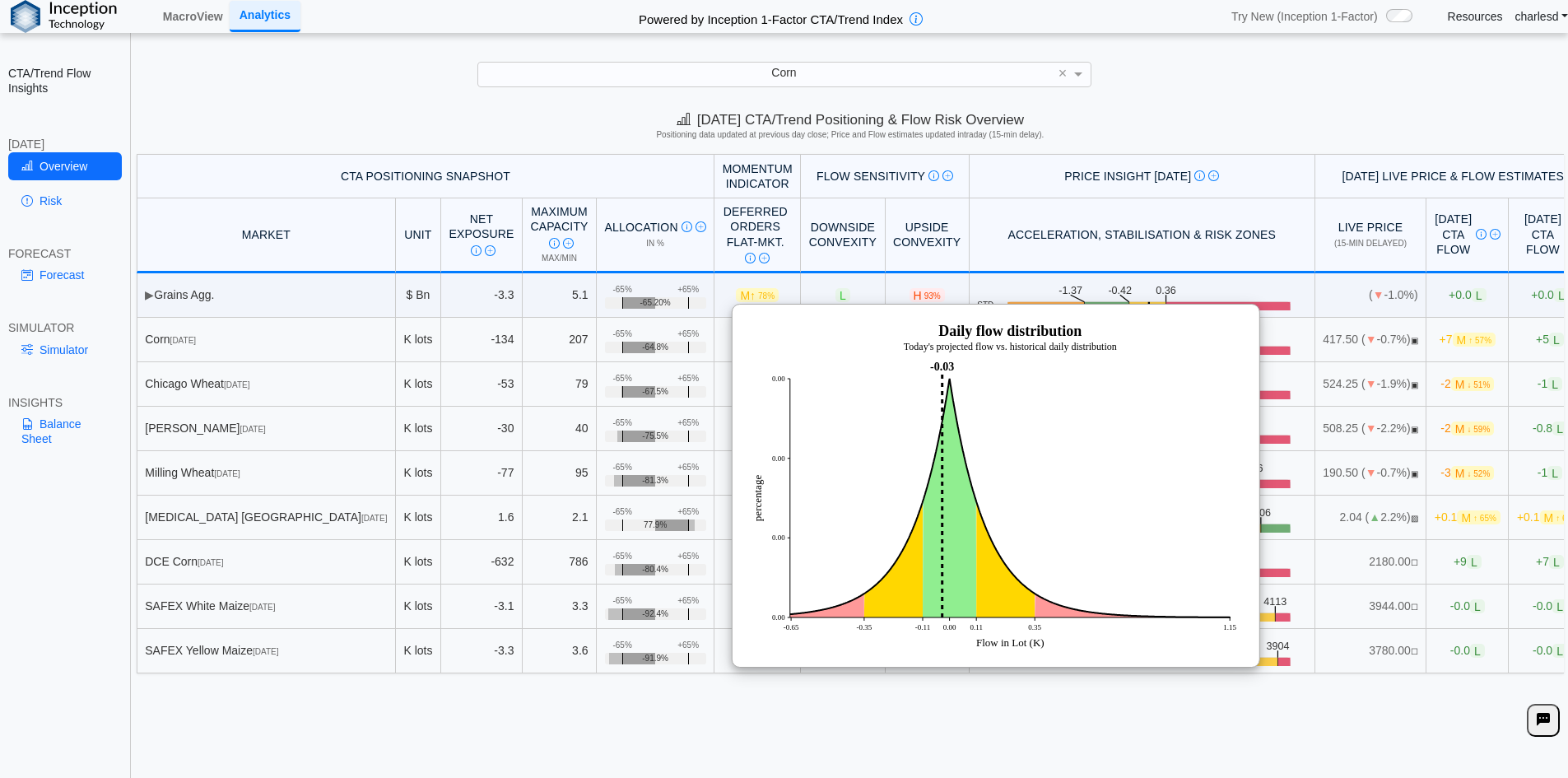
click at [1385, 711] on div "[DATE] CTA/Trend Positioning & Flow Risk Overview Positioning data updated at p…" at bounding box center [850, 442] width 1435 height 677
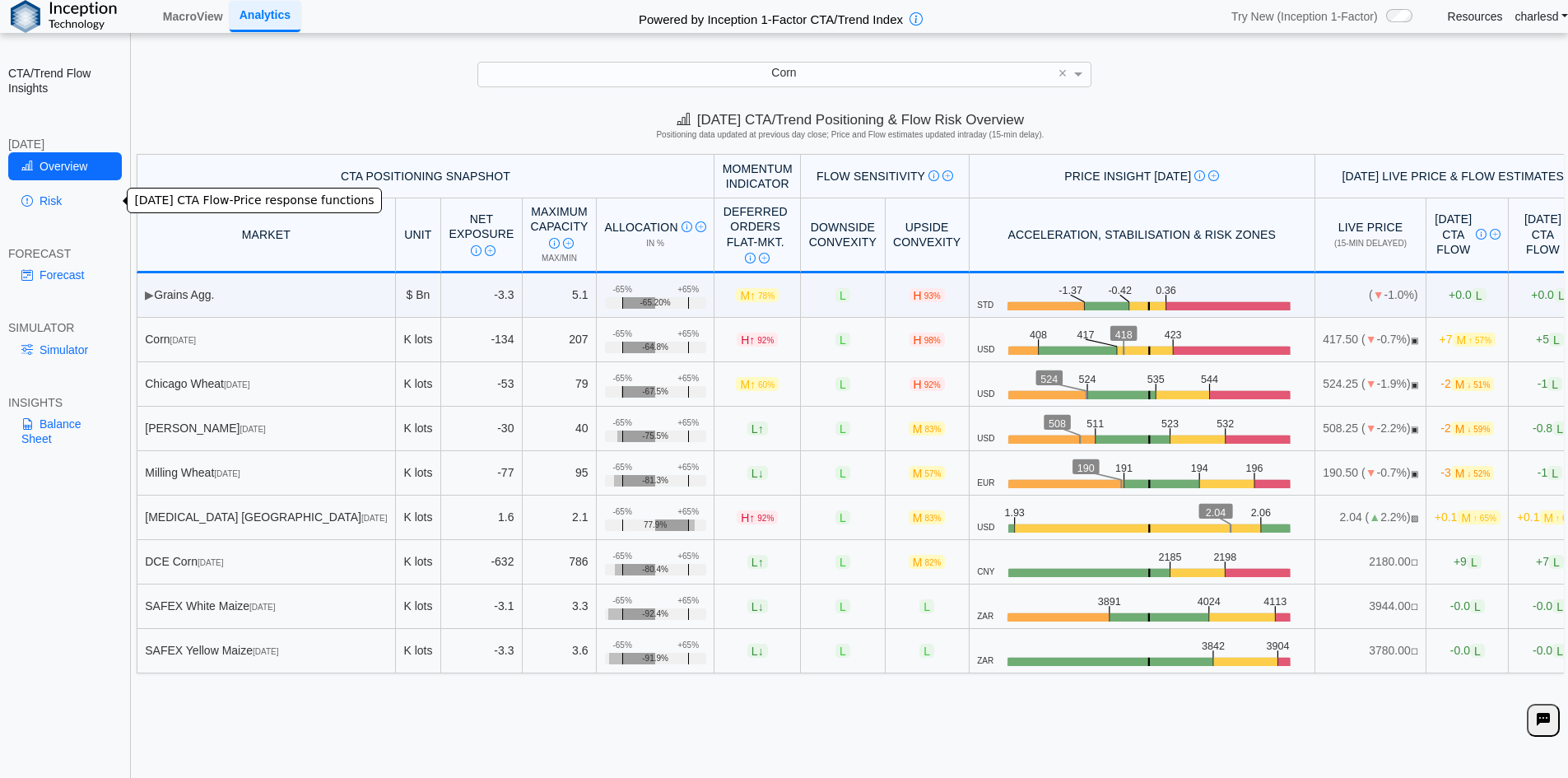
click at [72, 194] on link "Risk" at bounding box center [65, 201] width 114 height 28
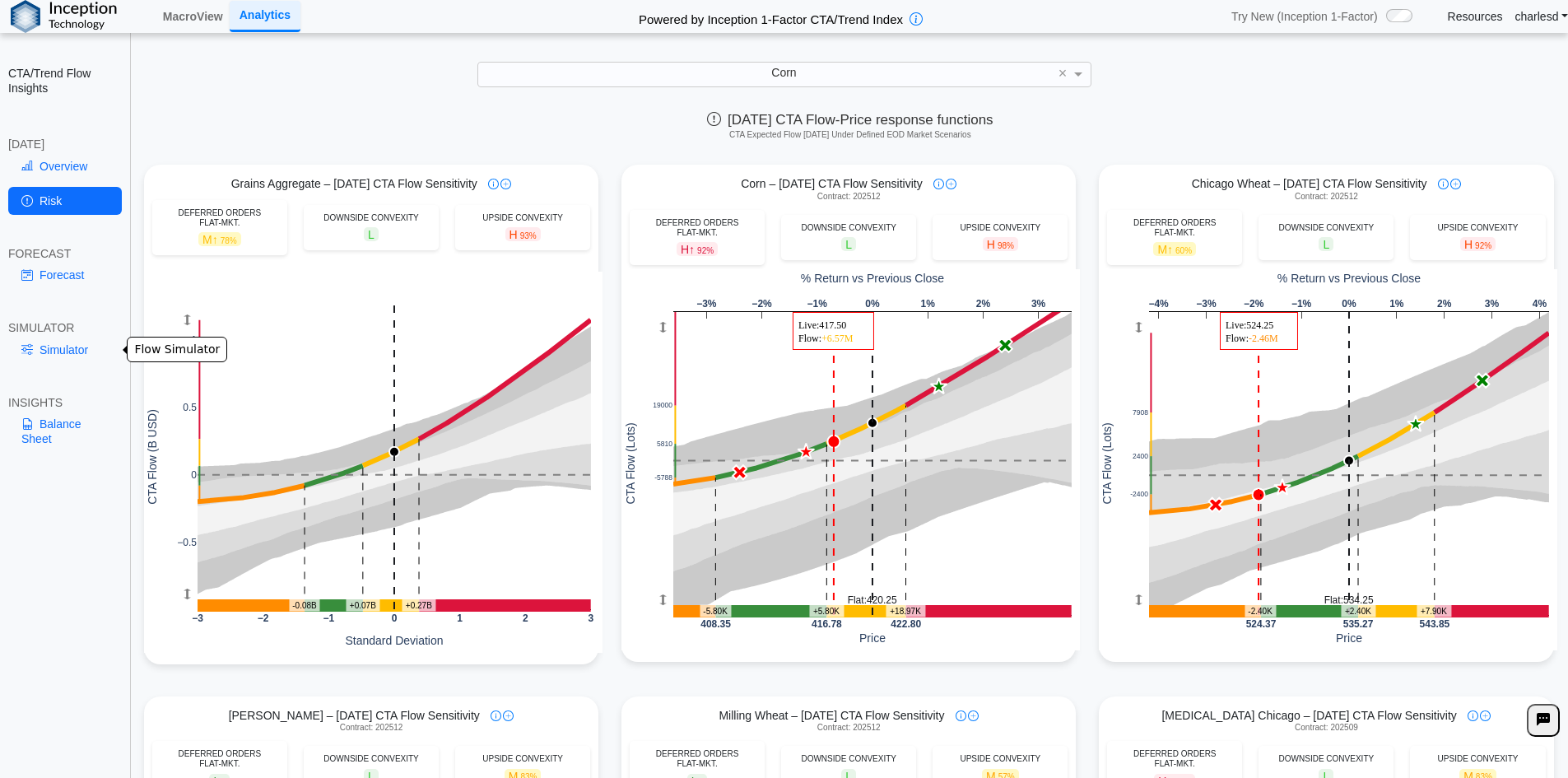
click at [57, 354] on link "Simulator" at bounding box center [65, 349] width 114 height 28
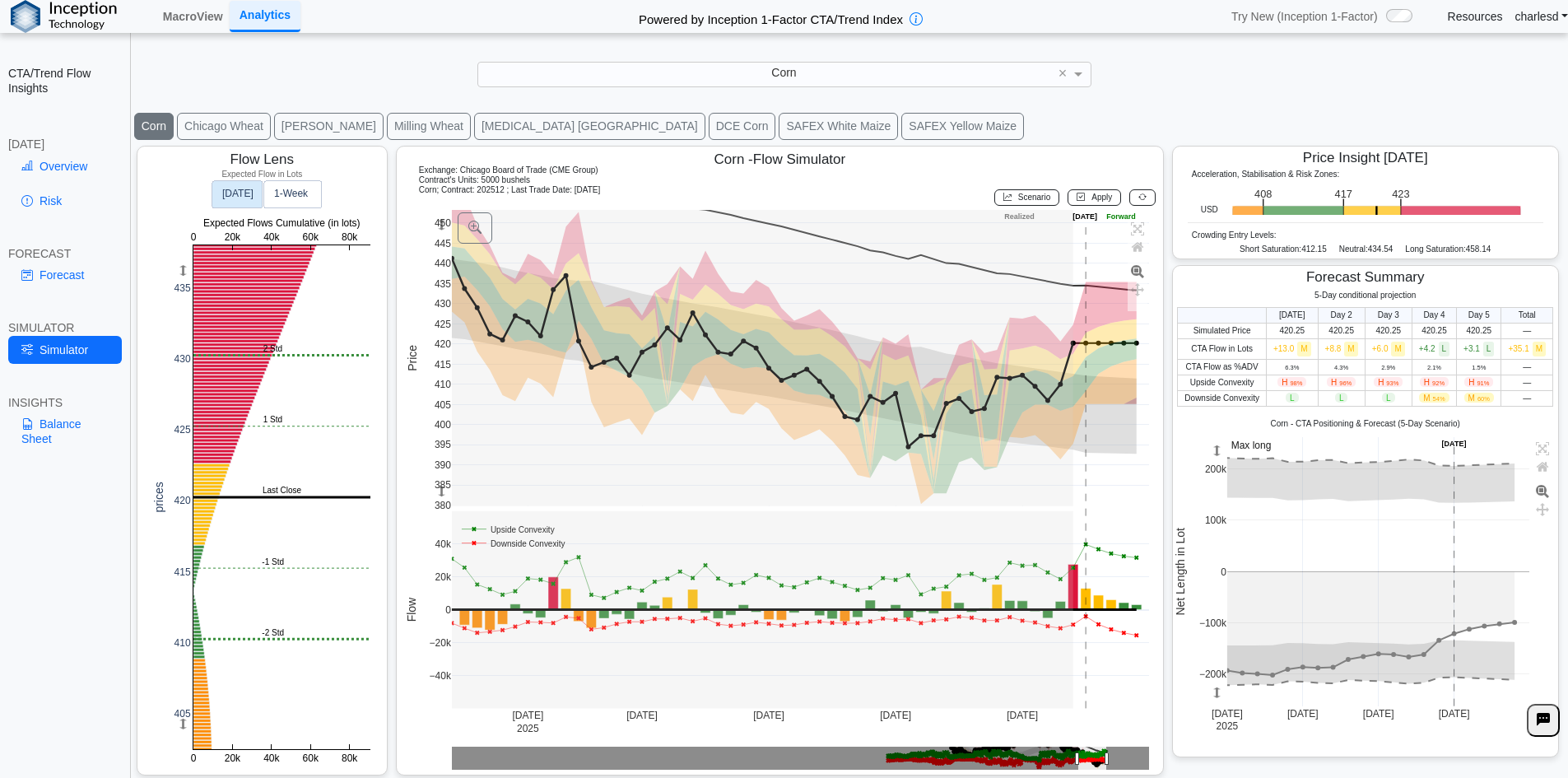
scroll to position [23, 0]
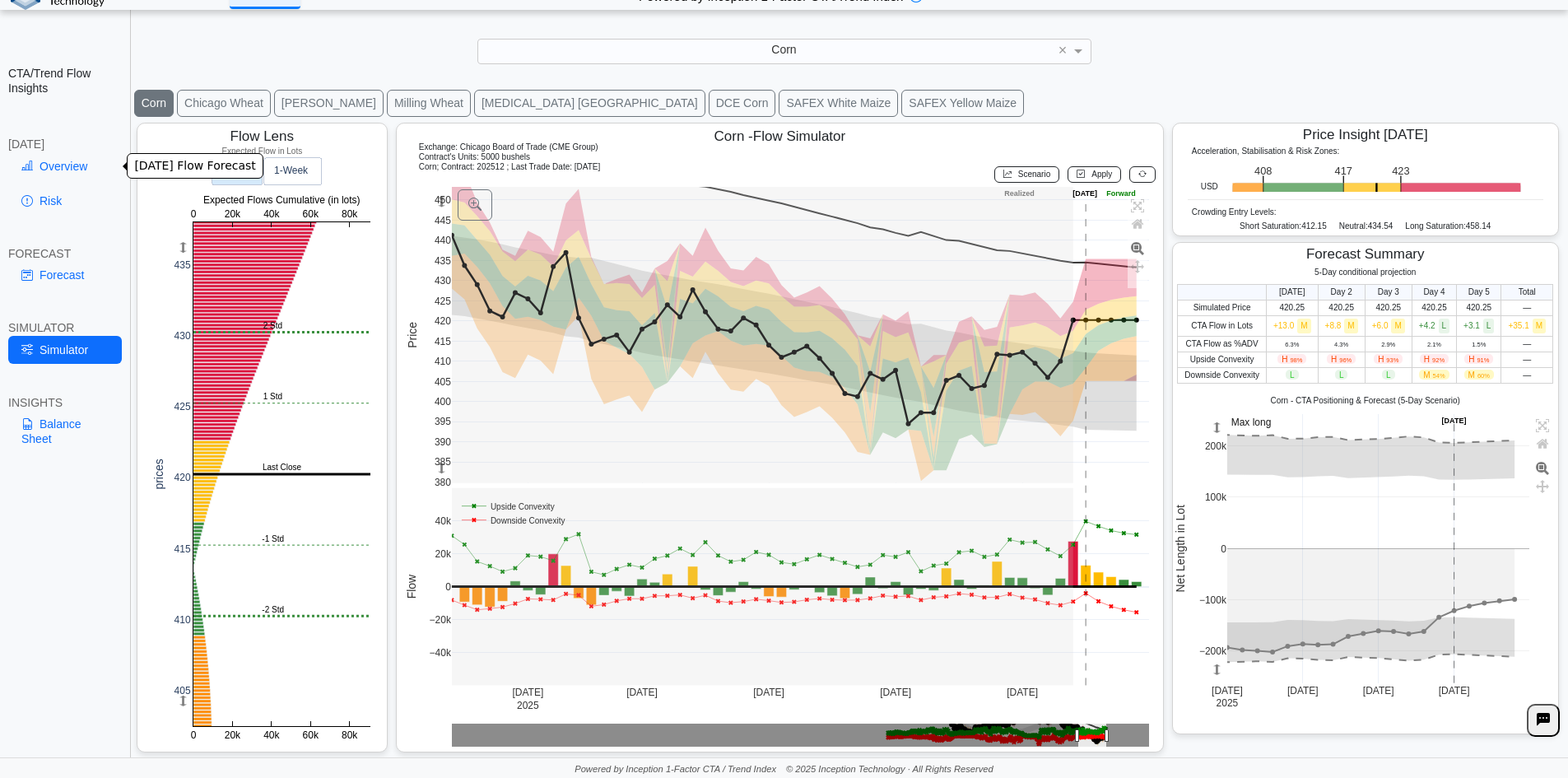
click at [82, 169] on link "Overview" at bounding box center [65, 166] width 114 height 28
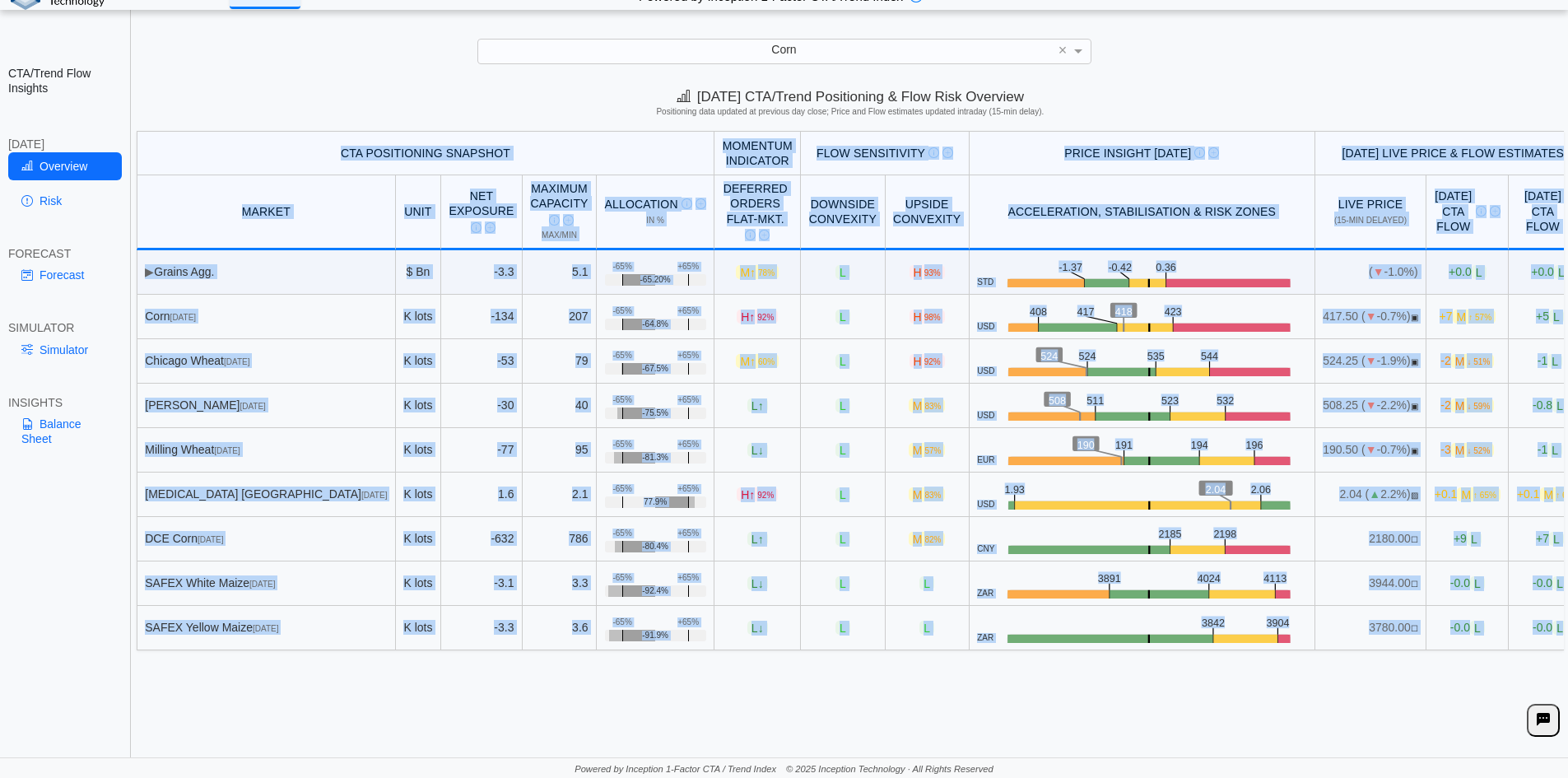
drag, startPoint x: 184, startPoint y: 146, endPoint x: 1538, endPoint y: 627, distance: 1436.9
click at [1538, 627] on table "CTA Positioning Snapshot Momentum Indicator Flow Sensitivity Measures risk that…" at bounding box center [864, 390] width 1455 height 520
click at [1538, 627] on td "-0.0 L" at bounding box center [1549, 628] width 82 height 44
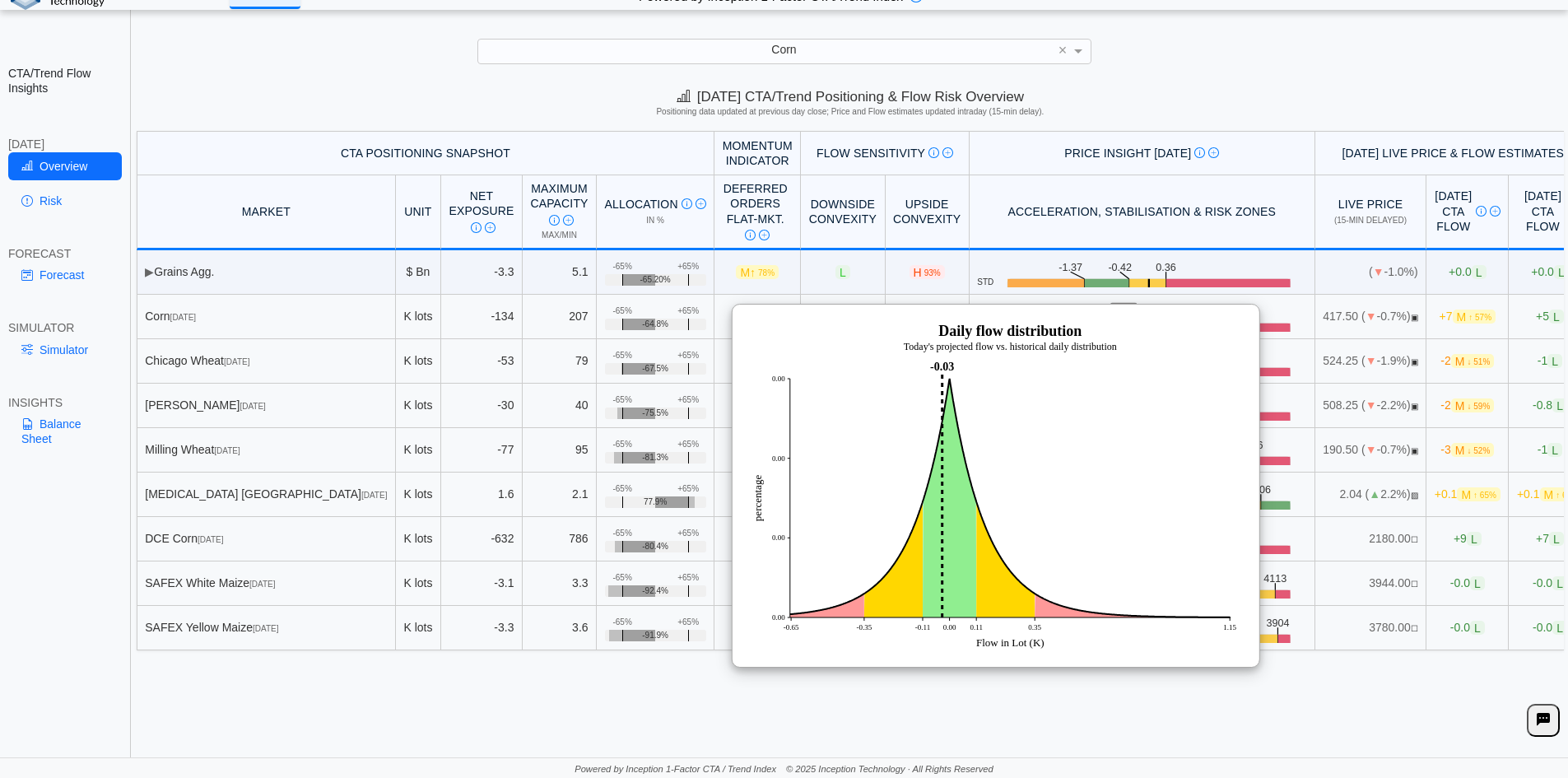
click at [386, 135] on th "CTA Positioning Snapshot" at bounding box center [426, 153] width 578 height 44
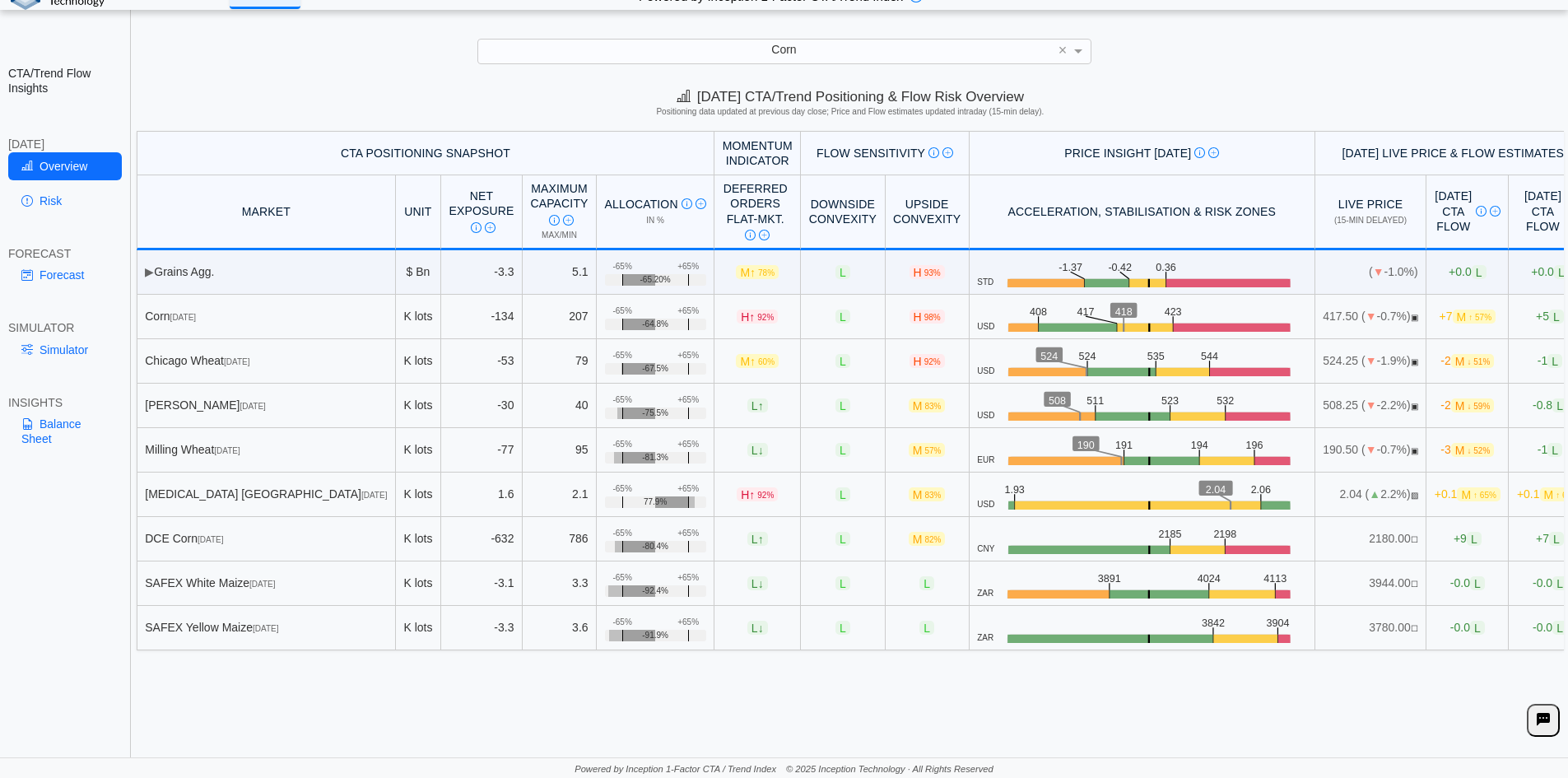
drag, startPoint x: 298, startPoint y: 309, endPoint x: 1537, endPoint y: 324, distance: 1239.1
click at [1537, 324] on tr "Corn [DATE] K lots -134 207 +65% -65% -64.8% H ↑ 92% L H 98% USD .zone-text { f…" at bounding box center [864, 317] width 1455 height 44
